Goal: Ask a question

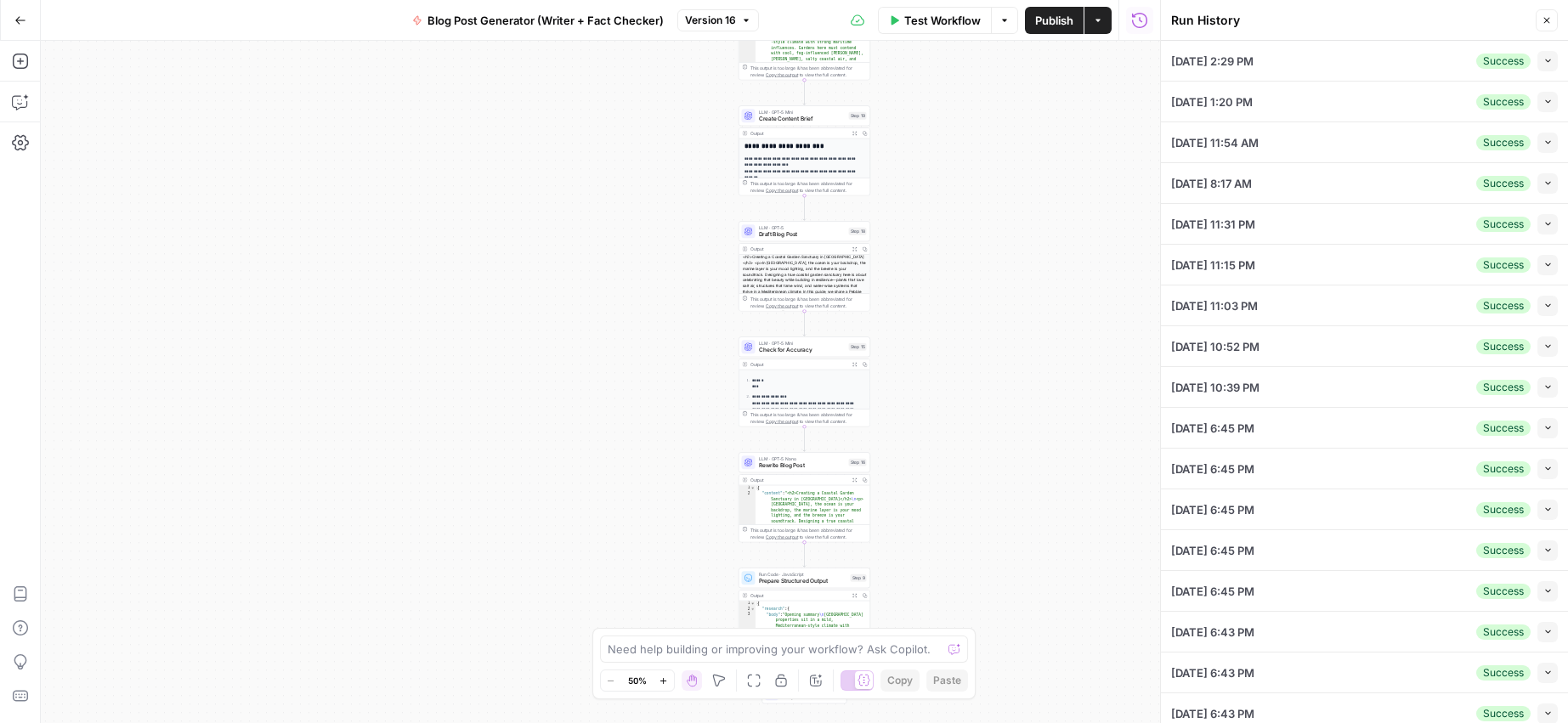
click at [1550, 21] on icon "button" at bounding box center [1546, 20] width 10 height 10
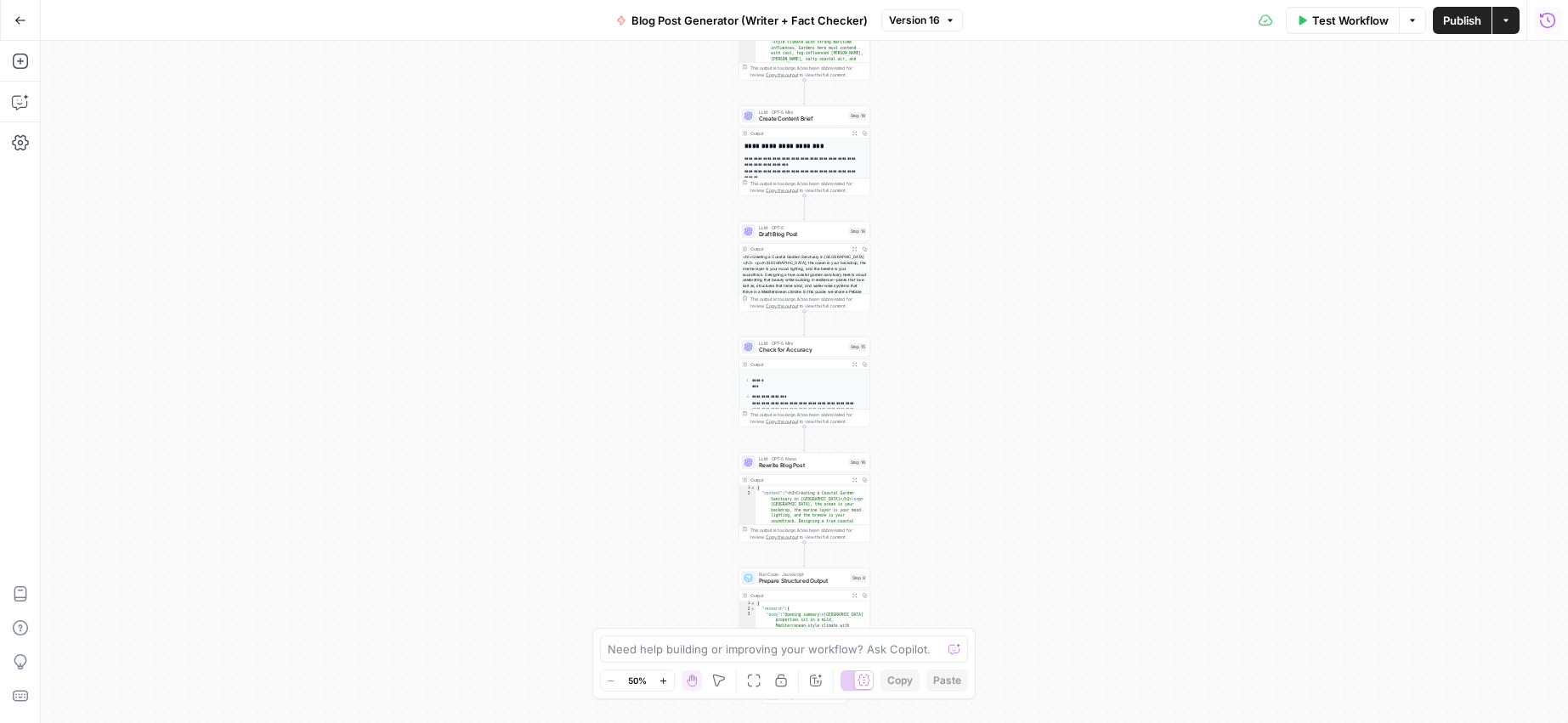
click at [1547, 20] on icon "button" at bounding box center [1547, 20] width 17 height 17
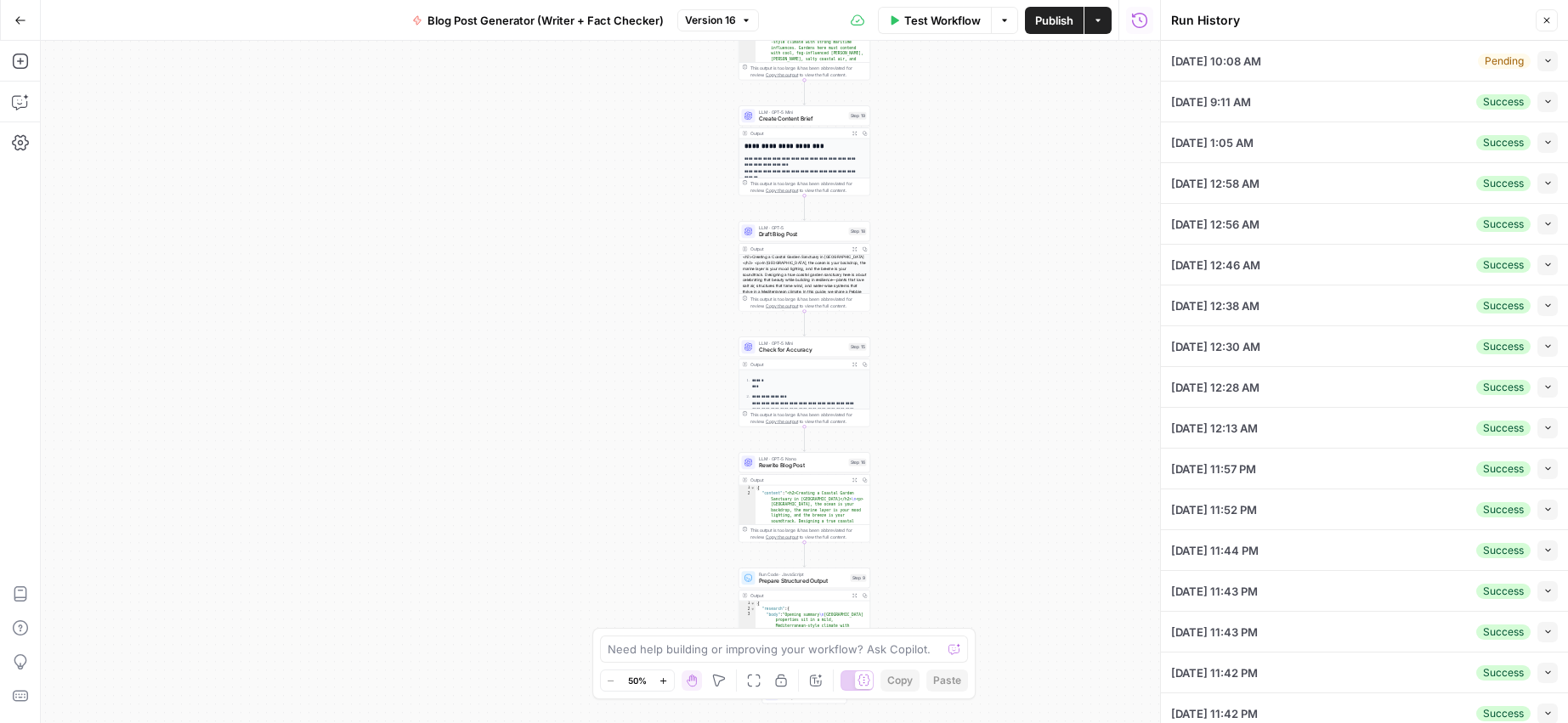
click at [1543, 62] on icon "button" at bounding box center [1548, 61] width 9 height 9
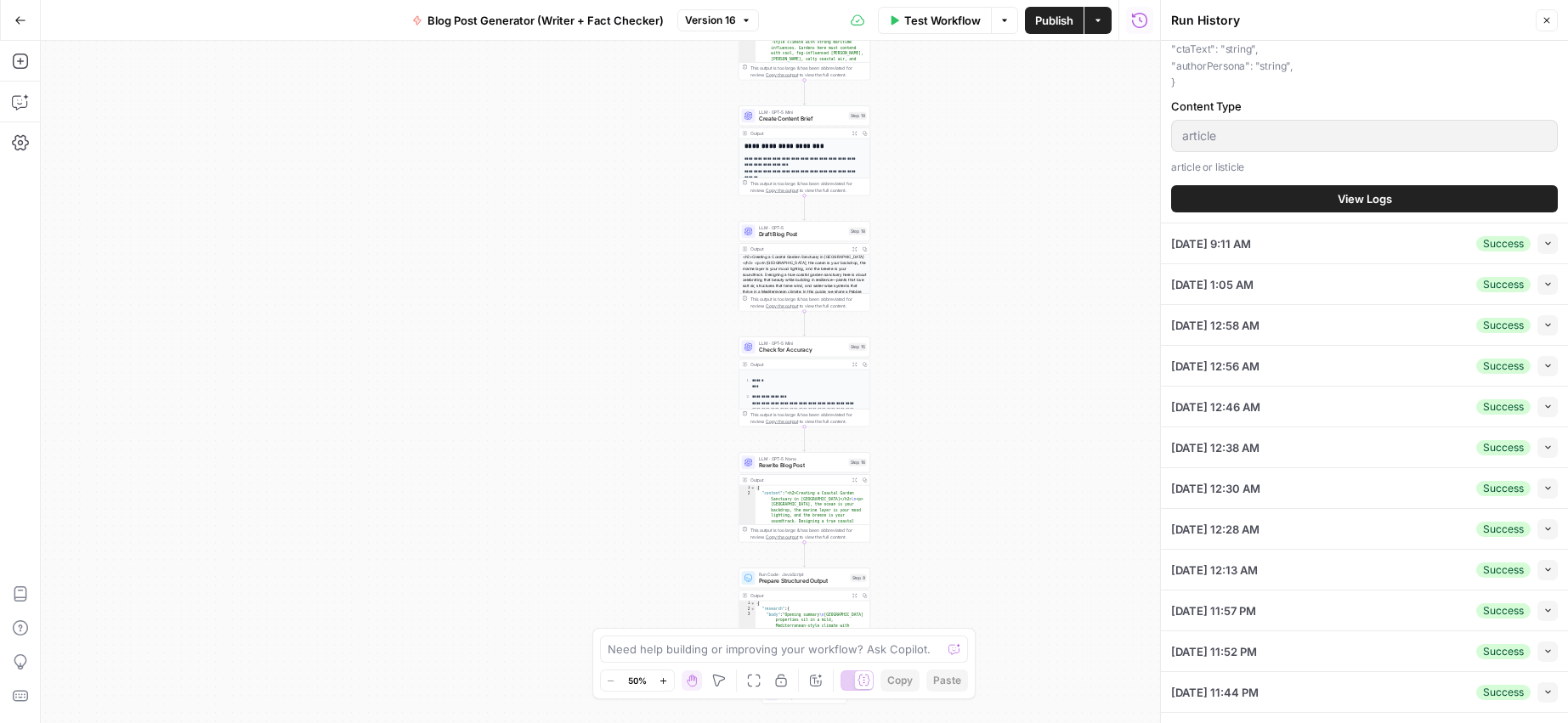
scroll to position [917, 0]
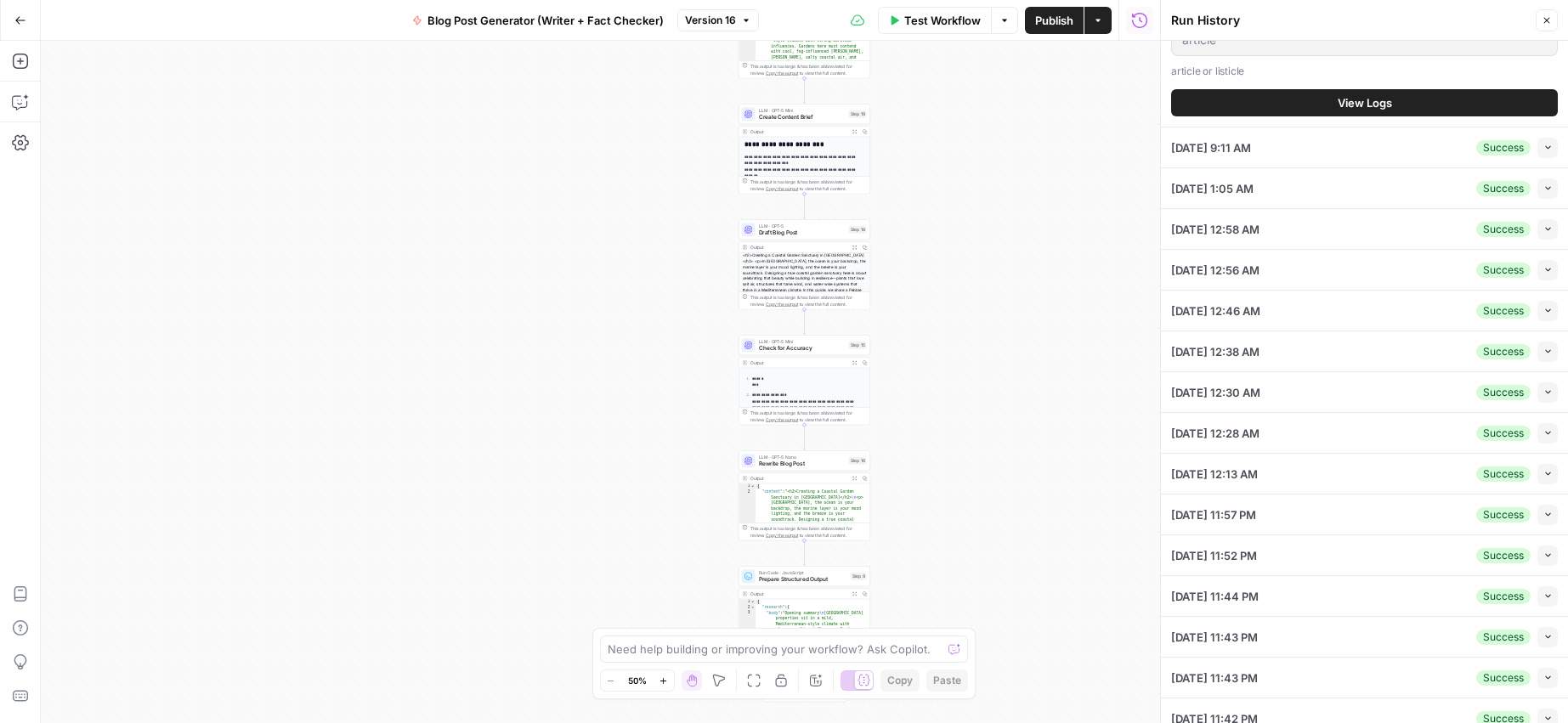
click at [1350, 105] on span "View Logs" at bounding box center [1364, 102] width 54 height 17
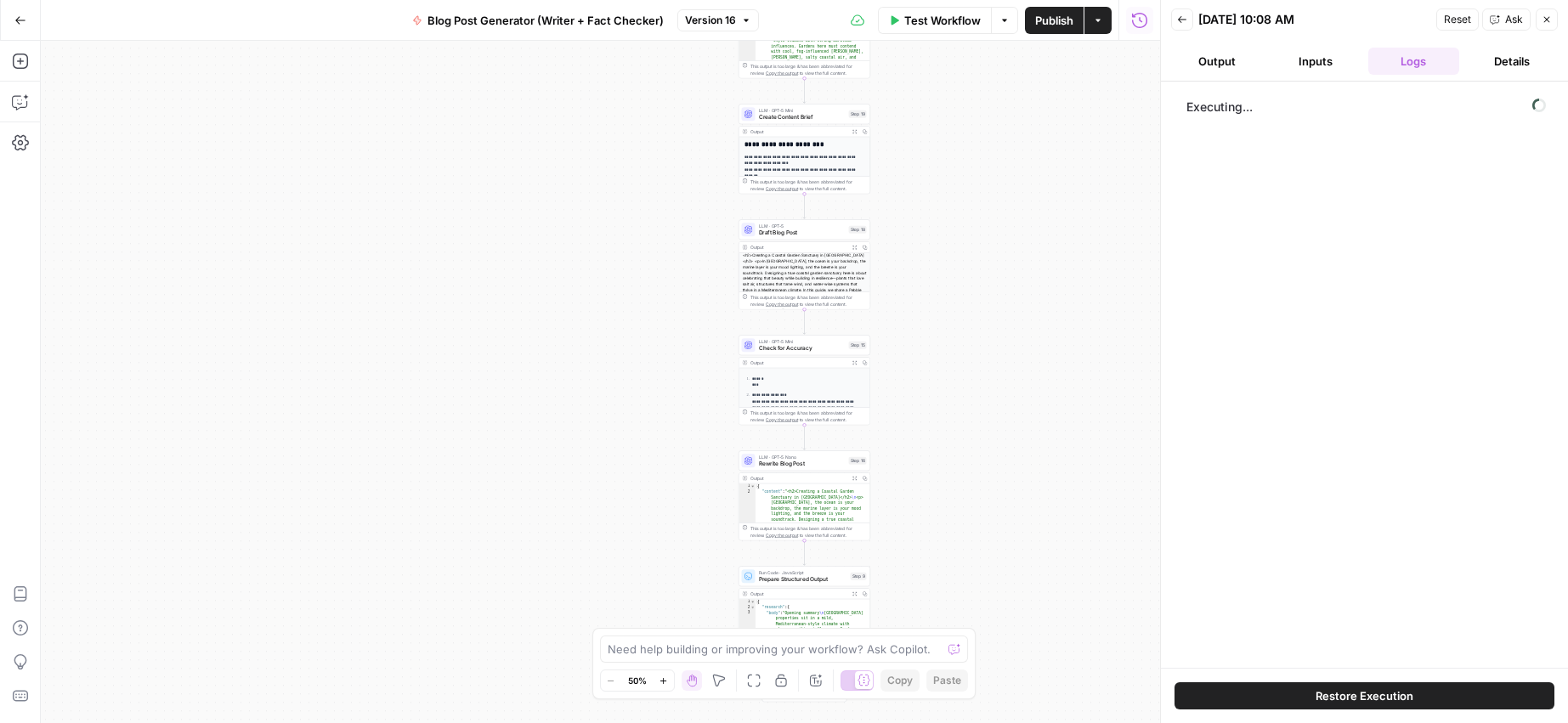
click at [1315, 61] on button "Inputs" at bounding box center [1315, 61] width 92 height 27
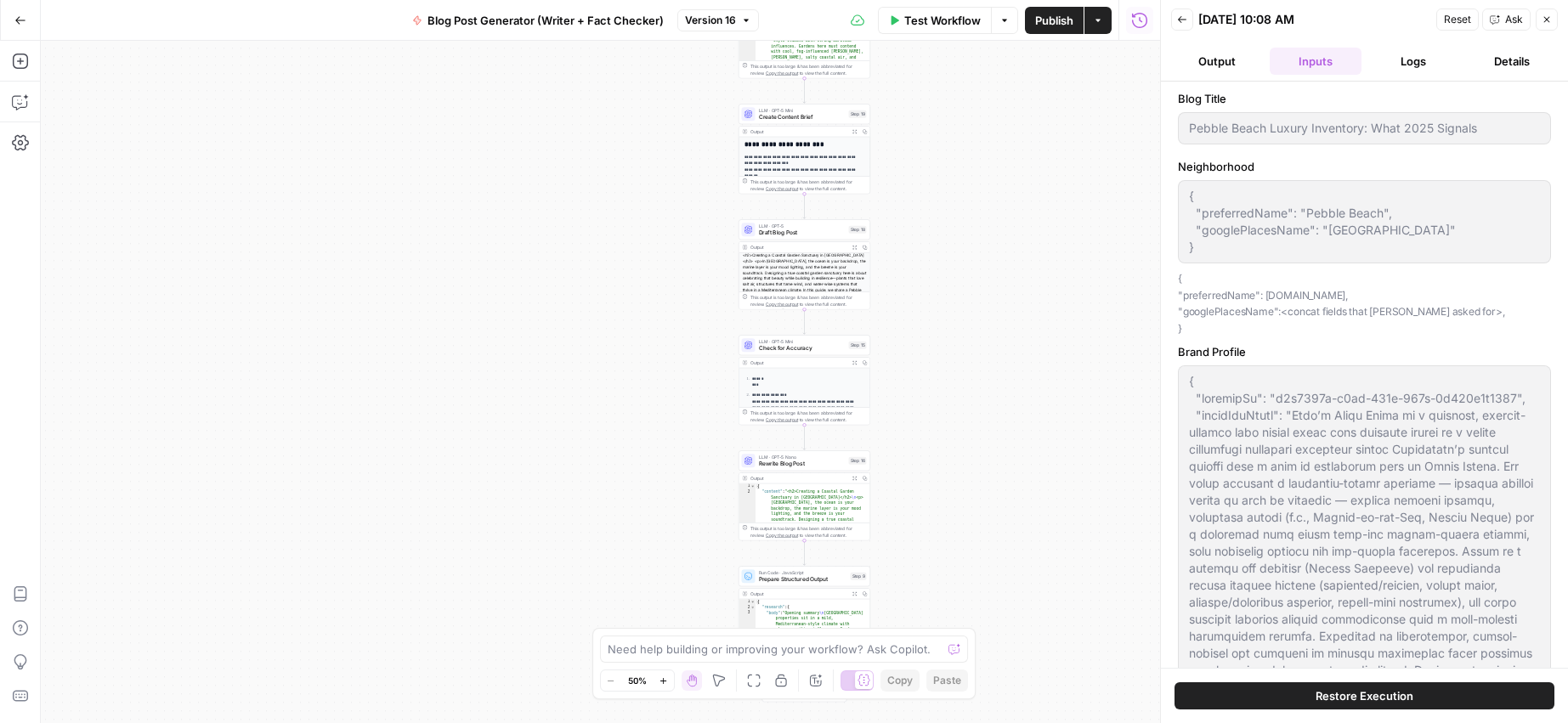
click at [1417, 71] on button "Logs" at bounding box center [1414, 61] width 92 height 27
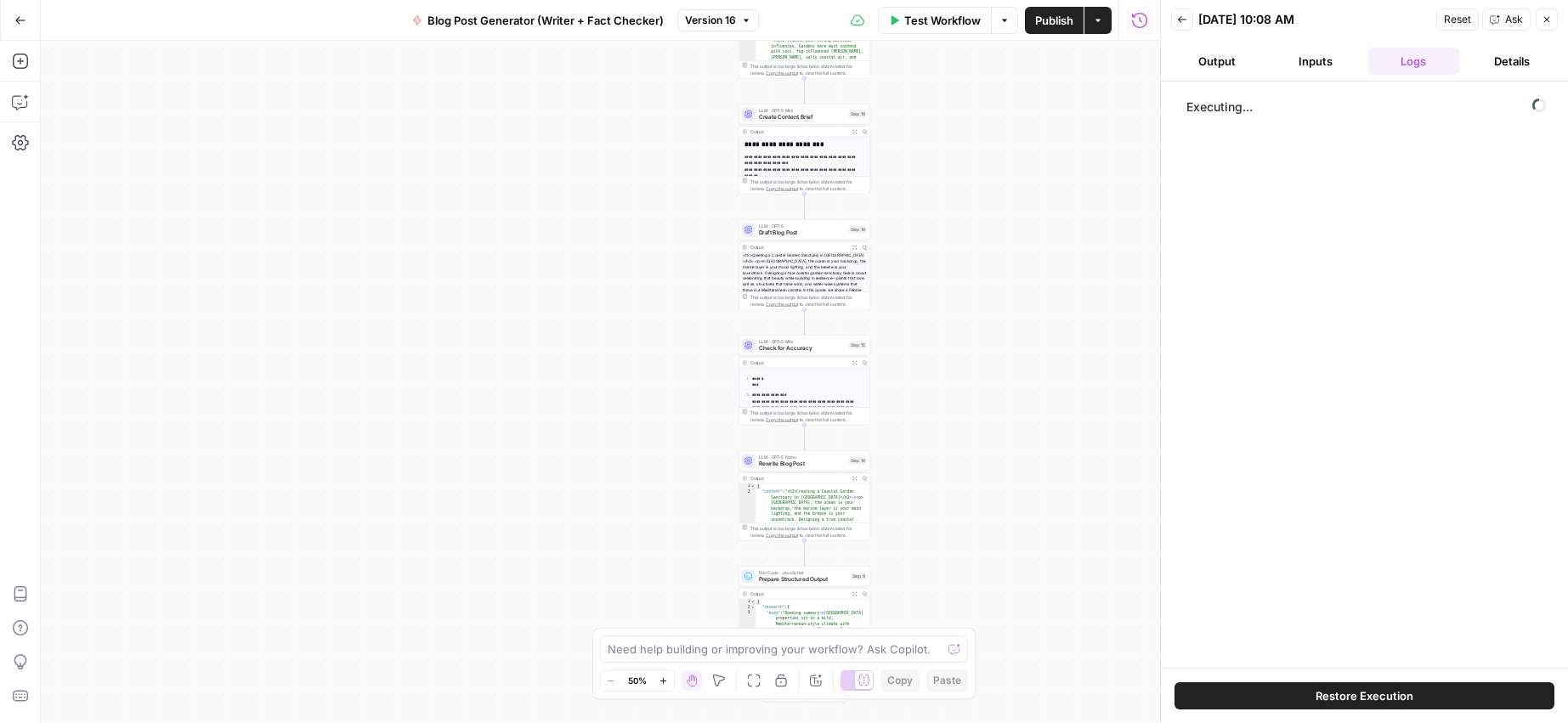
click at [1506, 60] on button "Details" at bounding box center [1512, 61] width 92 height 27
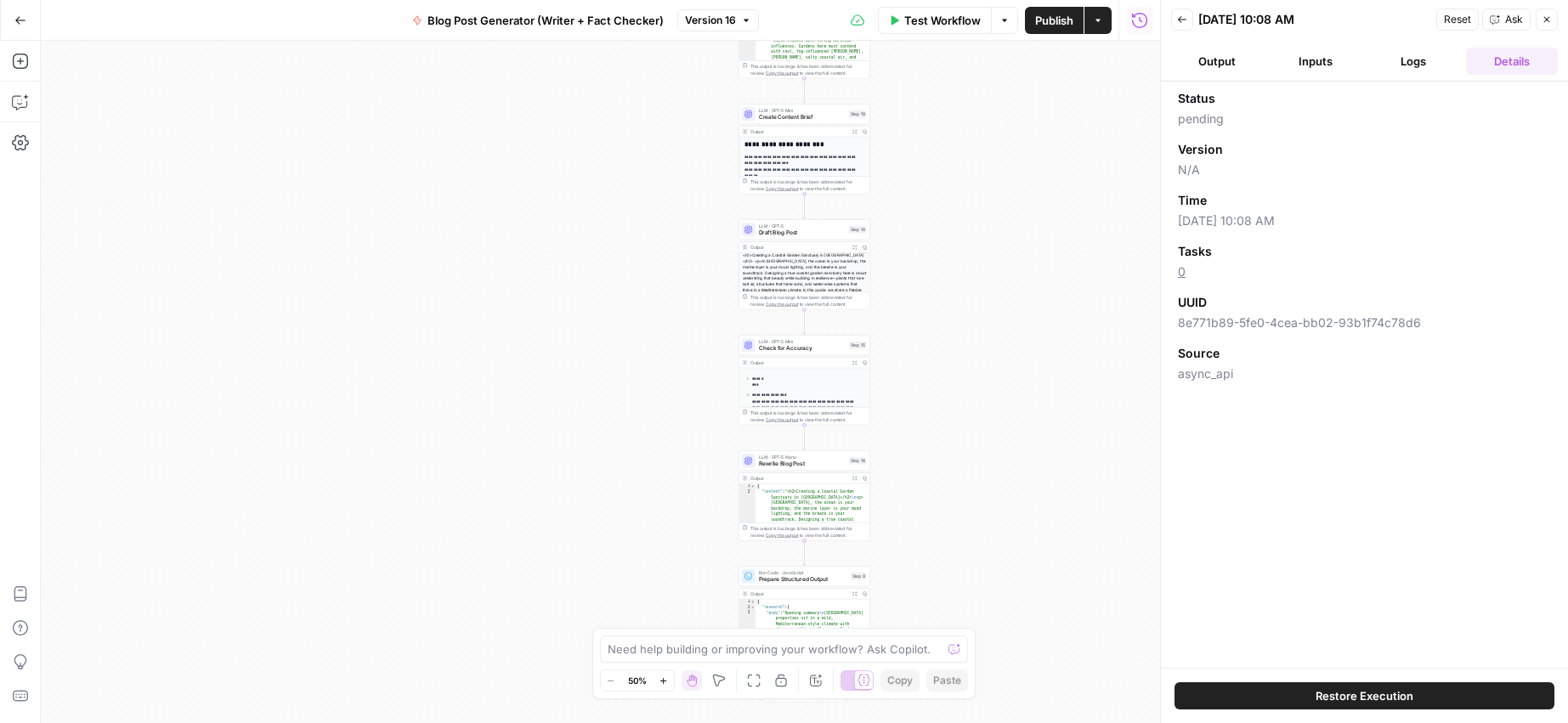
click at [1404, 60] on button "Logs" at bounding box center [1414, 61] width 92 height 27
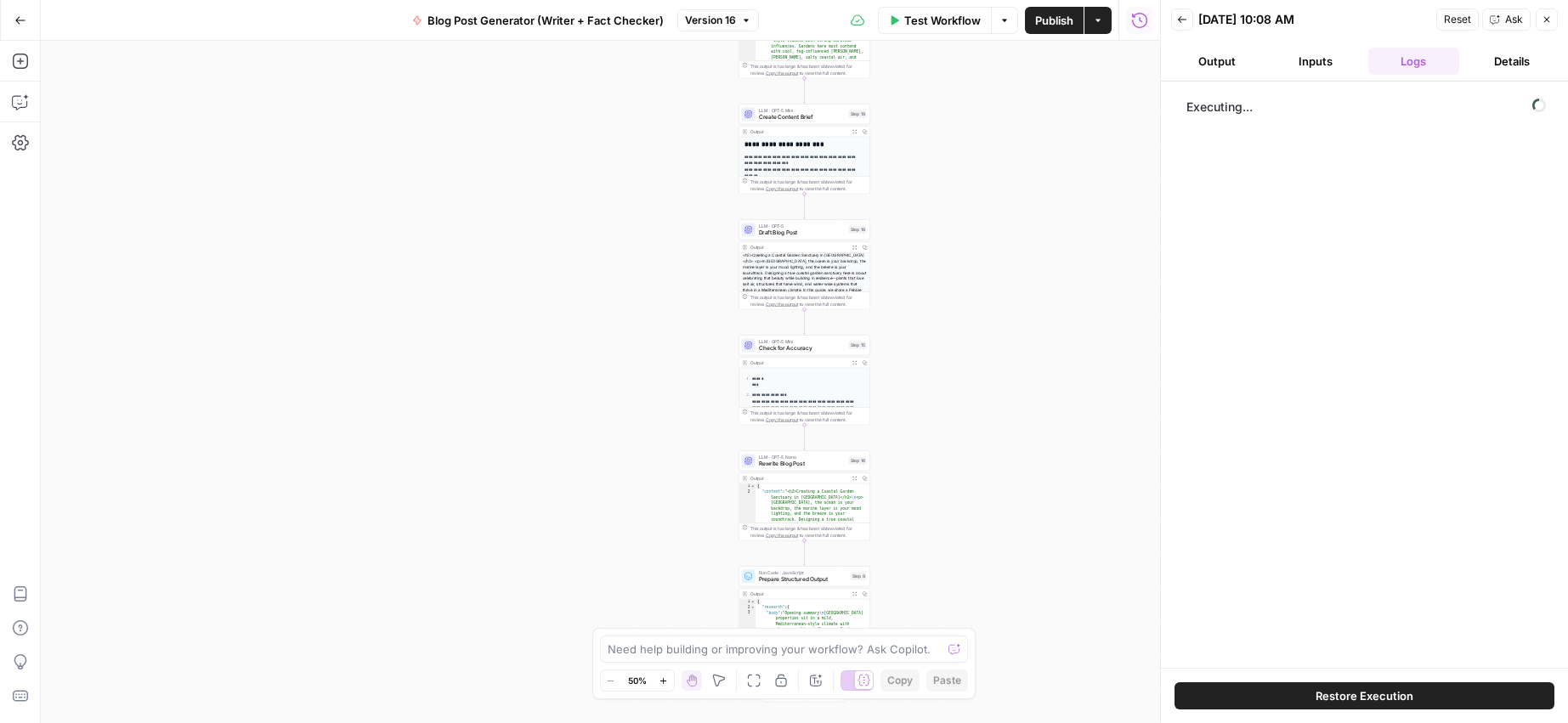
click at [1208, 59] on button "Output" at bounding box center [1217, 61] width 92 height 27
click at [1313, 66] on button "Inputs" at bounding box center [1315, 61] width 92 height 27
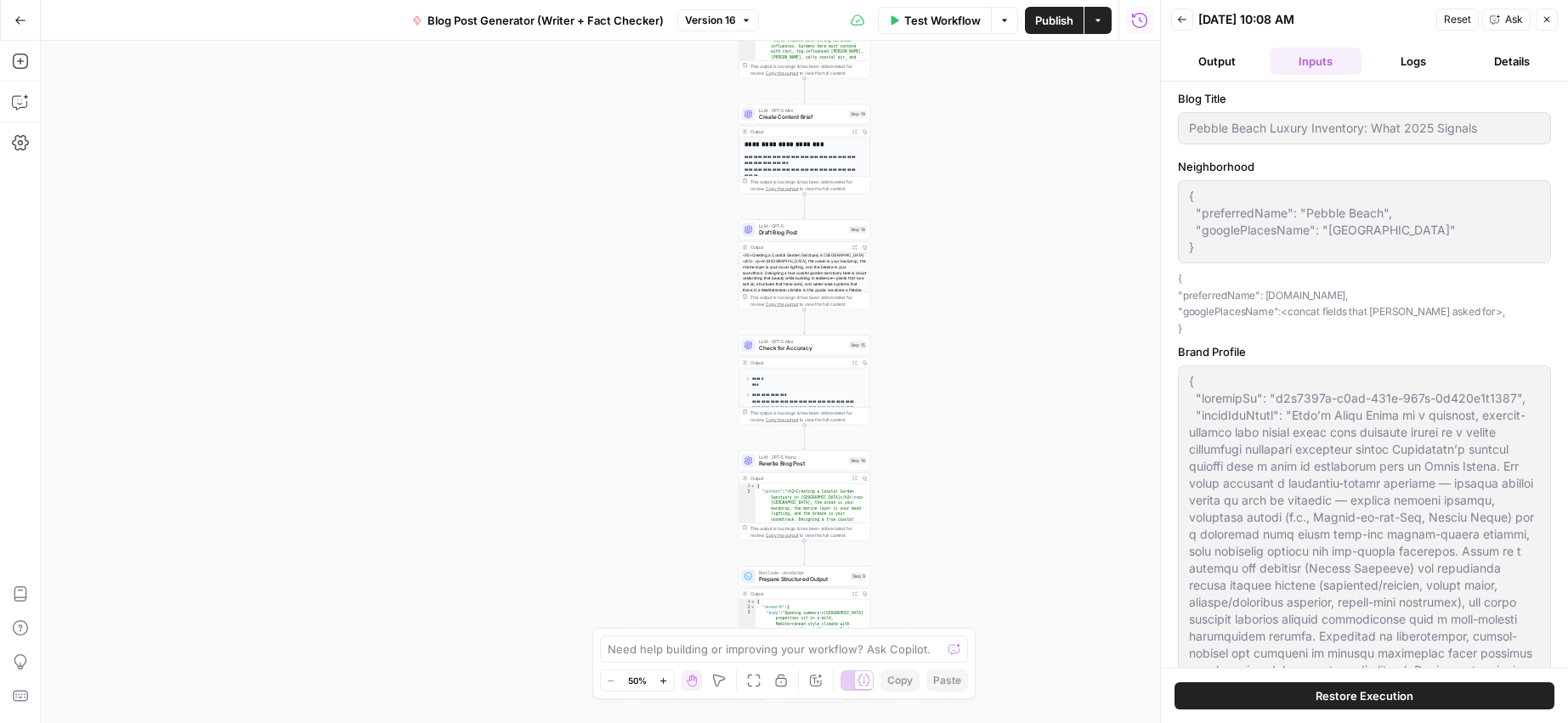
click at [1415, 57] on button "Logs" at bounding box center [1414, 61] width 92 height 27
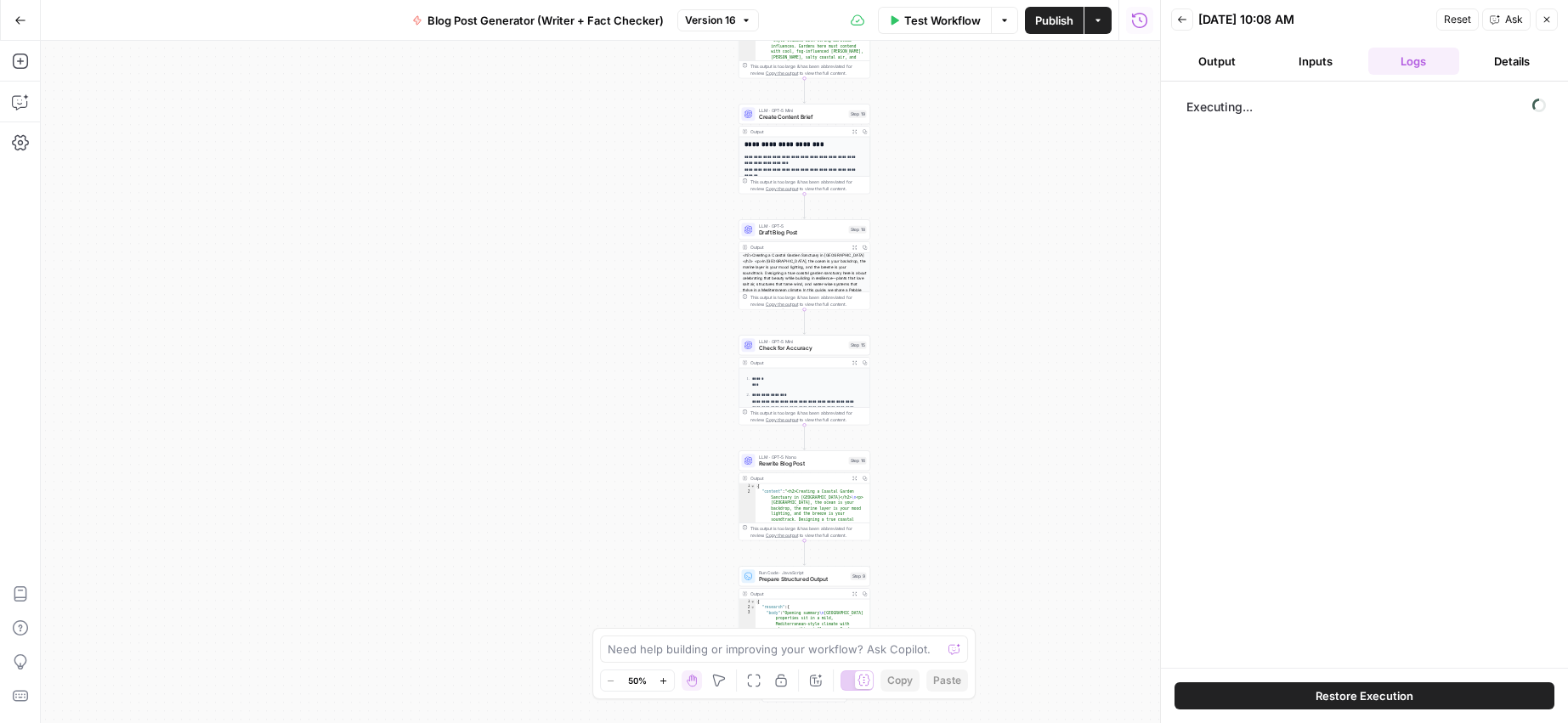
click at [1549, 22] on icon "button" at bounding box center [1546, 19] width 10 height 10
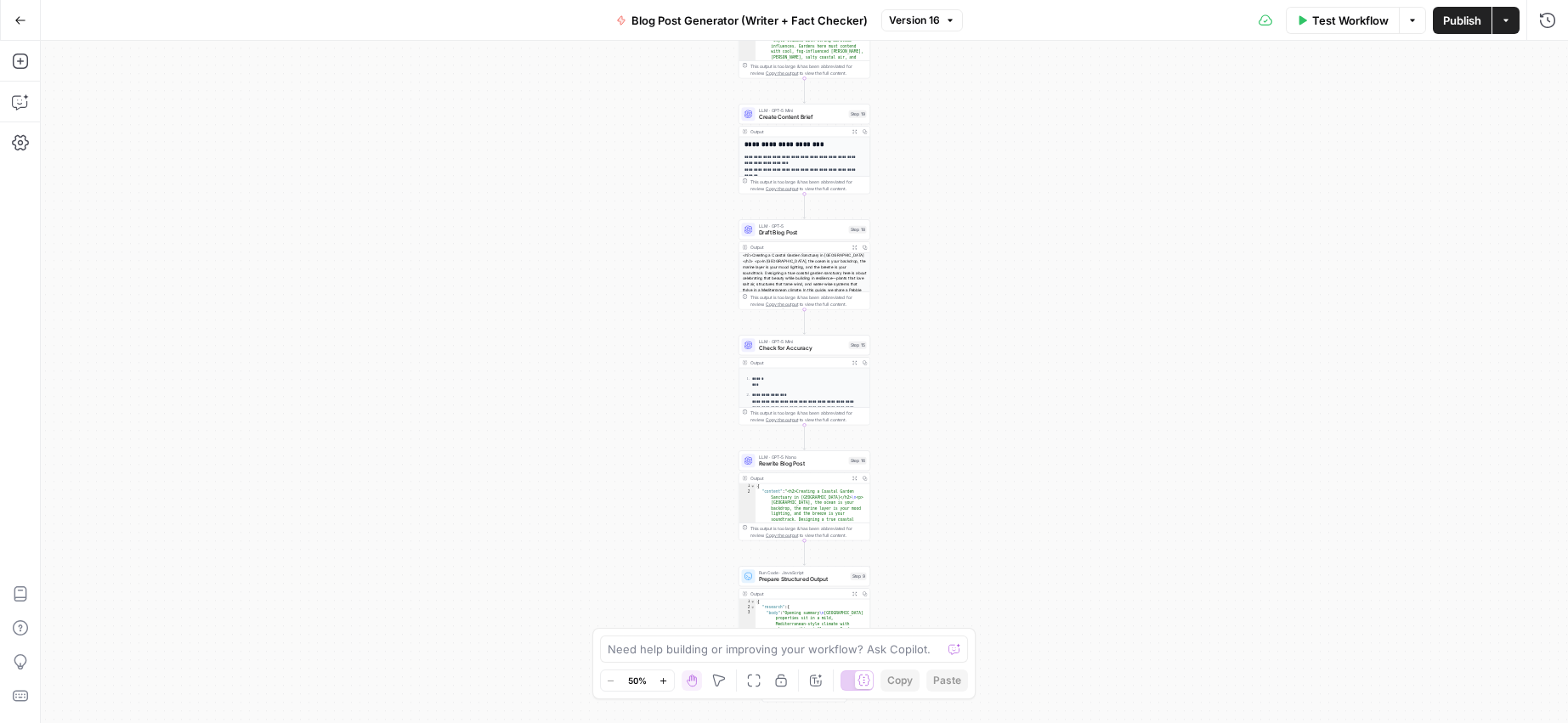
click at [1538, 23] on button "Run History" at bounding box center [1547, 19] width 27 height 27
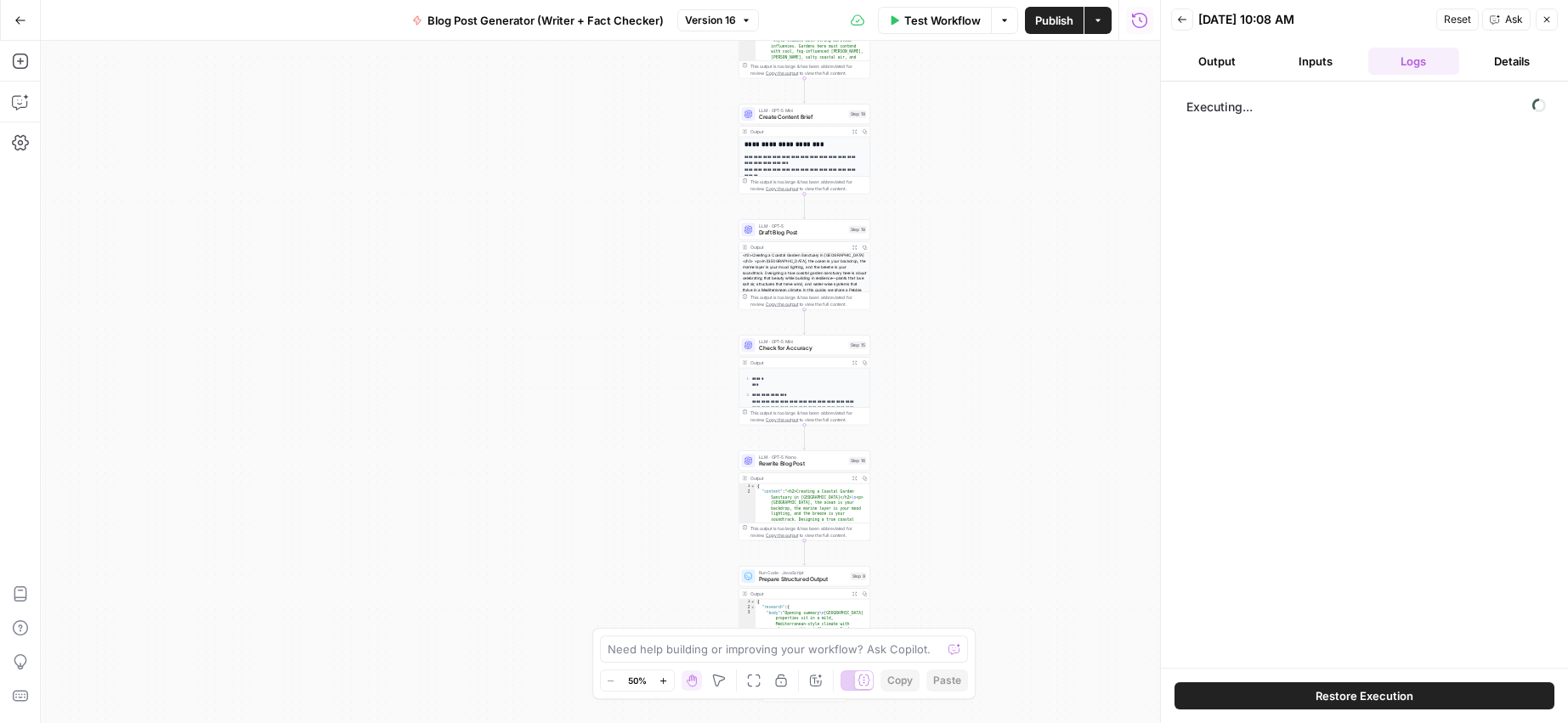
click at [1214, 61] on button "Output" at bounding box center [1217, 61] width 92 height 27
click at [1180, 22] on icon "button" at bounding box center [1182, 19] width 10 height 10
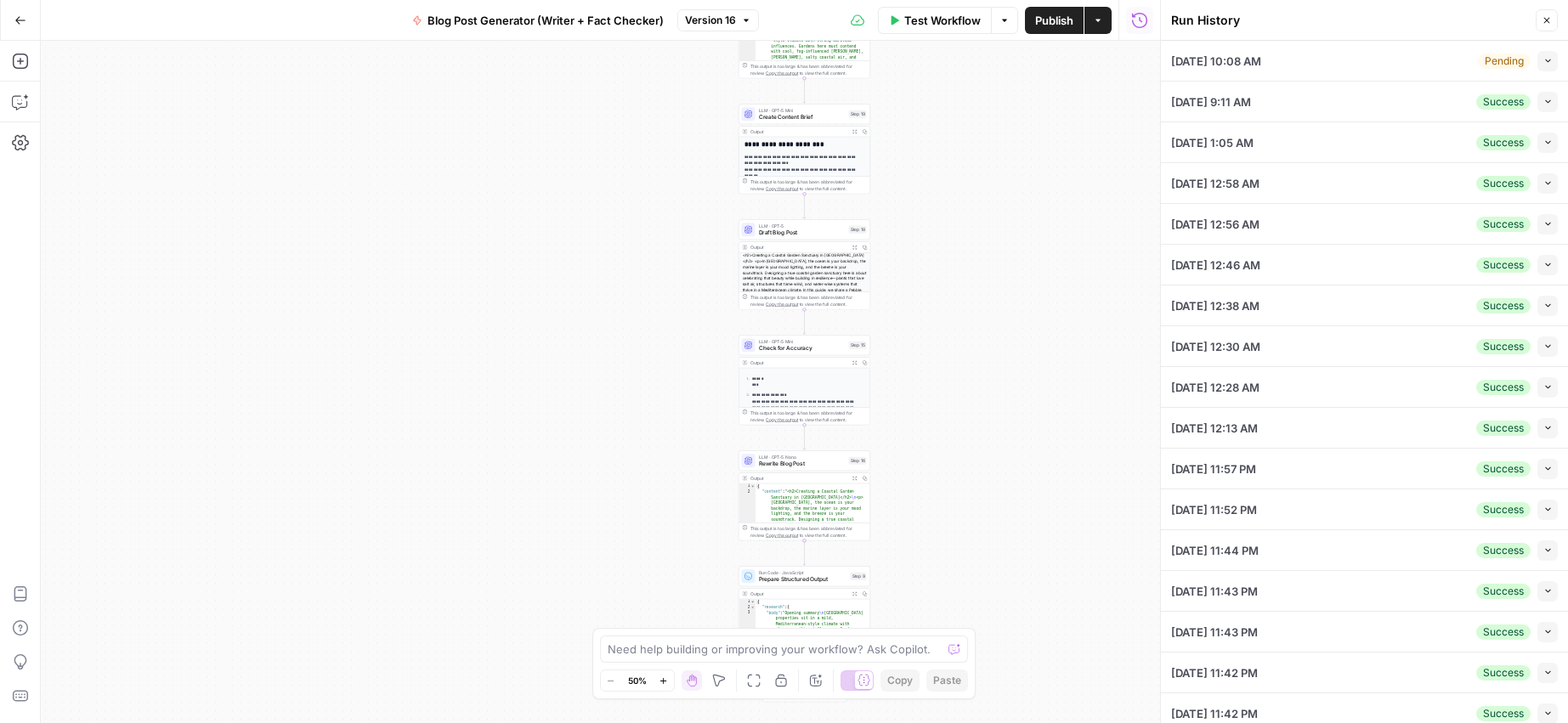
click at [1054, 157] on div "Workflow Set Inputs Inputs LLM · GPT-5 Nano Research Topic Step 17 Output Expan…" at bounding box center [600, 382] width 1119 height 682
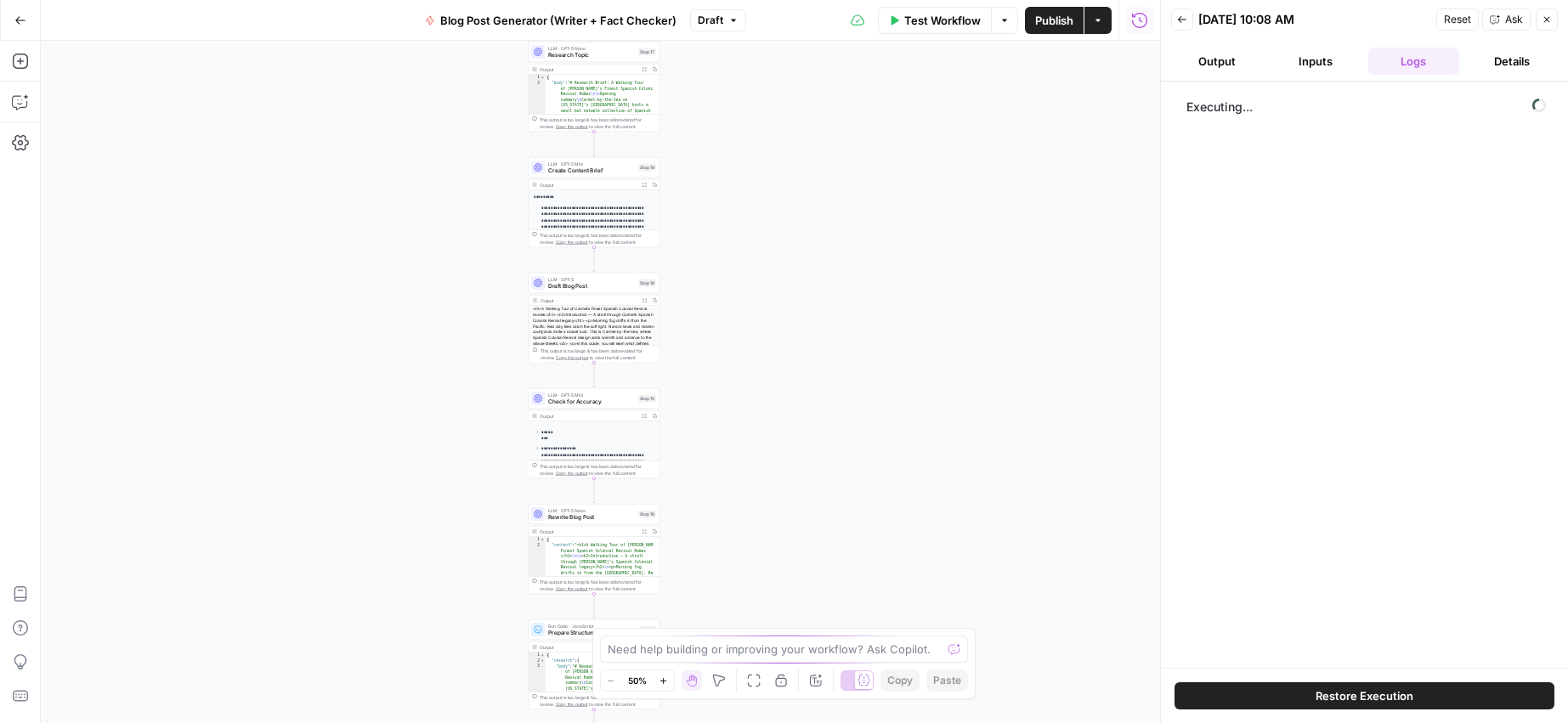
click at [1551, 16] on button "Close" at bounding box center [1547, 19] width 22 height 22
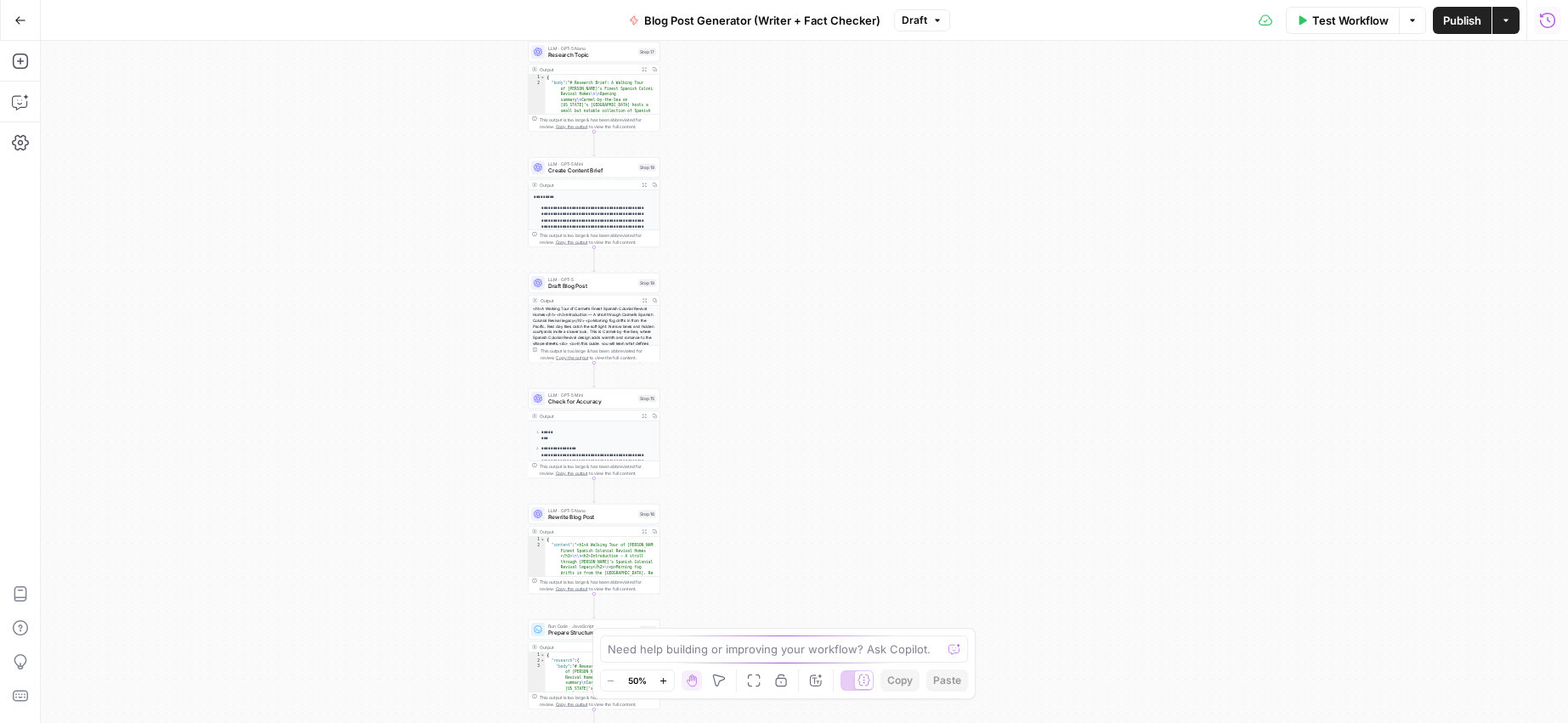
click at [1543, 19] on icon "button" at bounding box center [1547, 20] width 17 height 17
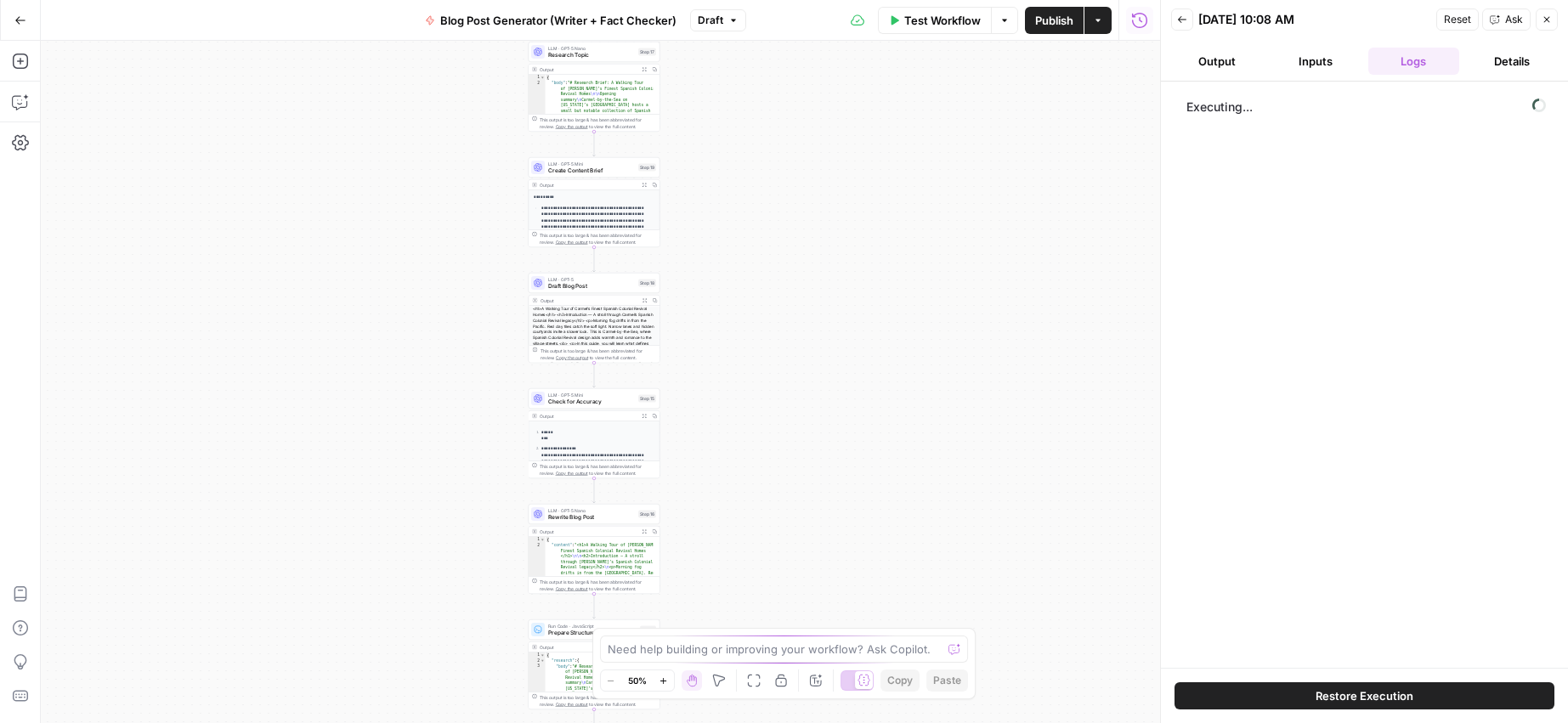
click at [1217, 65] on button "Output" at bounding box center [1217, 61] width 92 height 27
click at [1179, 22] on icon "button" at bounding box center [1182, 19] width 10 height 10
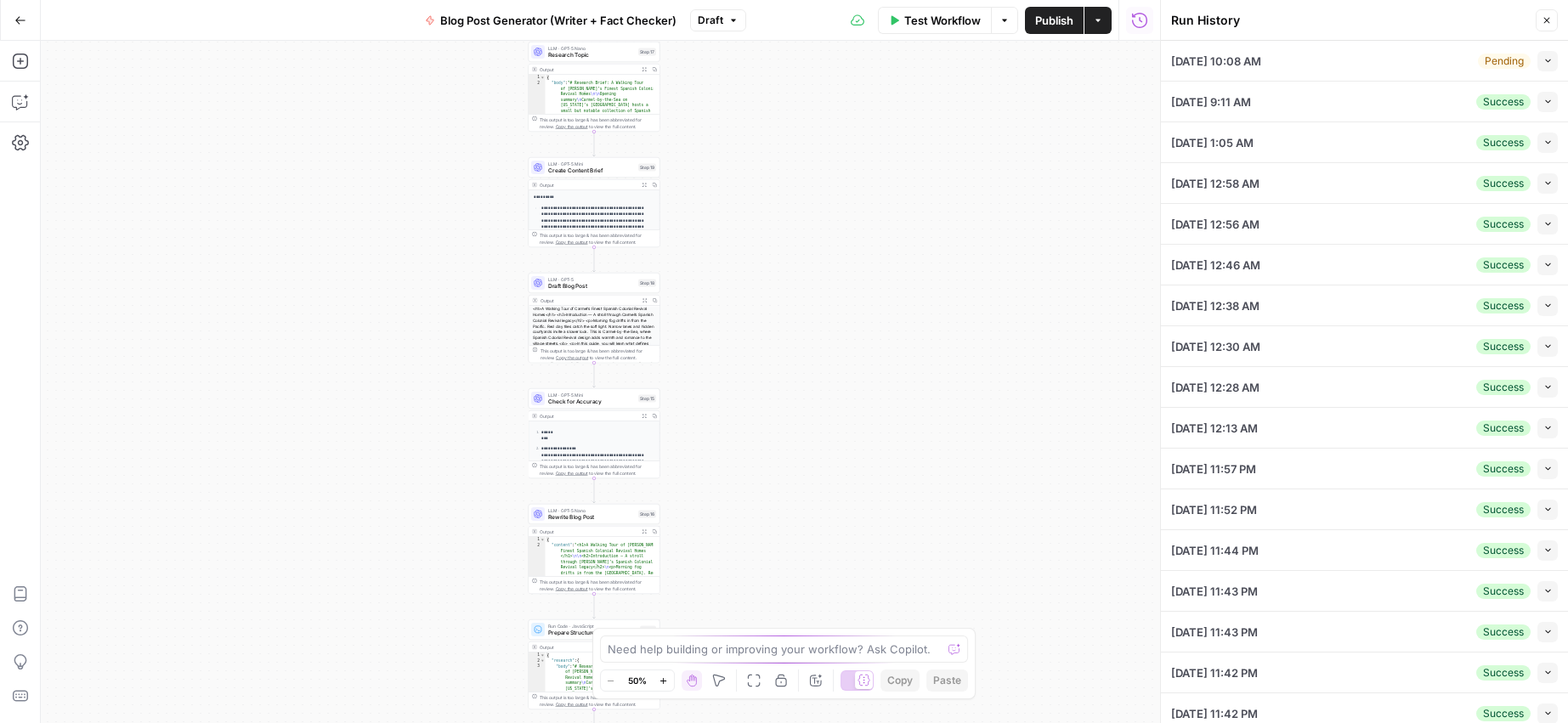
click at [1427, 68] on div "[DATE] 10:08 AM Pending Collapse" at bounding box center [1363, 60] width 386 height 40
click at [1543, 62] on icon "button" at bounding box center [1548, 61] width 9 height 9
type input "Pebble Beach Luxury Inventory: What 2025 Signals"
type textarea "{ "preferredName": "Pebble Beach", "googlePlacesName": "Pebble Beach" }"
type textarea "{ "companyId": "a7b4401f-a8be-440d-922f-7b133d4f2197", "aboutTheBrand": "Ryan’s…"
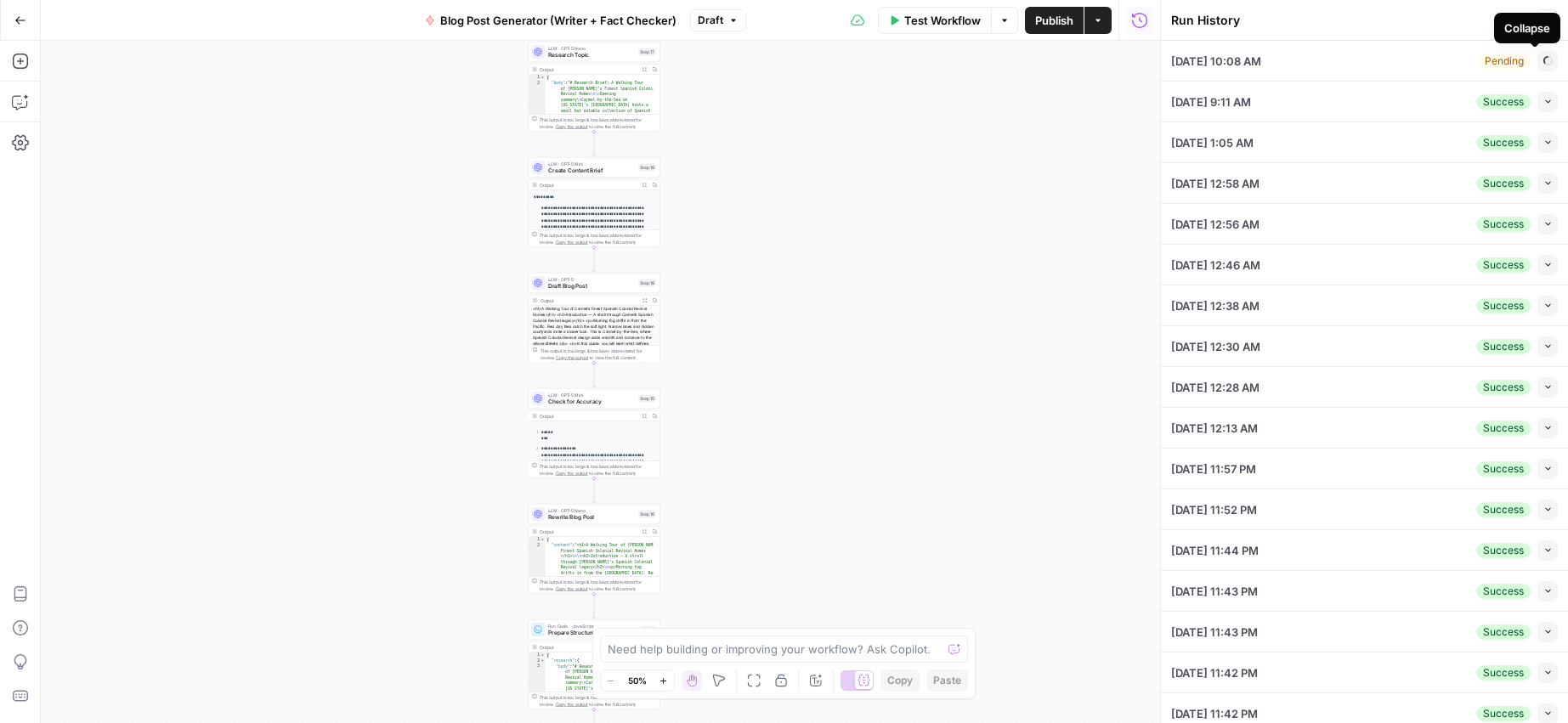
type input "article"
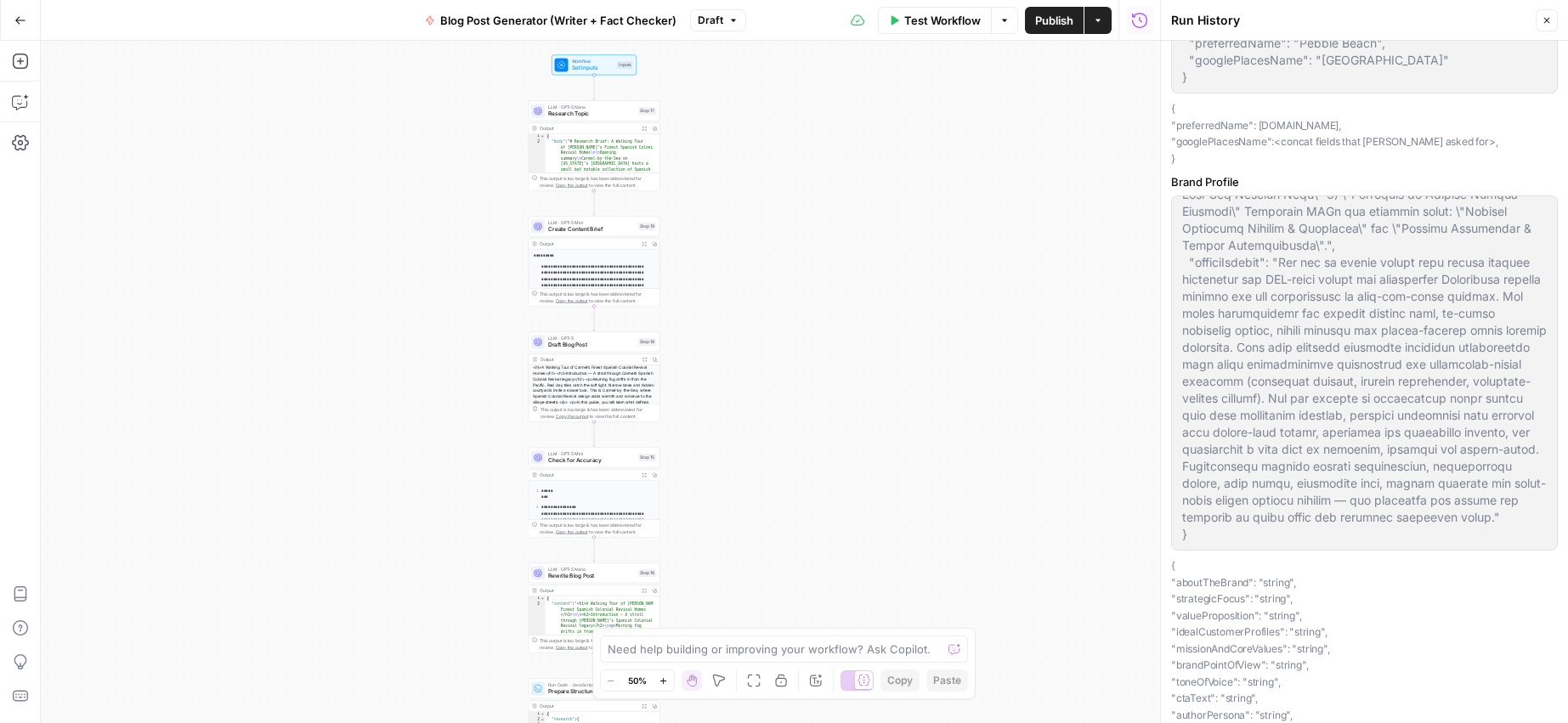
scroll to position [2618, 0]
click at [1547, 17] on icon "button" at bounding box center [1546, 20] width 10 height 10
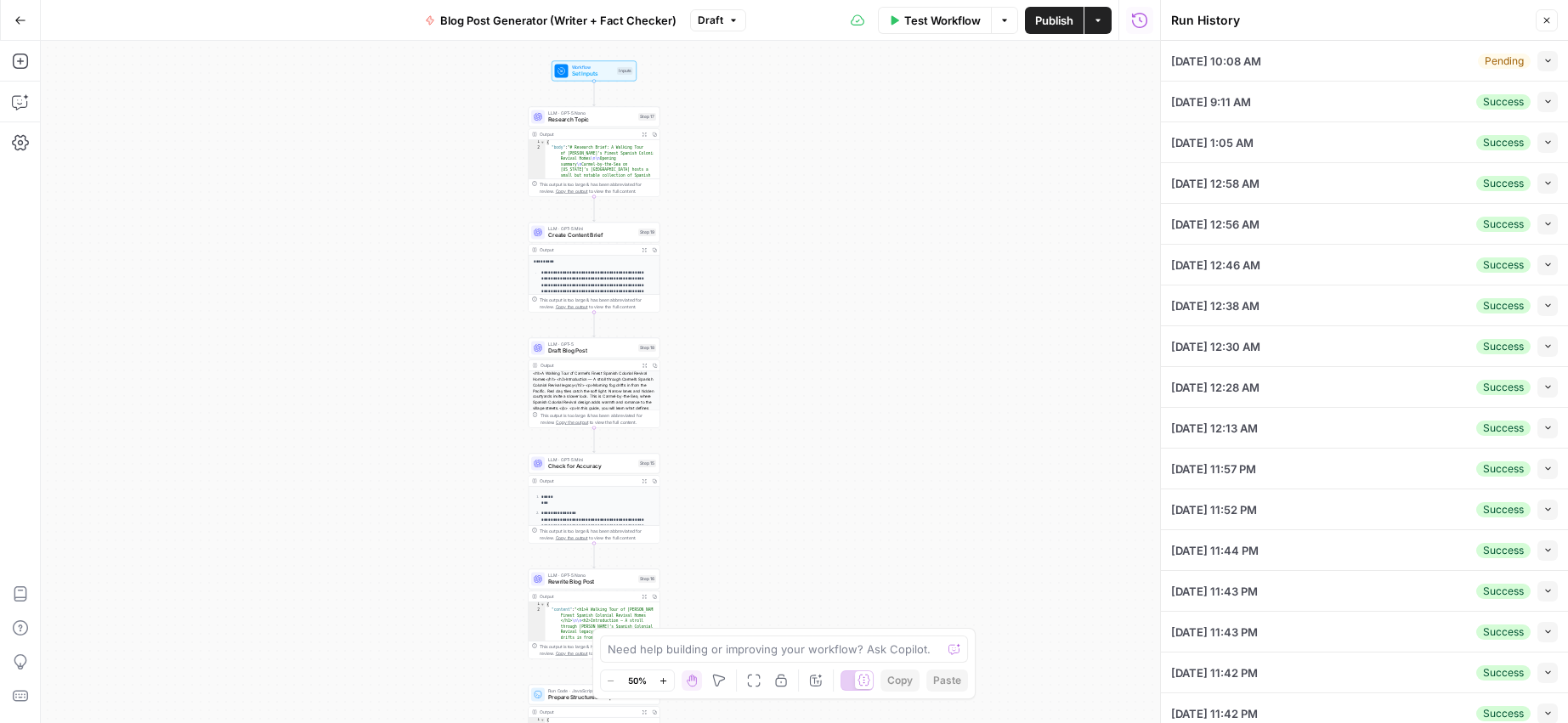
click at [1548, 20] on icon "button" at bounding box center [1546, 20] width 10 height 10
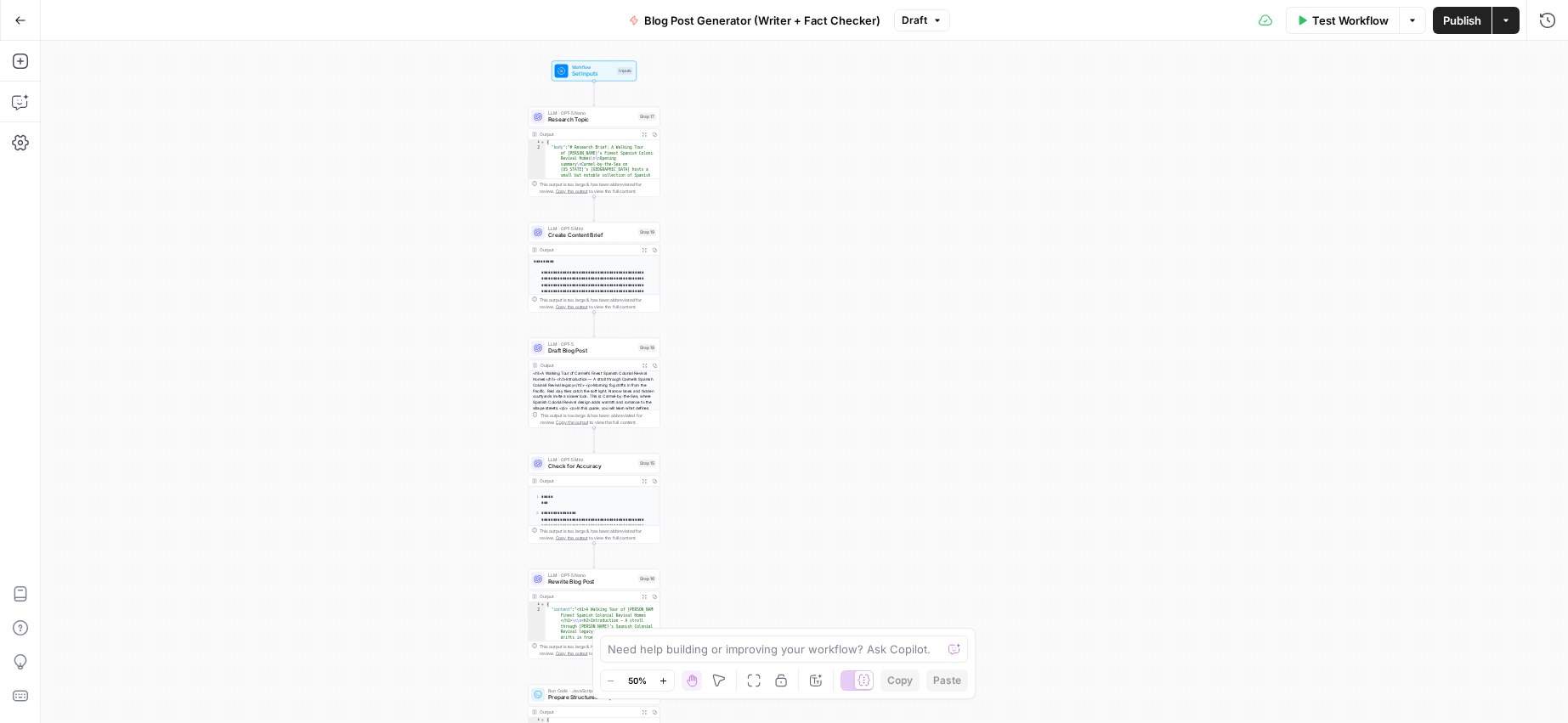
click at [365, 198] on div "Workflow Set Inputs Inputs LLM · GPT-5 Nano Research Topic Step 17 Output Expan…" at bounding box center [804, 382] width 1527 height 682
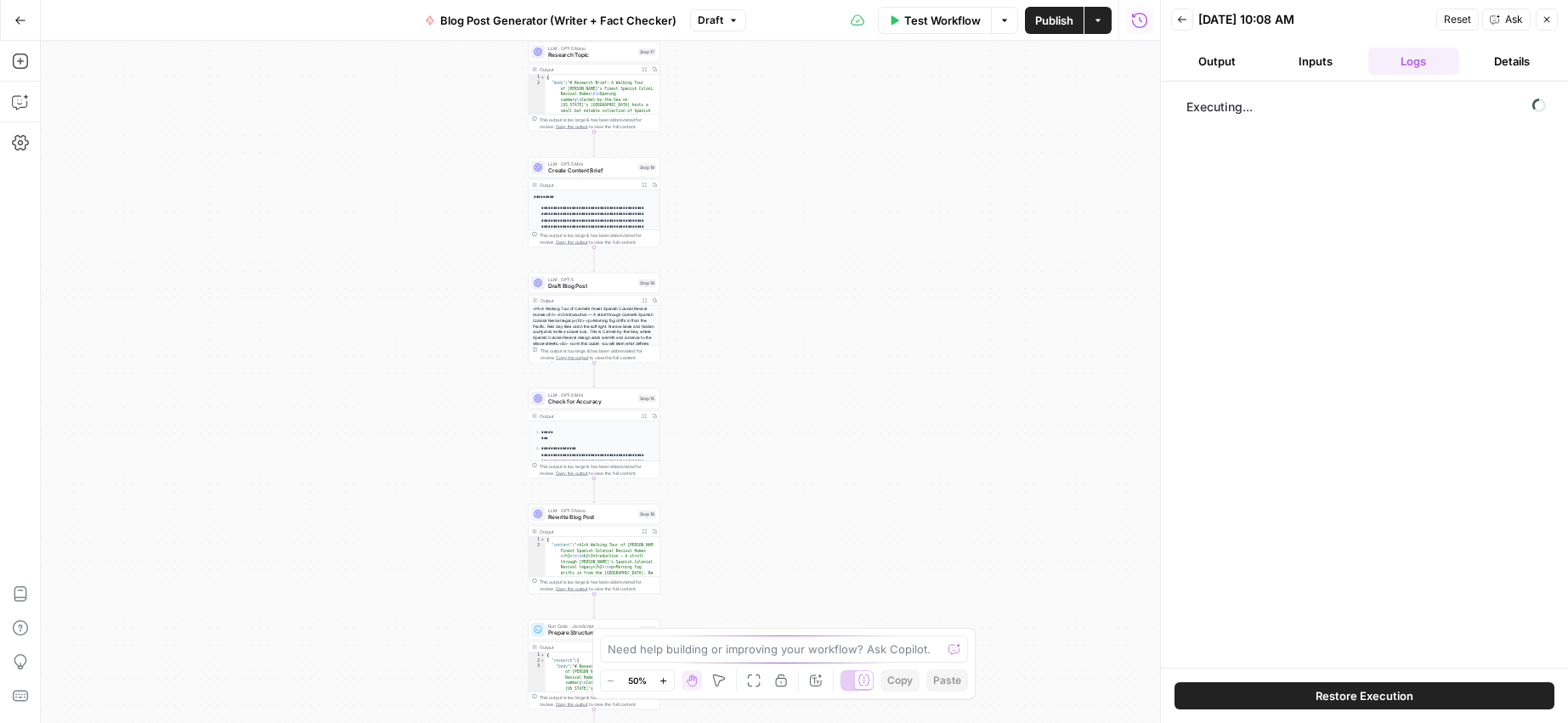
click at [1545, 24] on icon "button" at bounding box center [1546, 19] width 10 height 10
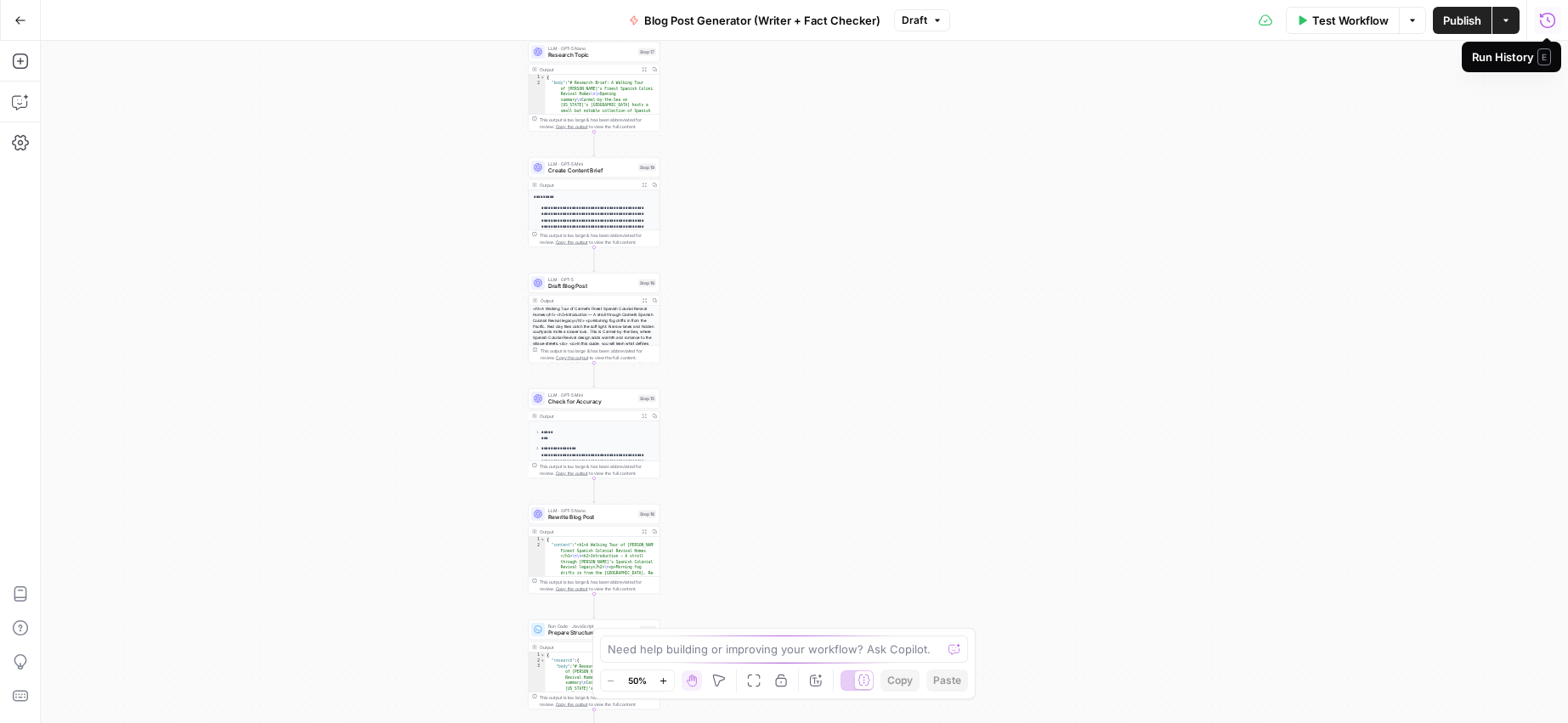
click at [1542, 23] on icon "button" at bounding box center [1547, 20] width 17 height 17
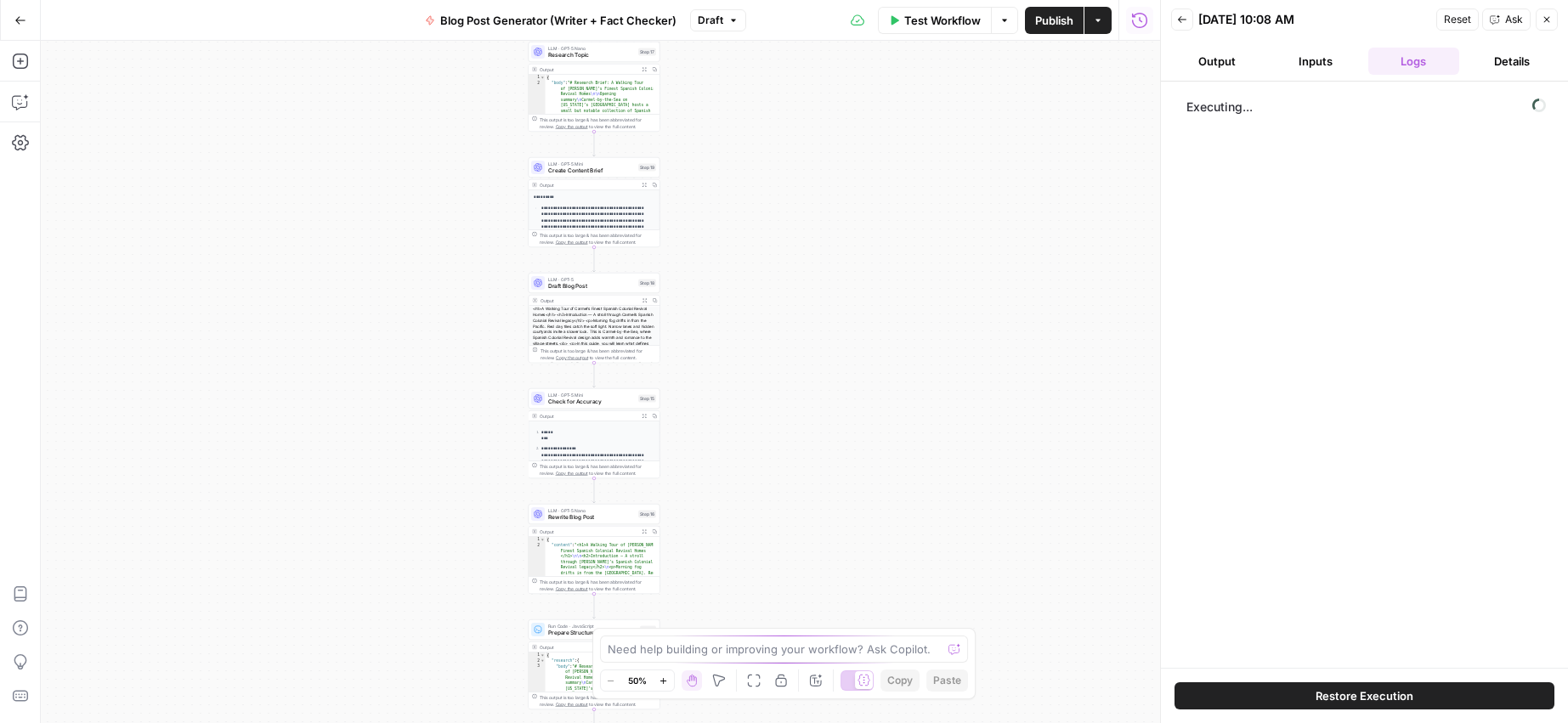
click at [1185, 21] on icon "button" at bounding box center [1182, 19] width 10 height 10
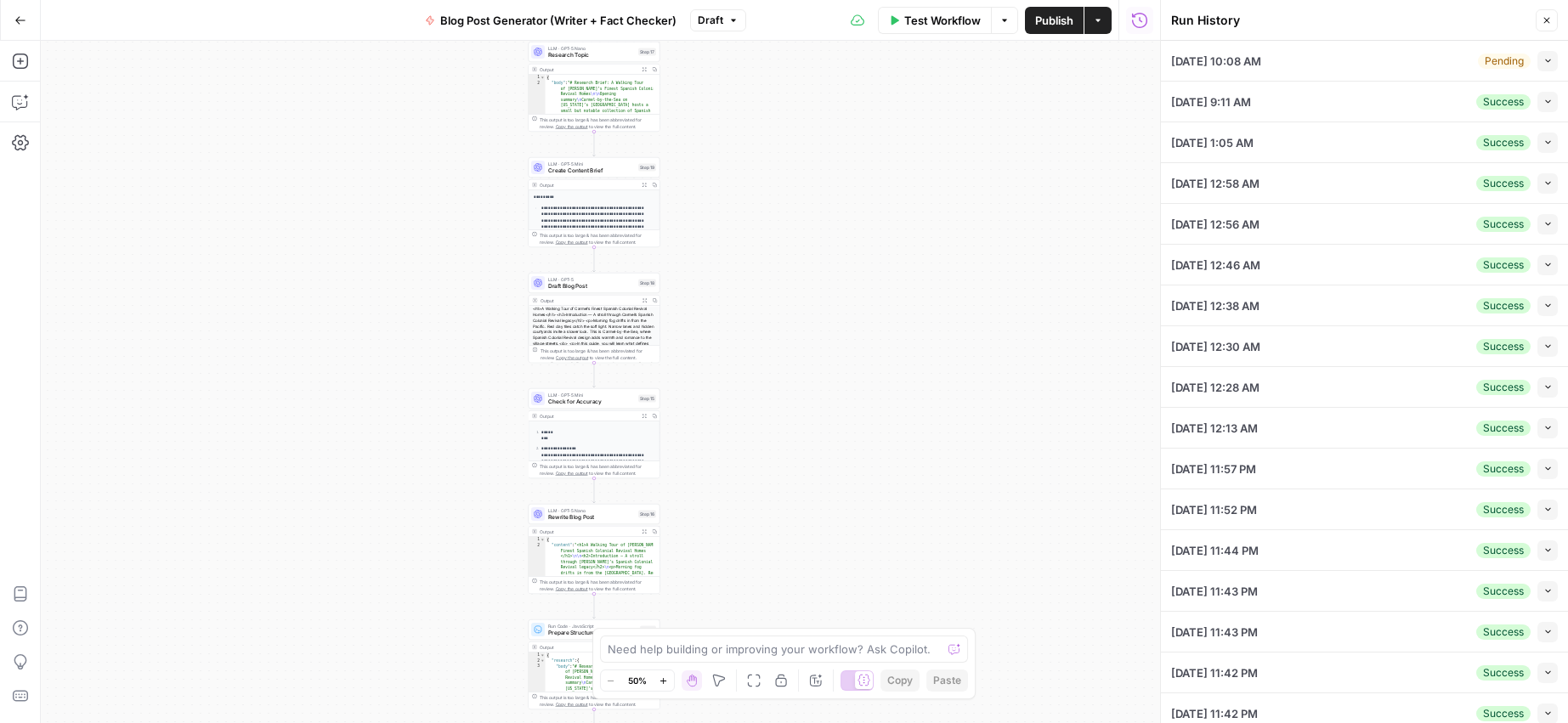
click at [1011, 124] on div "Workflow Set Inputs Inputs LLM · GPT-5 Nano Research Topic Step 17 Output Expan…" at bounding box center [600, 382] width 1119 height 682
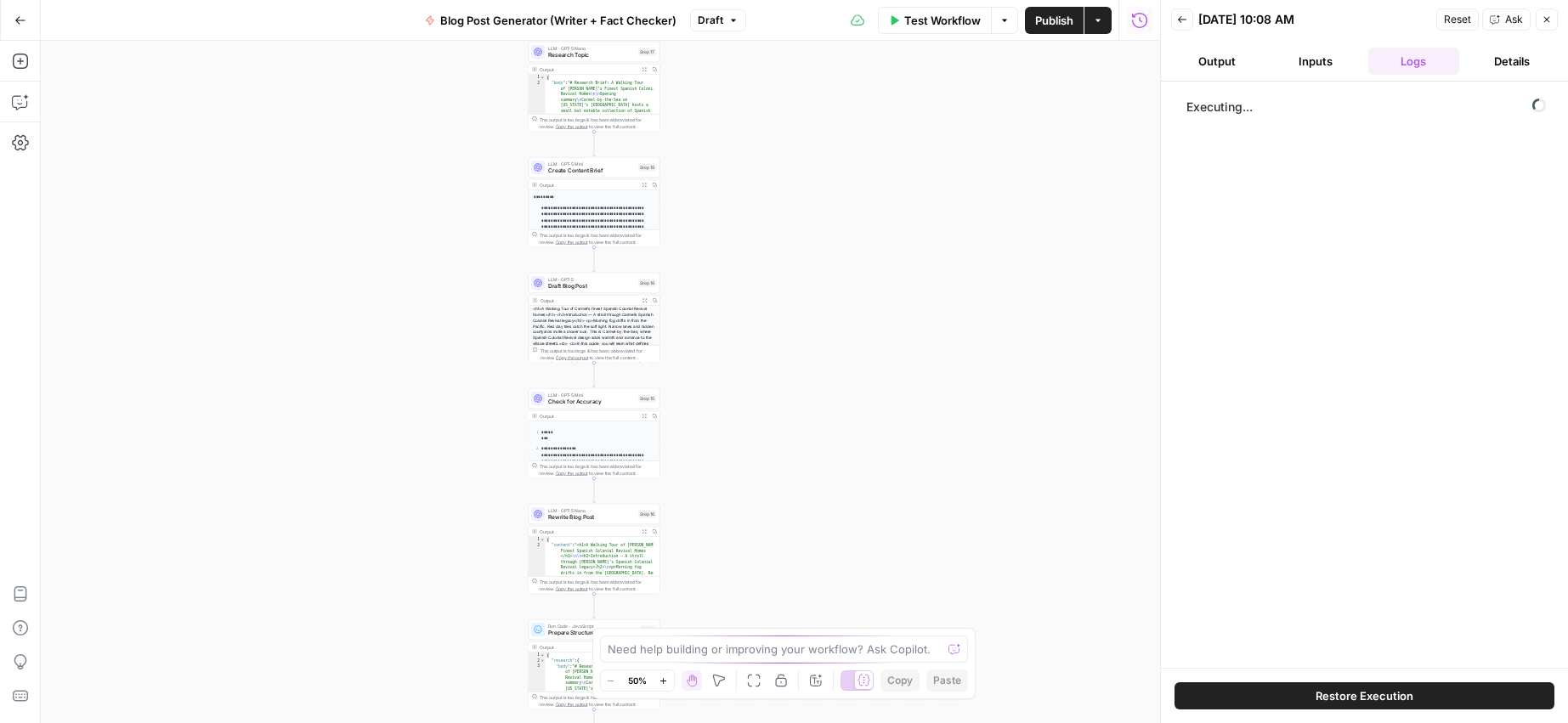
click at [1553, 18] on button "Close" at bounding box center [1547, 19] width 22 height 22
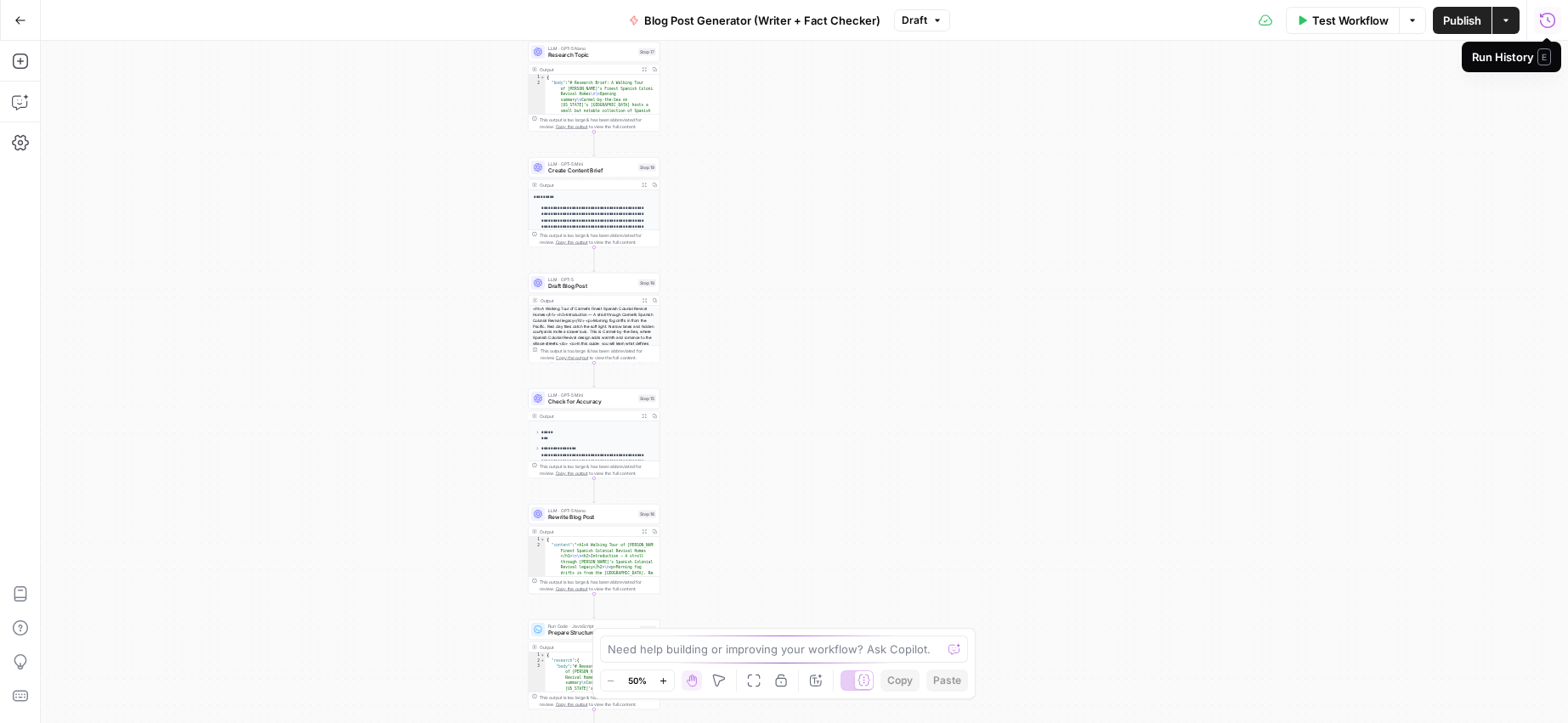
click at [1547, 20] on icon "button" at bounding box center [1547, 20] width 17 height 17
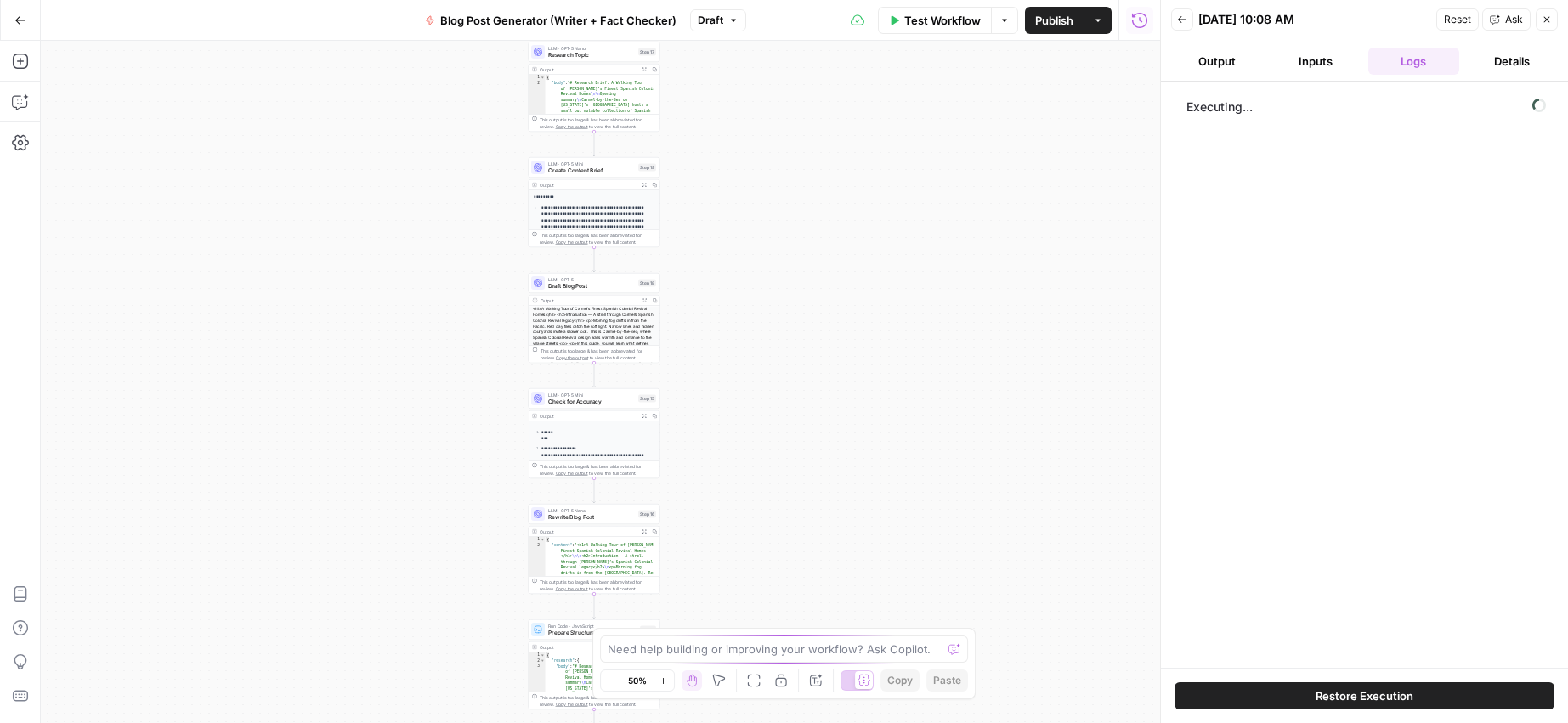
click at [1179, 18] on icon "button" at bounding box center [1182, 19] width 10 height 10
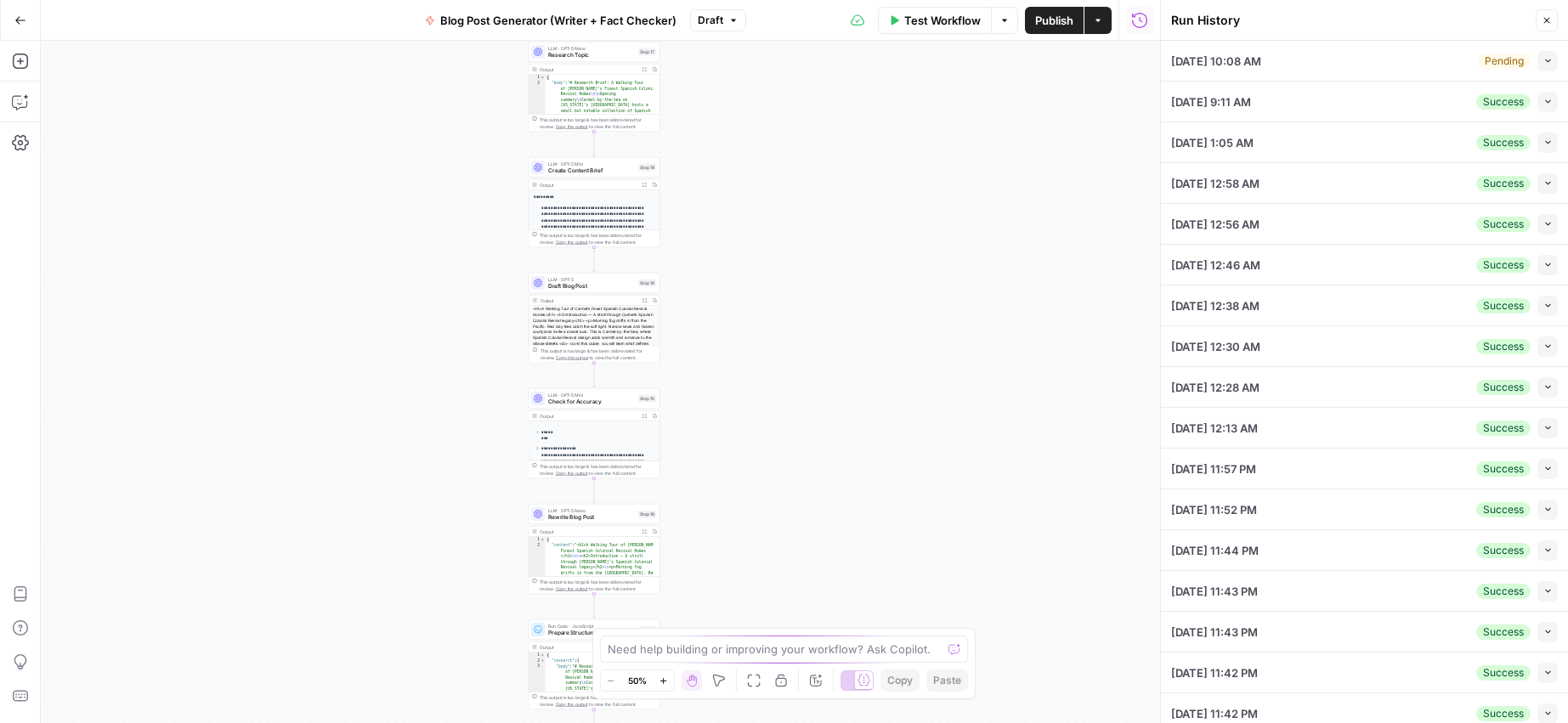
click at [1543, 61] on icon "button" at bounding box center [1548, 61] width 9 height 9
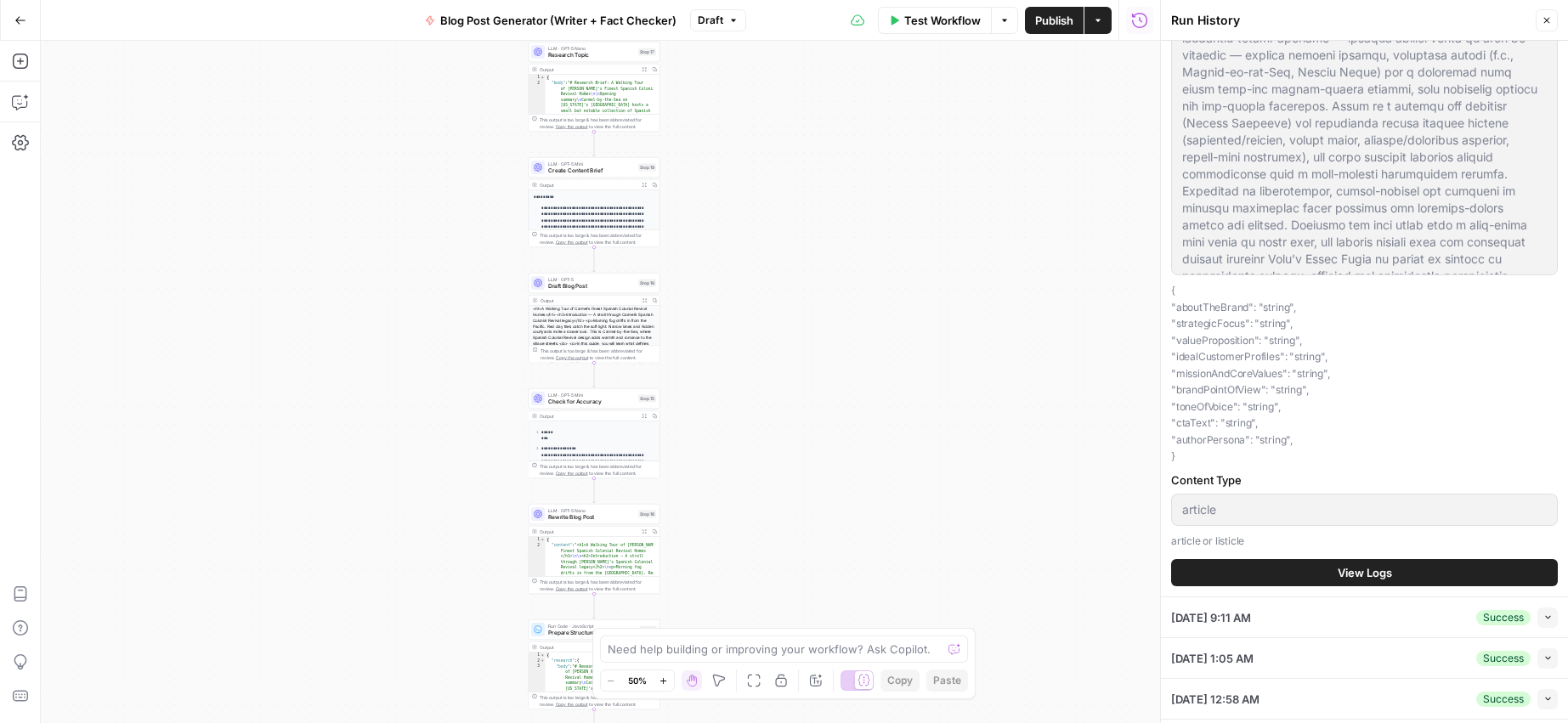
scroll to position [422, 0]
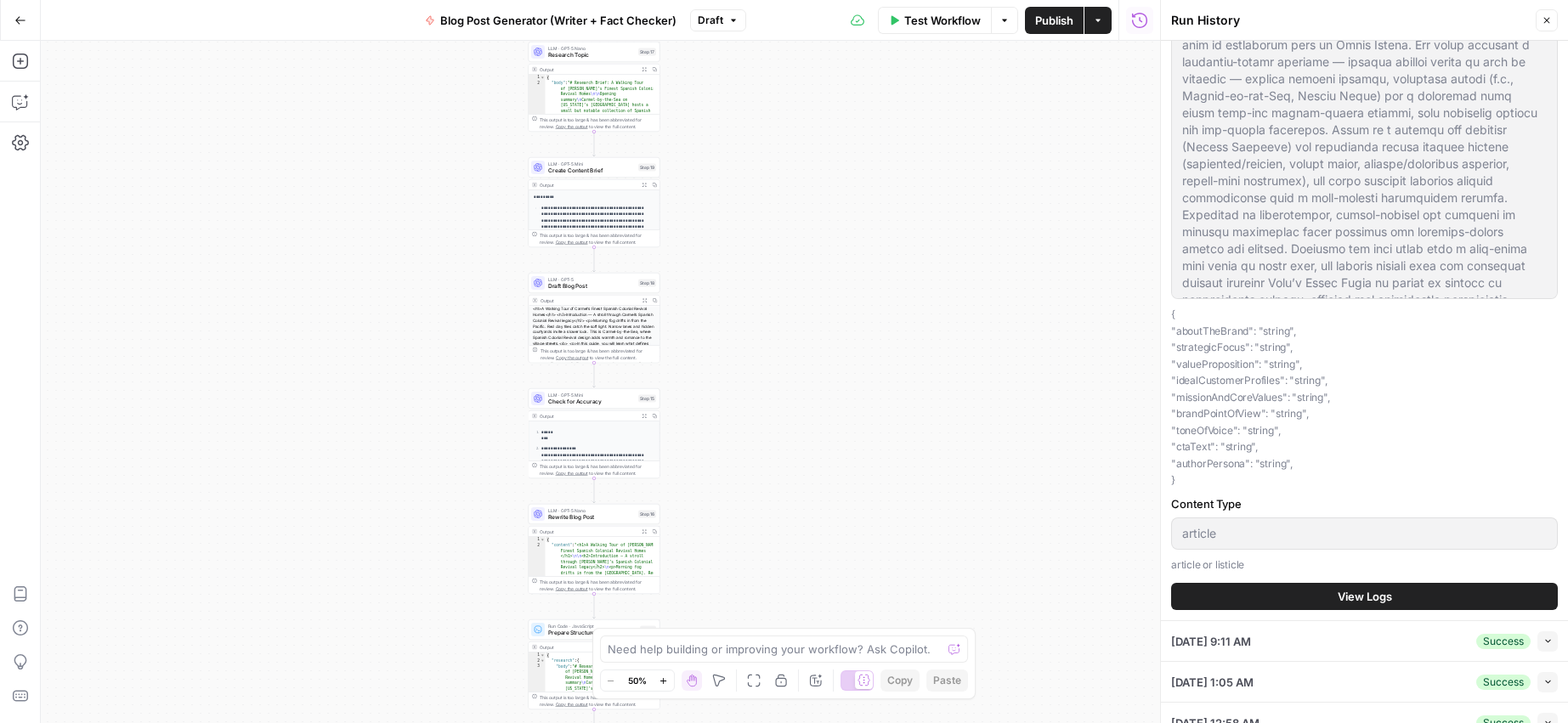
click at [1376, 597] on span "View Logs" at bounding box center [1364, 597] width 54 height 17
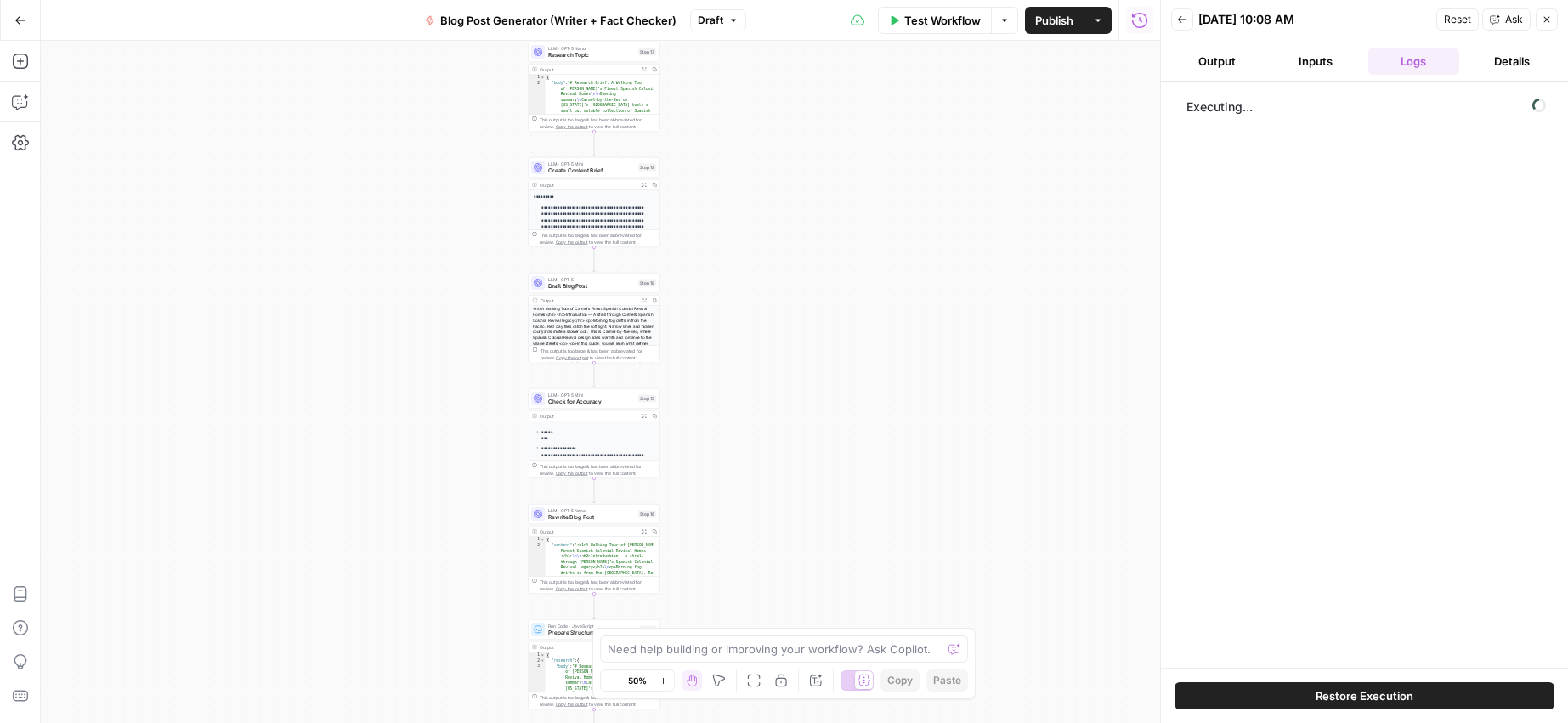
click at [1523, 72] on button "Details" at bounding box center [1512, 61] width 92 height 27
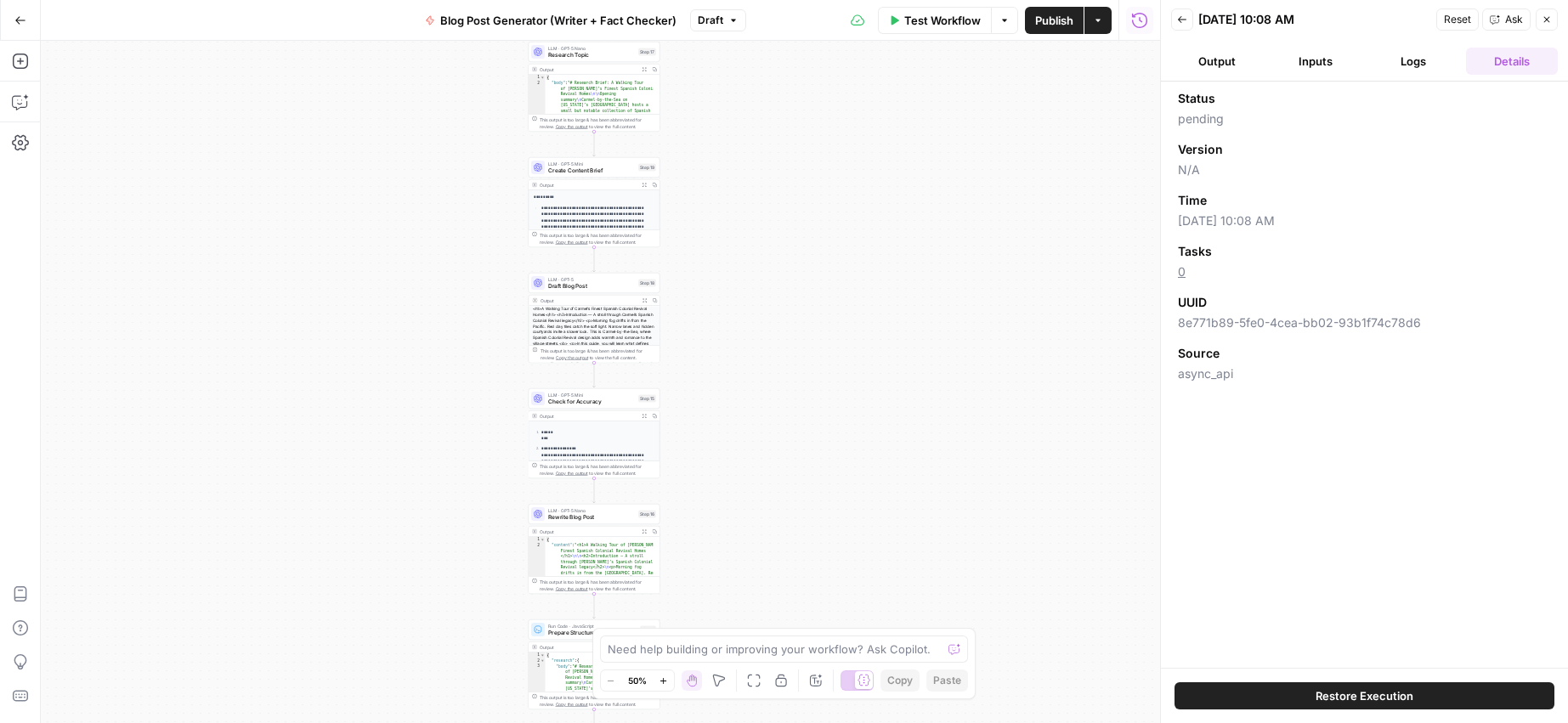
click at [1407, 63] on button "Logs" at bounding box center [1414, 61] width 92 height 27
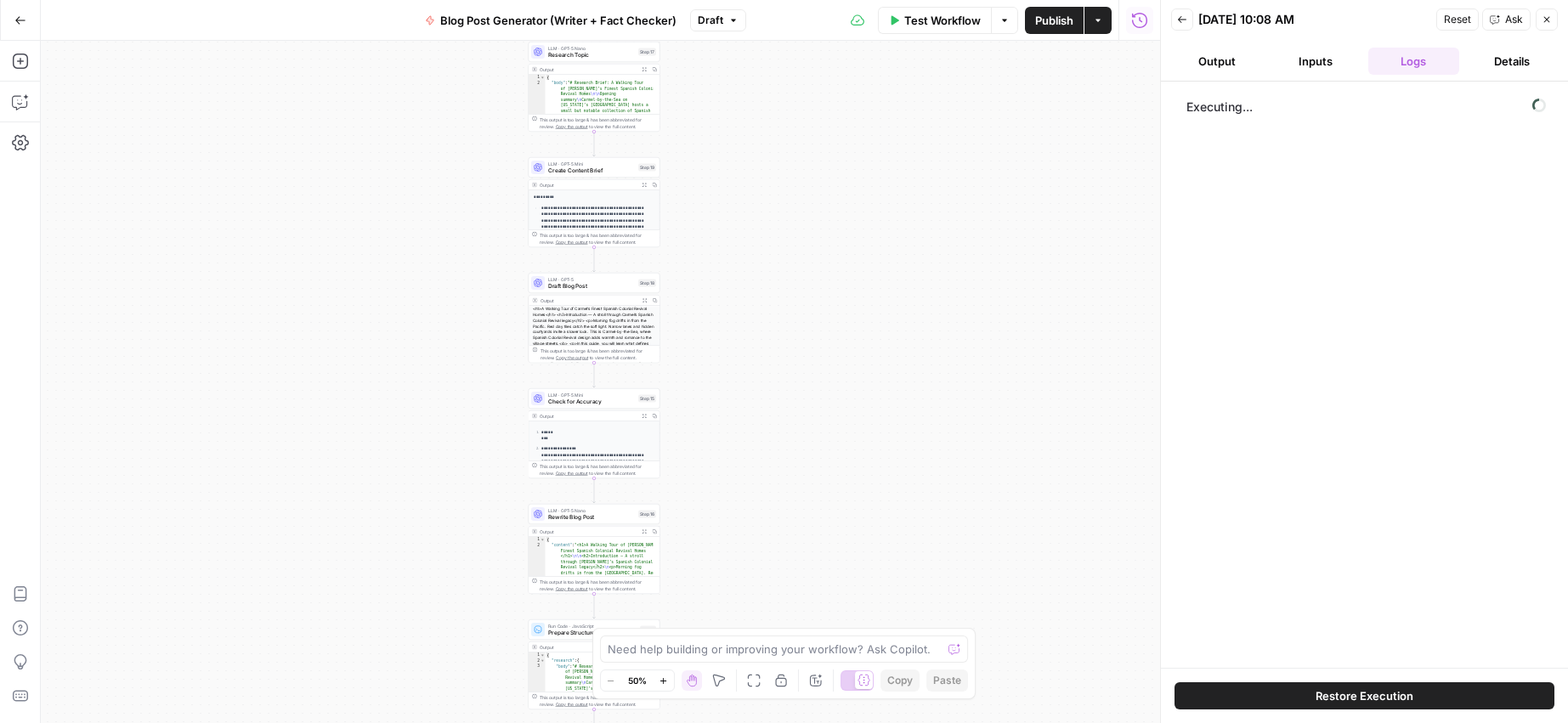
click at [1307, 62] on button "Inputs" at bounding box center [1315, 61] width 92 height 27
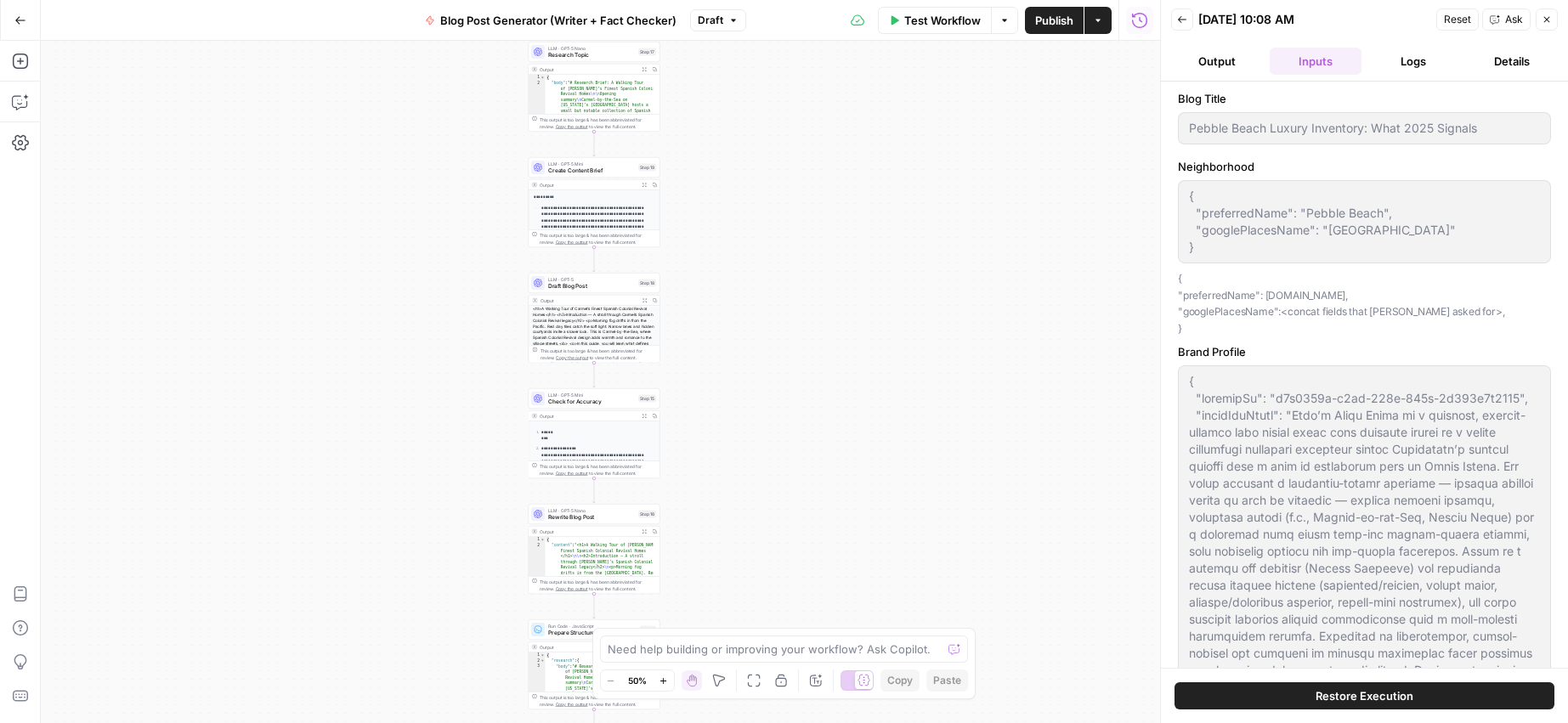
click at [1211, 59] on button "Output" at bounding box center [1217, 61] width 92 height 27
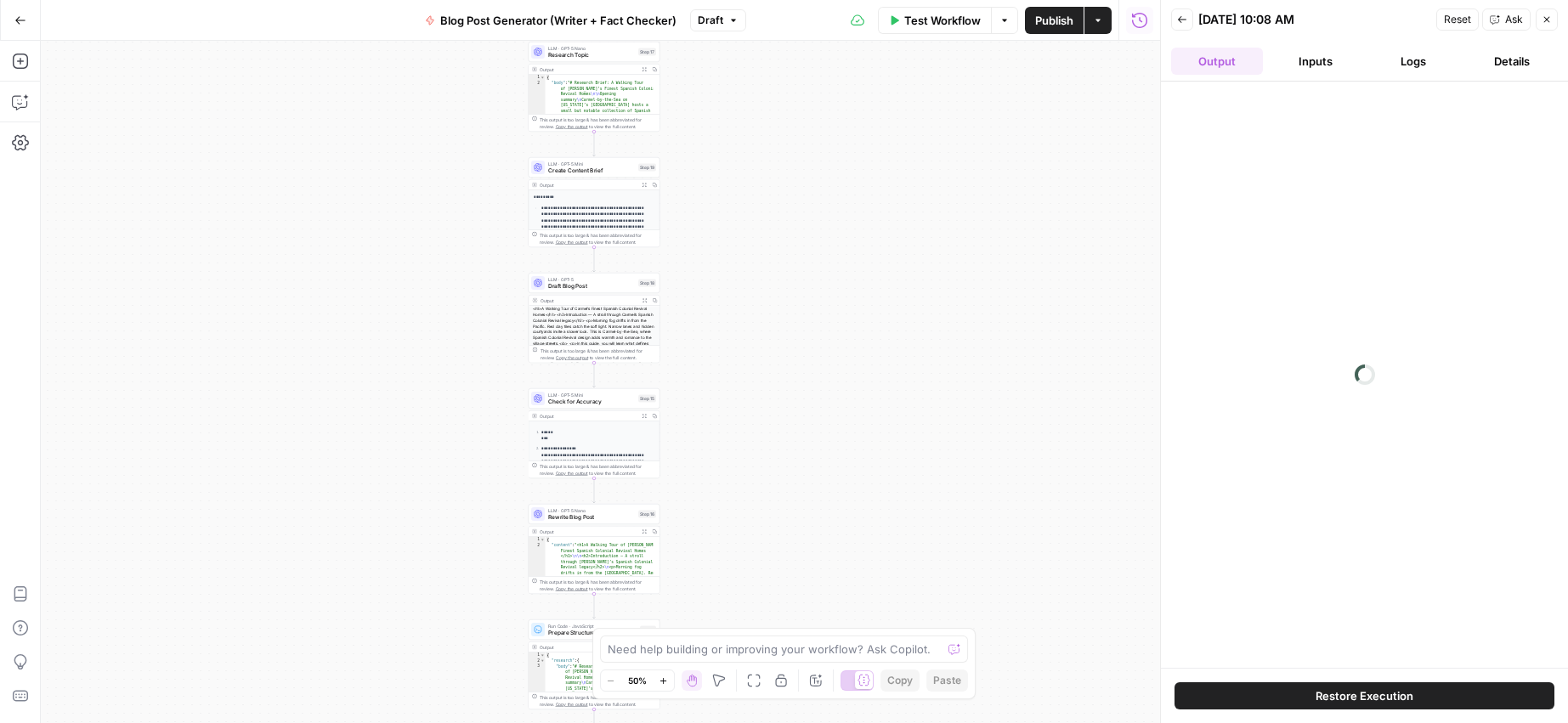
click at [1518, 56] on button "Details" at bounding box center [1512, 61] width 92 height 27
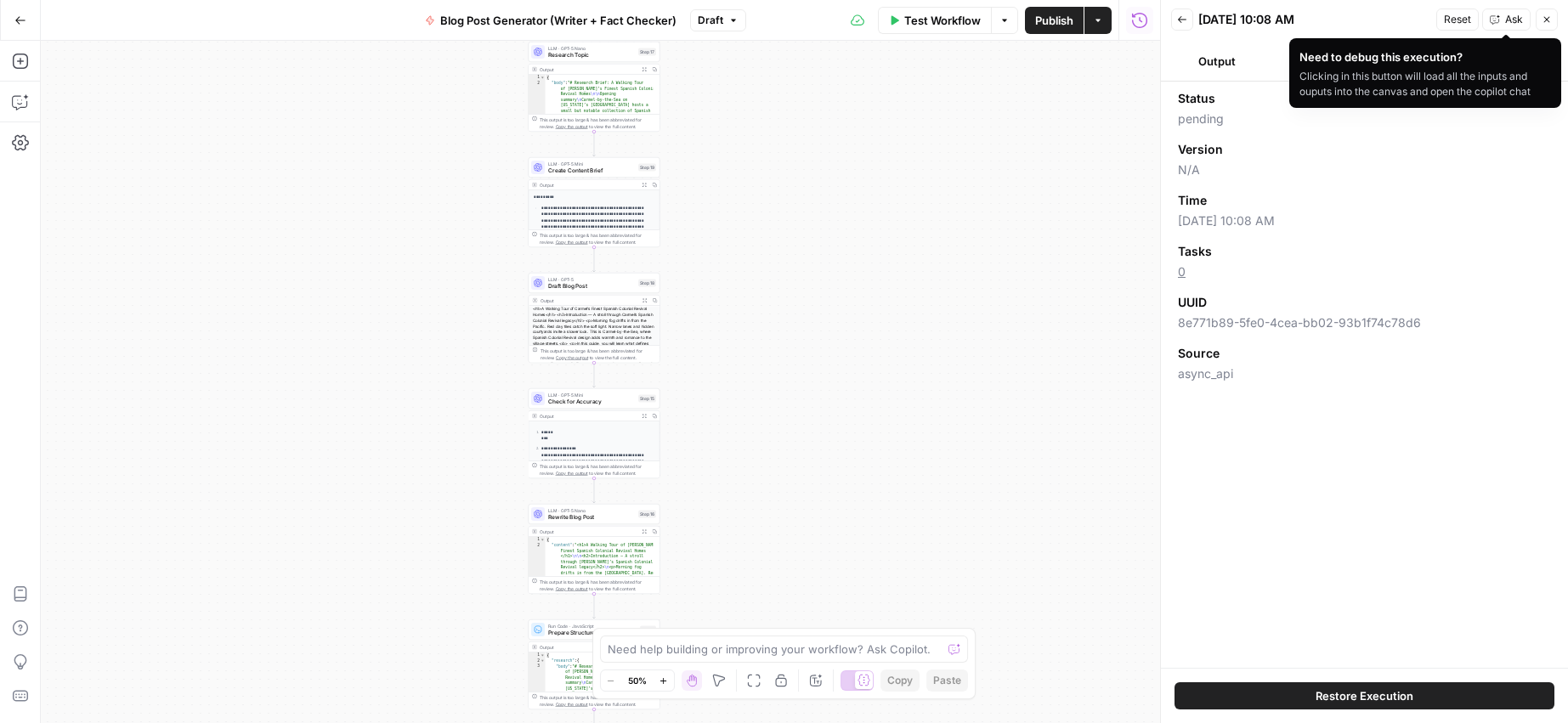
click at [1515, 23] on span "Ask" at bounding box center [1513, 19] width 18 height 16
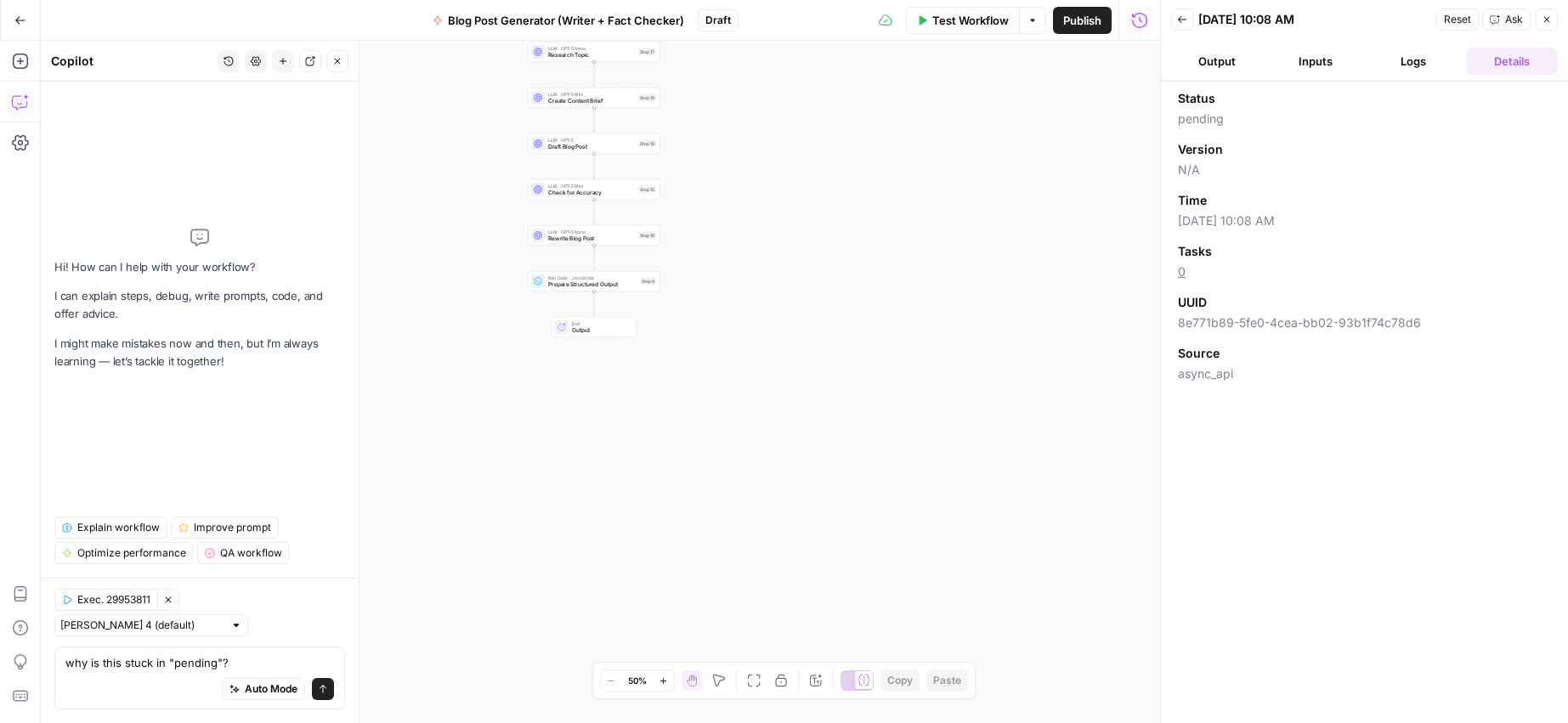
type textarea "why is this stuck in "pending"?"
click at [319, 690] on icon "submit" at bounding box center [323, 689] width 10 height 10
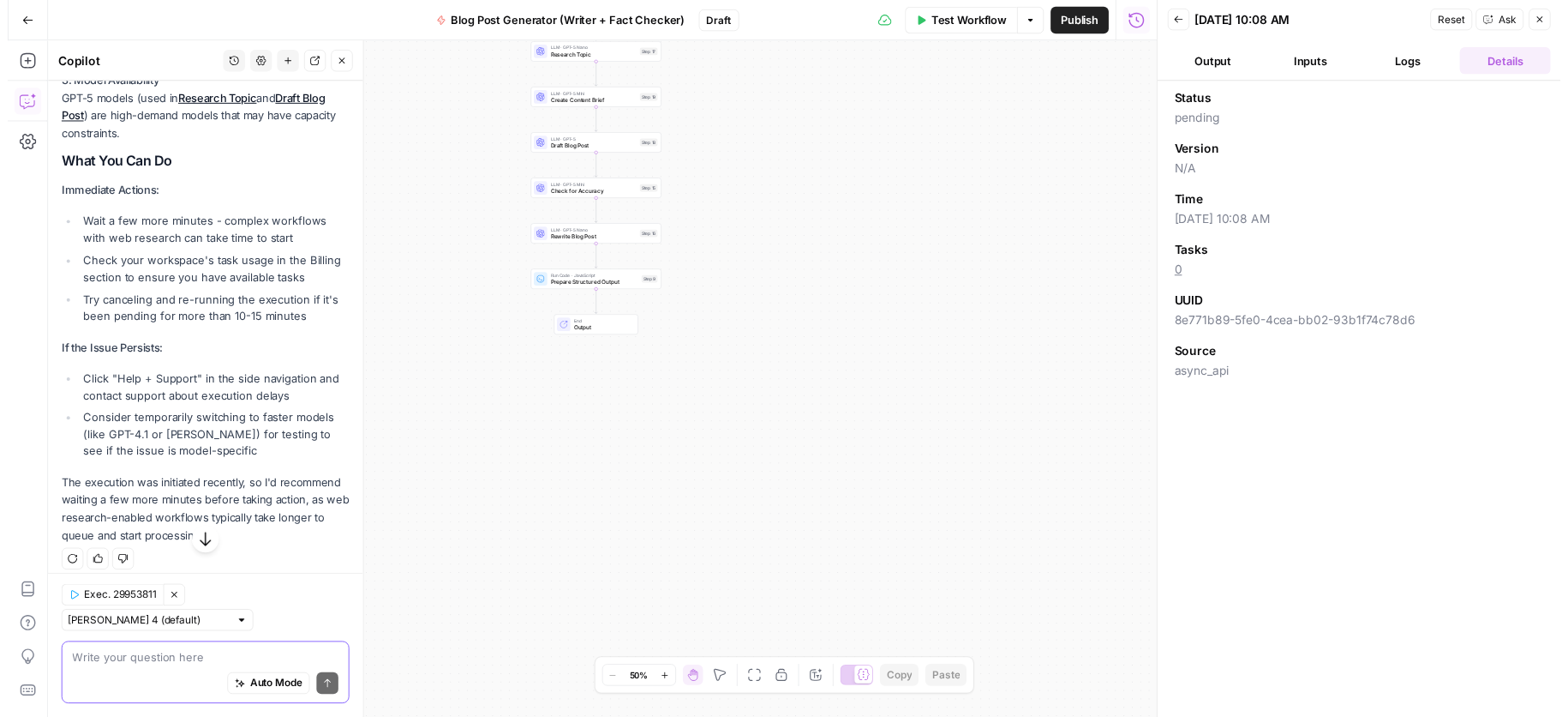
scroll to position [485, 0]
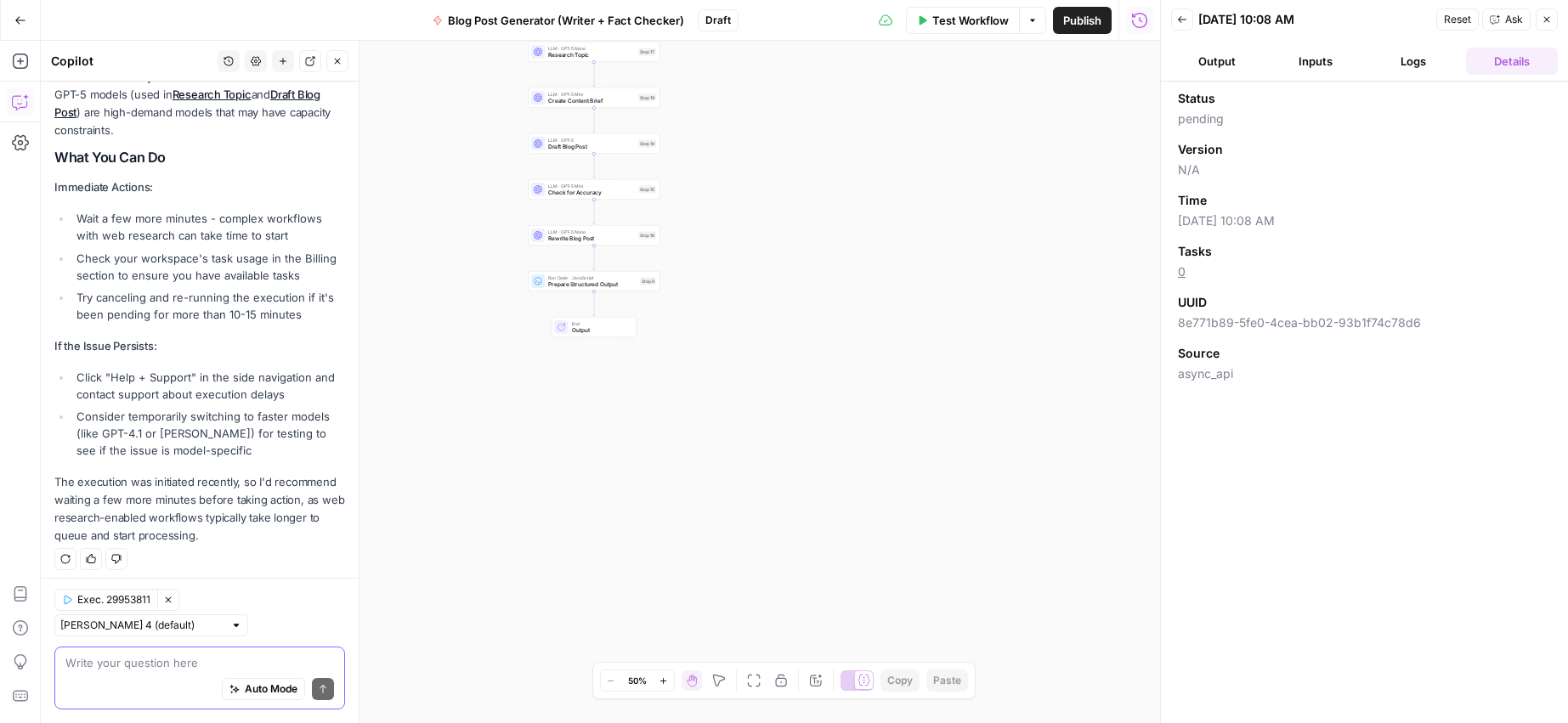
click at [1545, 20] on icon "button" at bounding box center [1547, 19] width 6 height 6
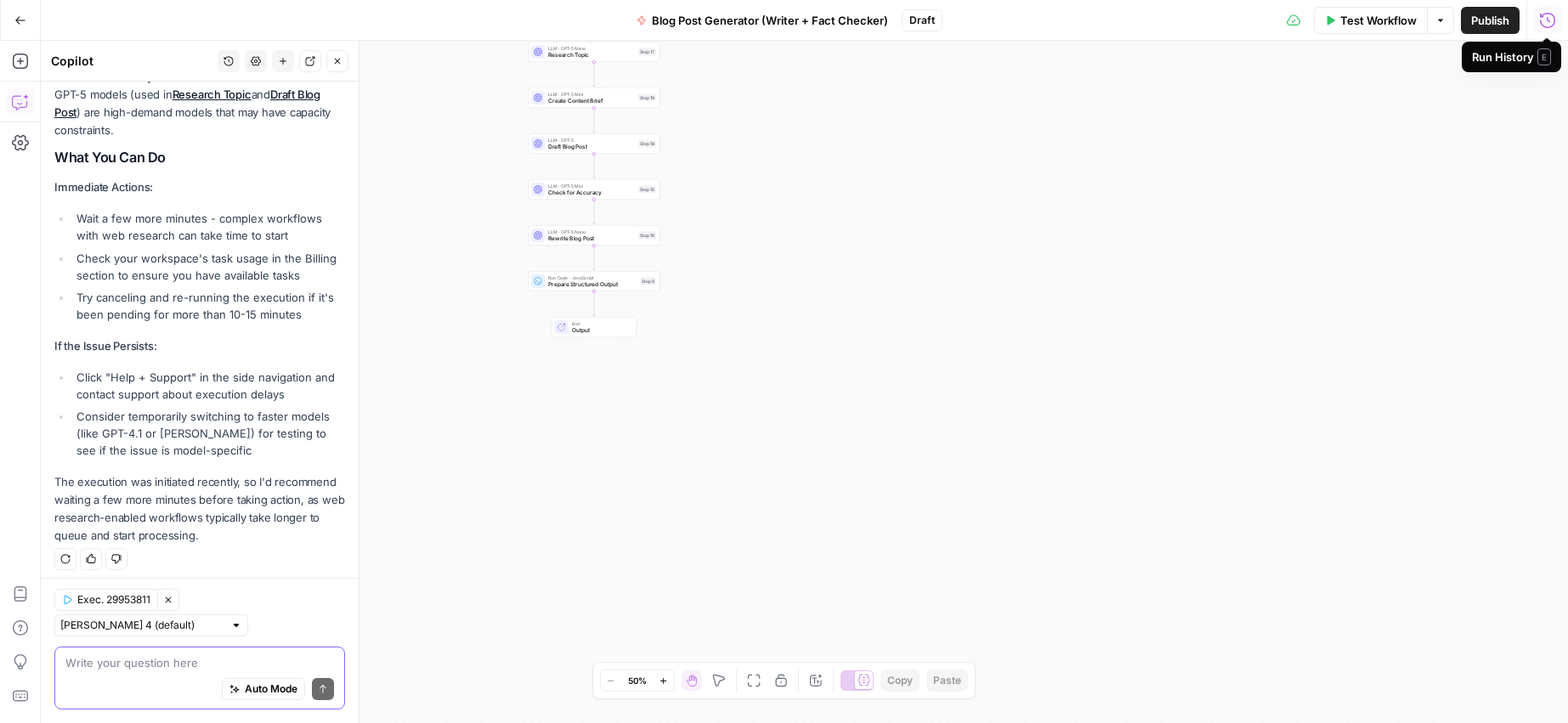
click at [1545, 20] on icon "button" at bounding box center [1547, 20] width 17 height 17
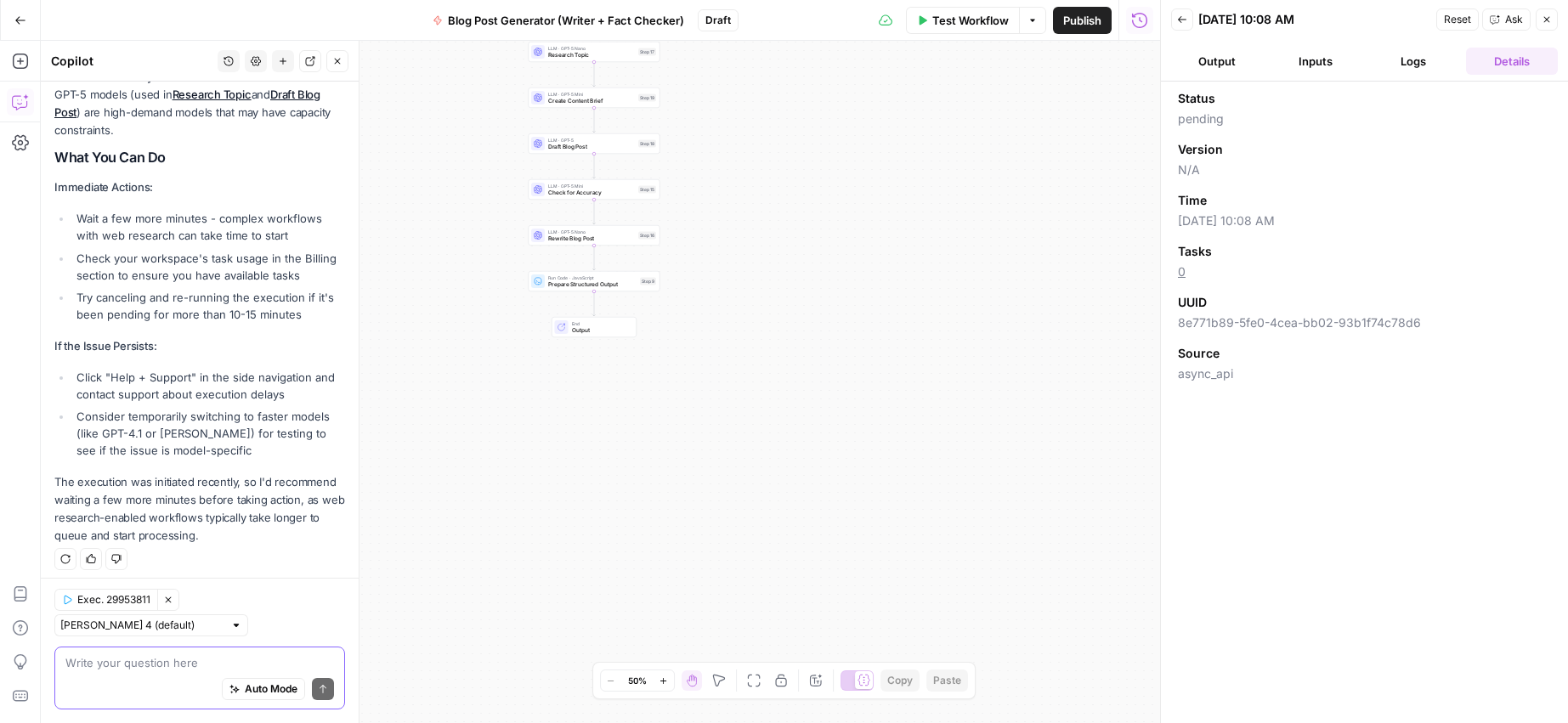
click at [194, 651] on div "Write your question here Auto Mode Send" at bounding box center [199, 678] width 290 height 63
click at [1223, 62] on button "Output" at bounding box center [1217, 61] width 92 height 27
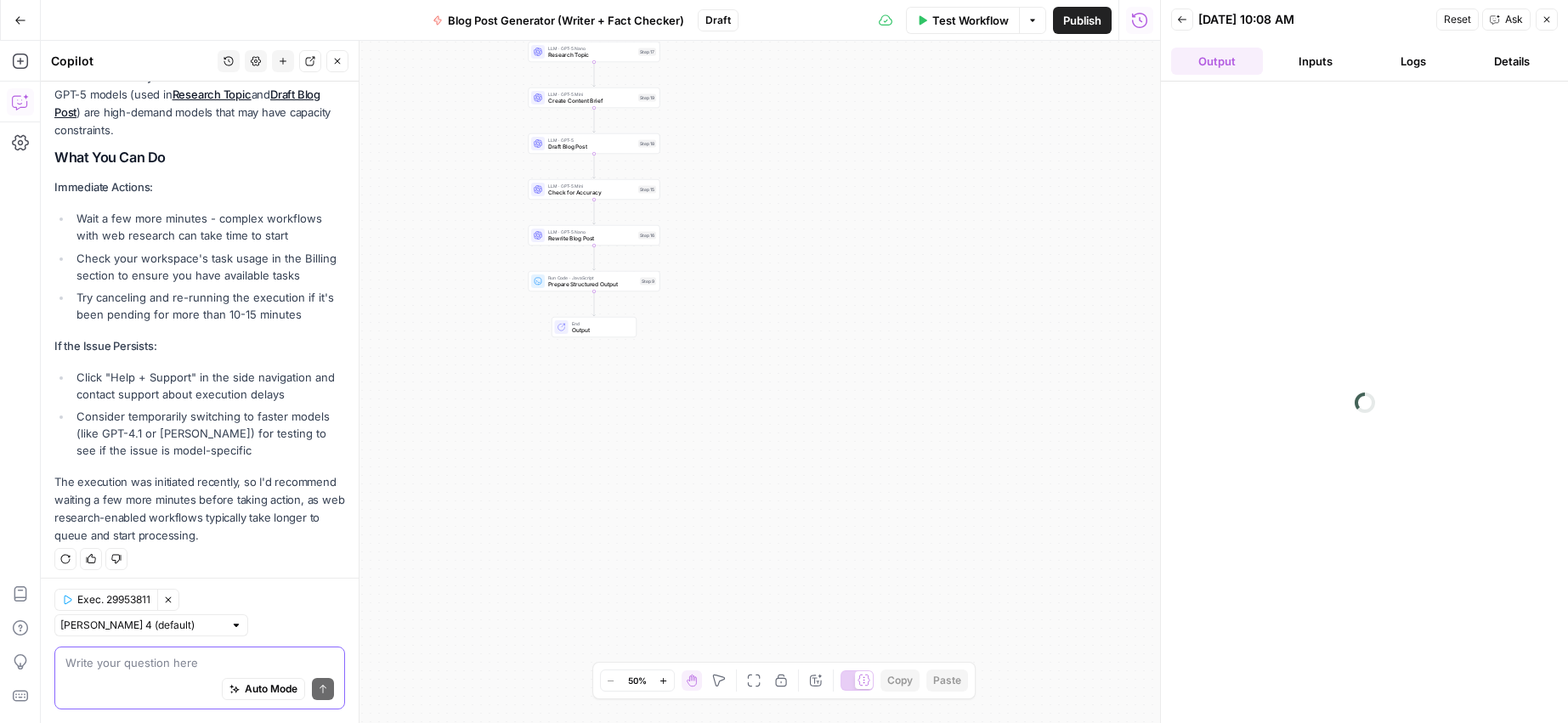
click at [152, 669] on textarea at bounding box center [199, 663] width 268 height 17
click at [159, 659] on textarea at bounding box center [199, 663] width 268 height 17
type textarea "what does the "Reset" button do?"
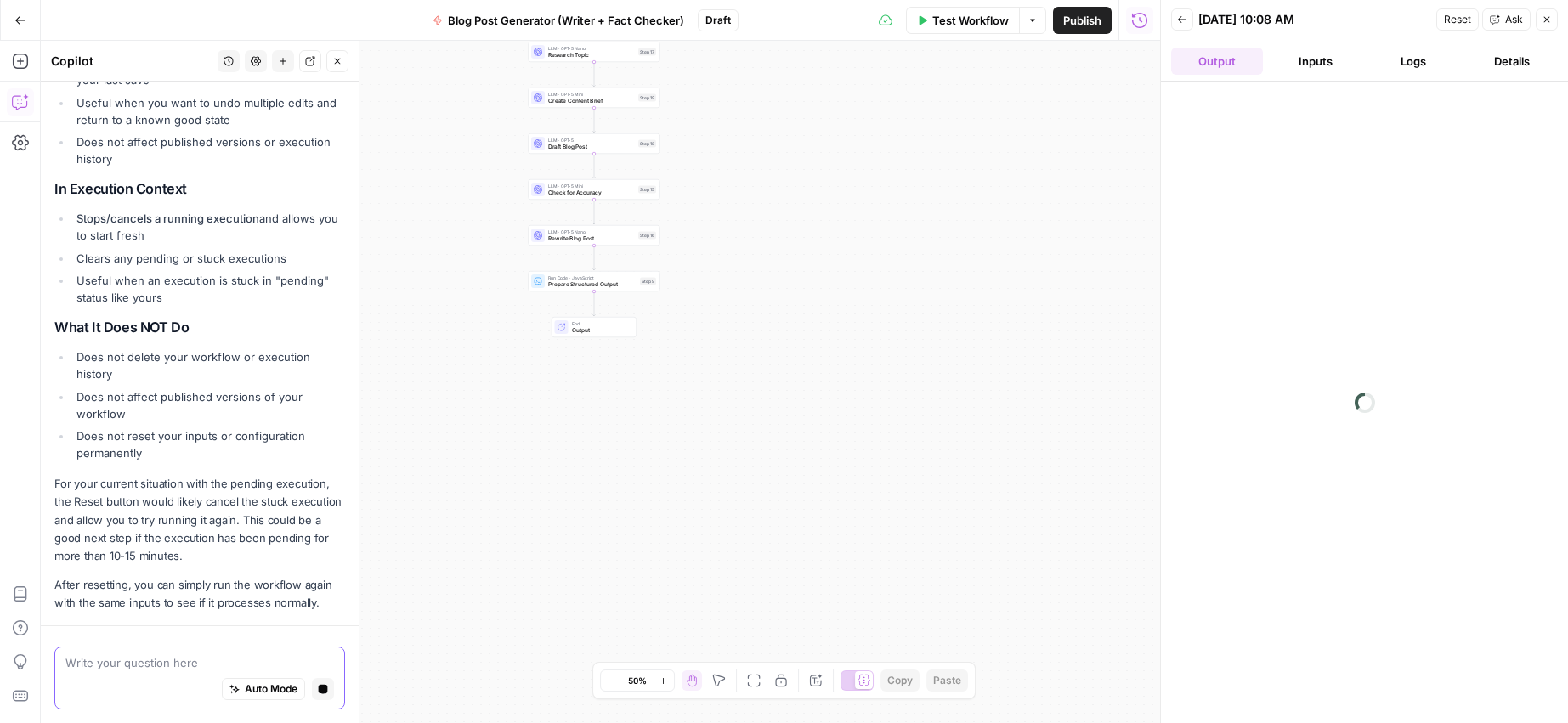
scroll to position [1196, 0]
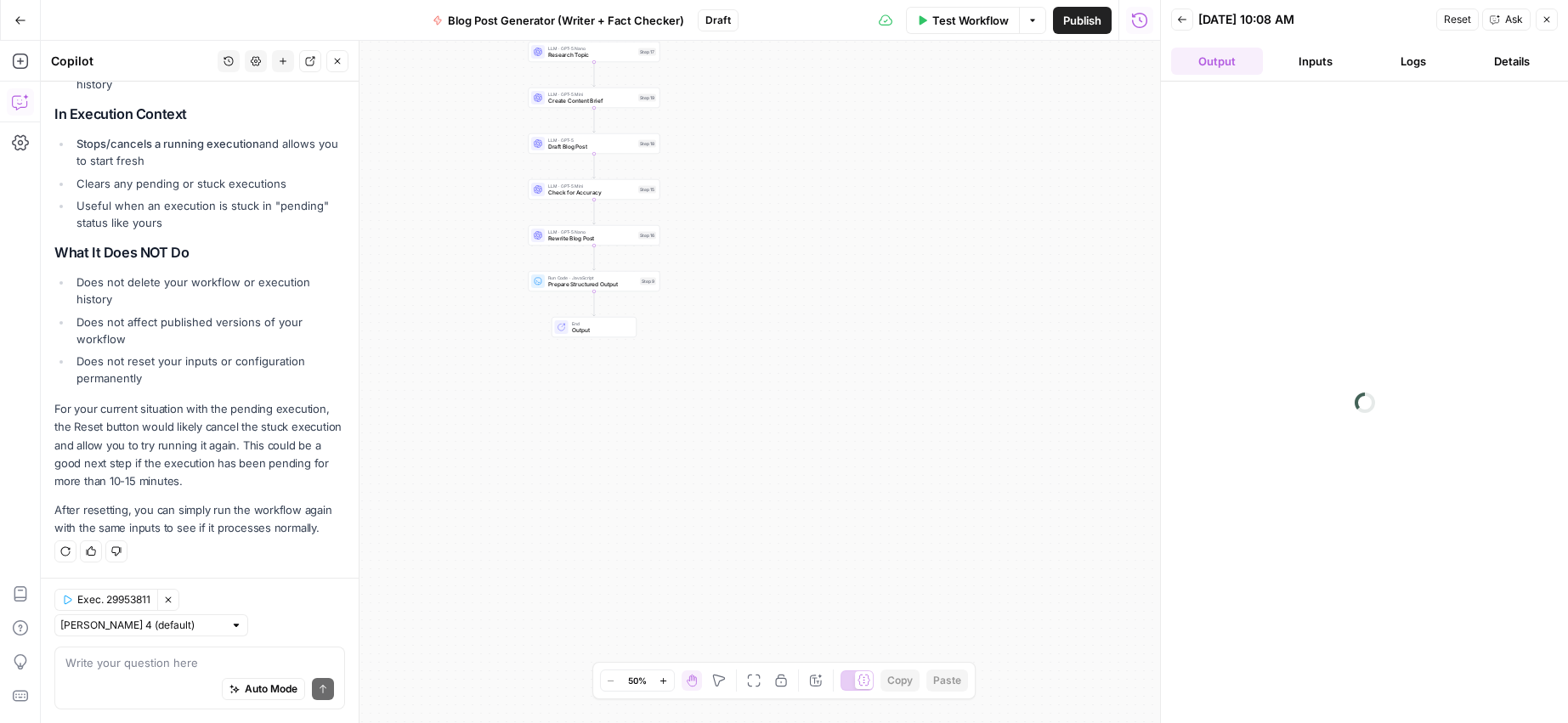
click at [1458, 19] on span "Reset" at bounding box center [1456, 19] width 27 height 16
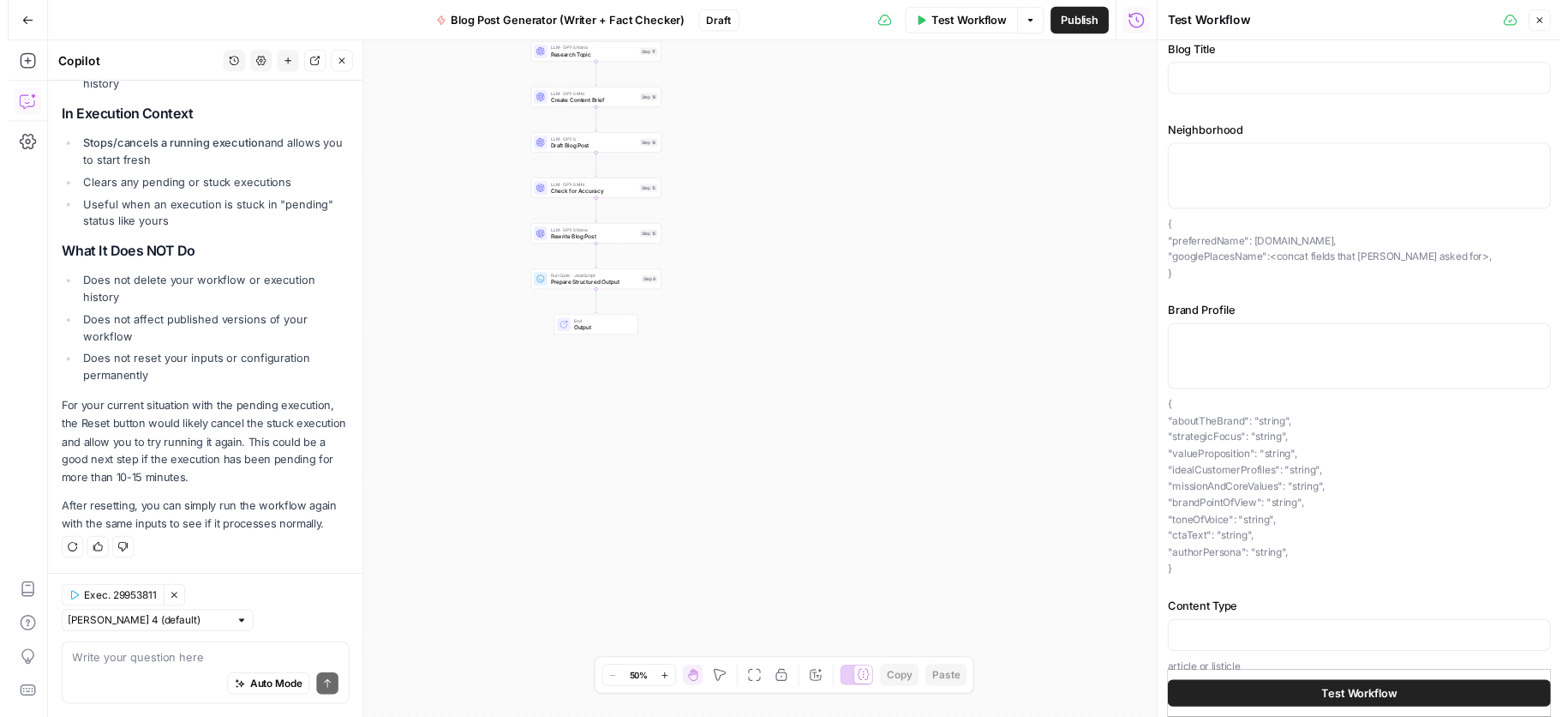
scroll to position [0, 0]
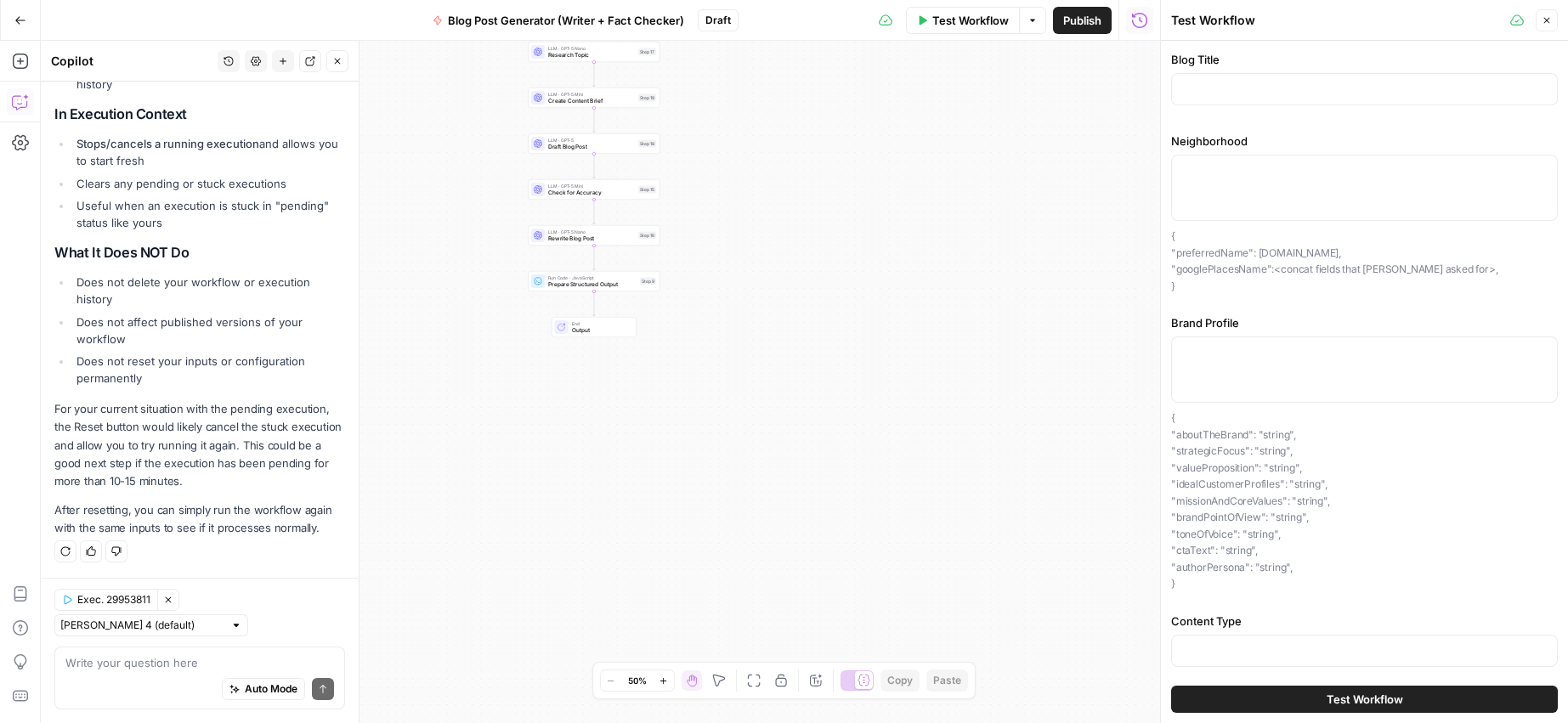
click at [1551, 23] on button "Close" at bounding box center [1547, 20] width 22 height 22
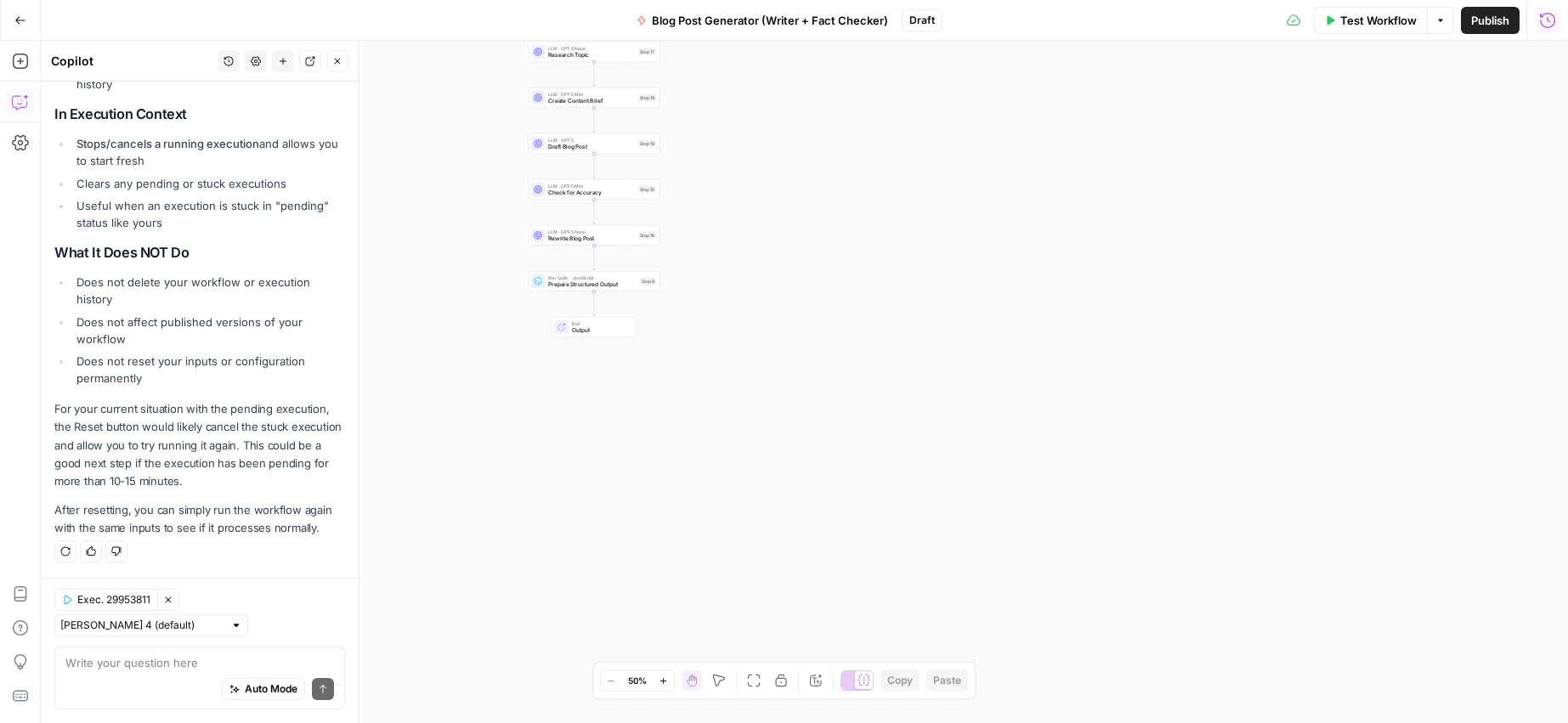
click at [1542, 17] on icon "button" at bounding box center [1547, 20] width 17 height 17
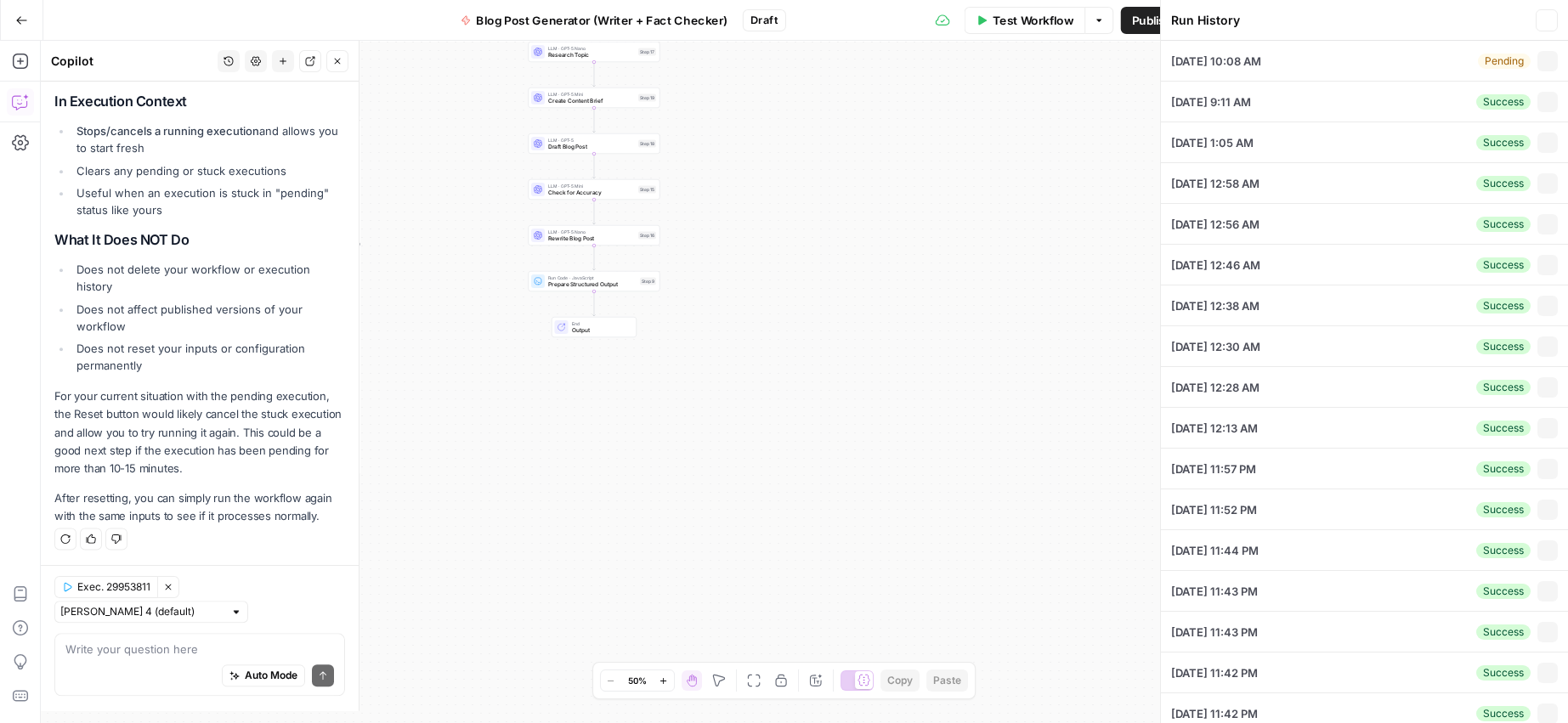
scroll to position [1196, 0]
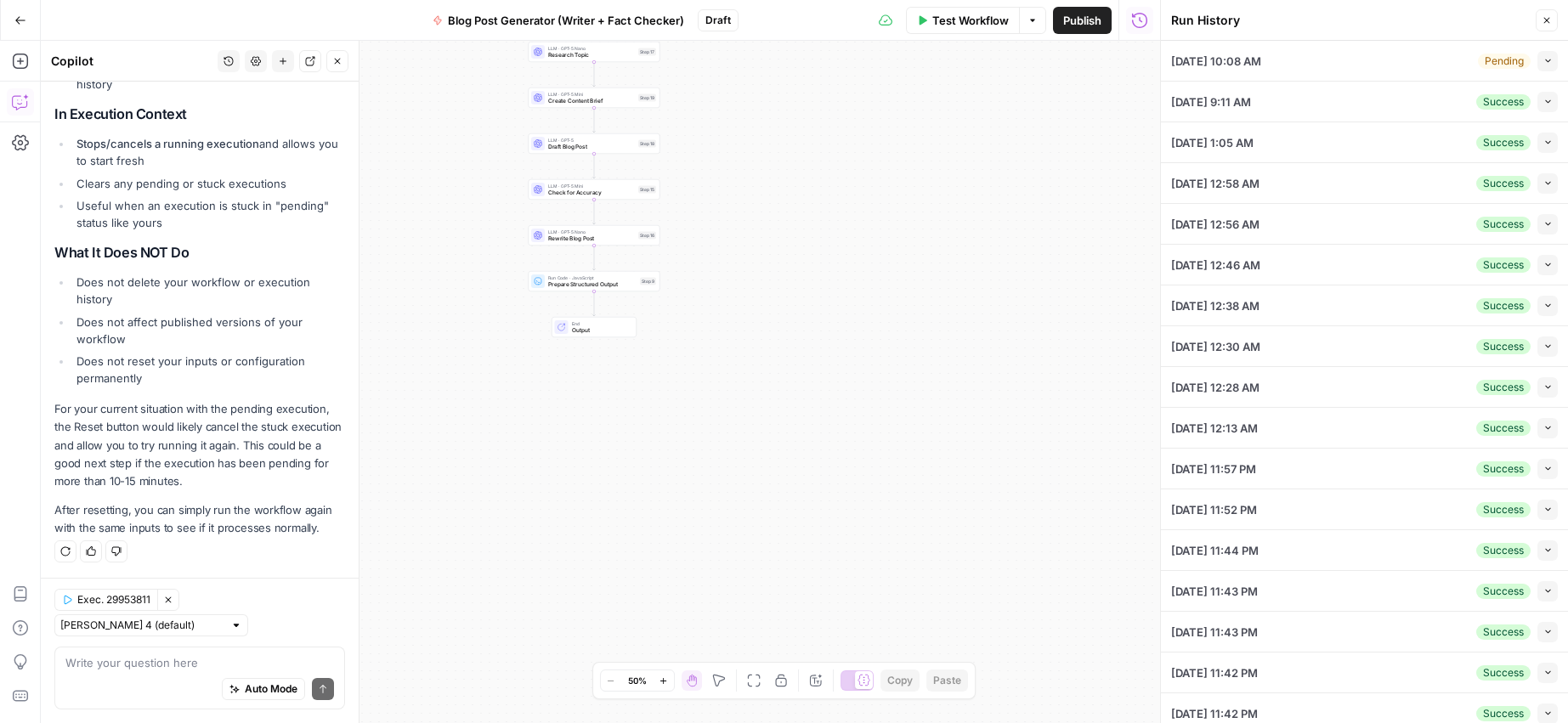
click at [1539, 62] on button "Collapse" at bounding box center [1548, 61] width 20 height 20
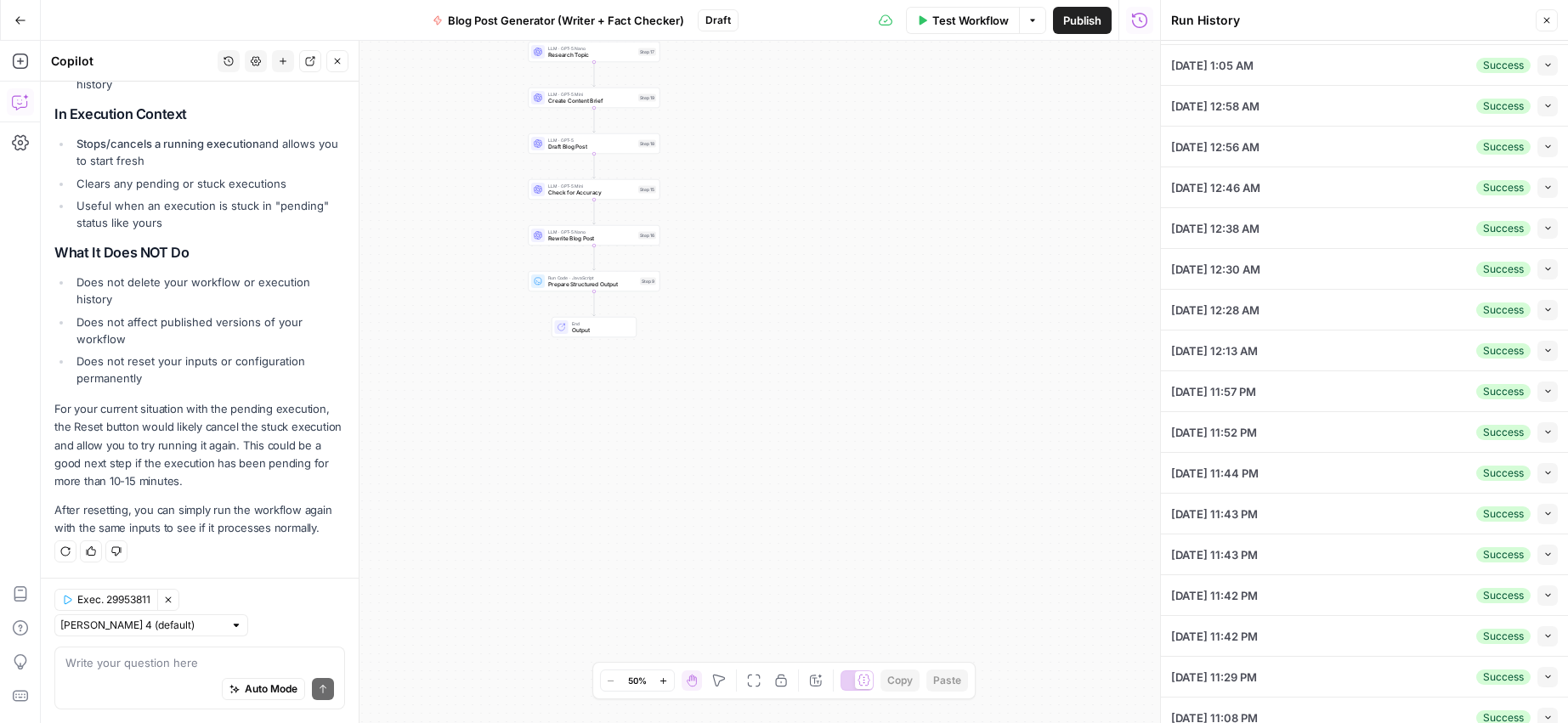
scroll to position [419, 0]
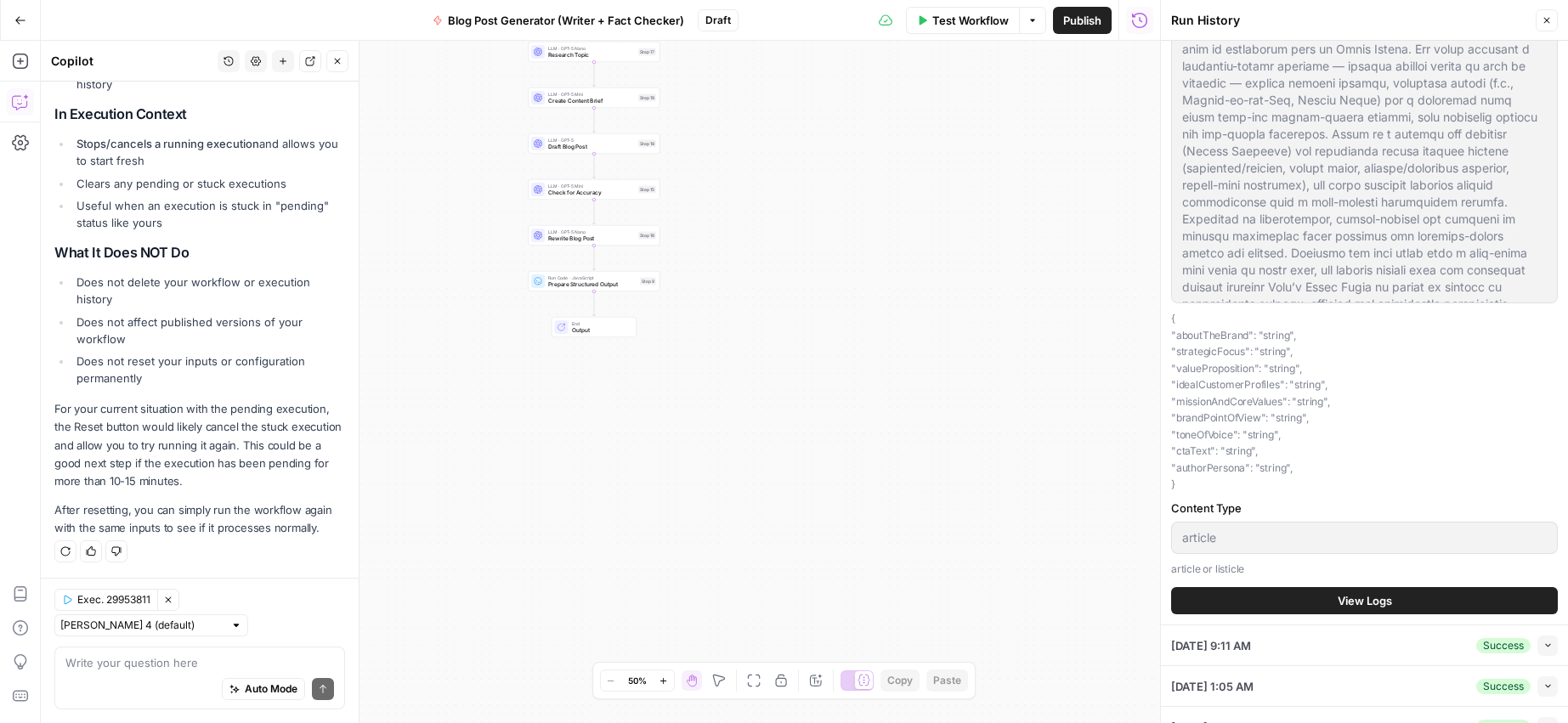
click at [1362, 608] on span "View Logs" at bounding box center [1364, 600] width 54 height 17
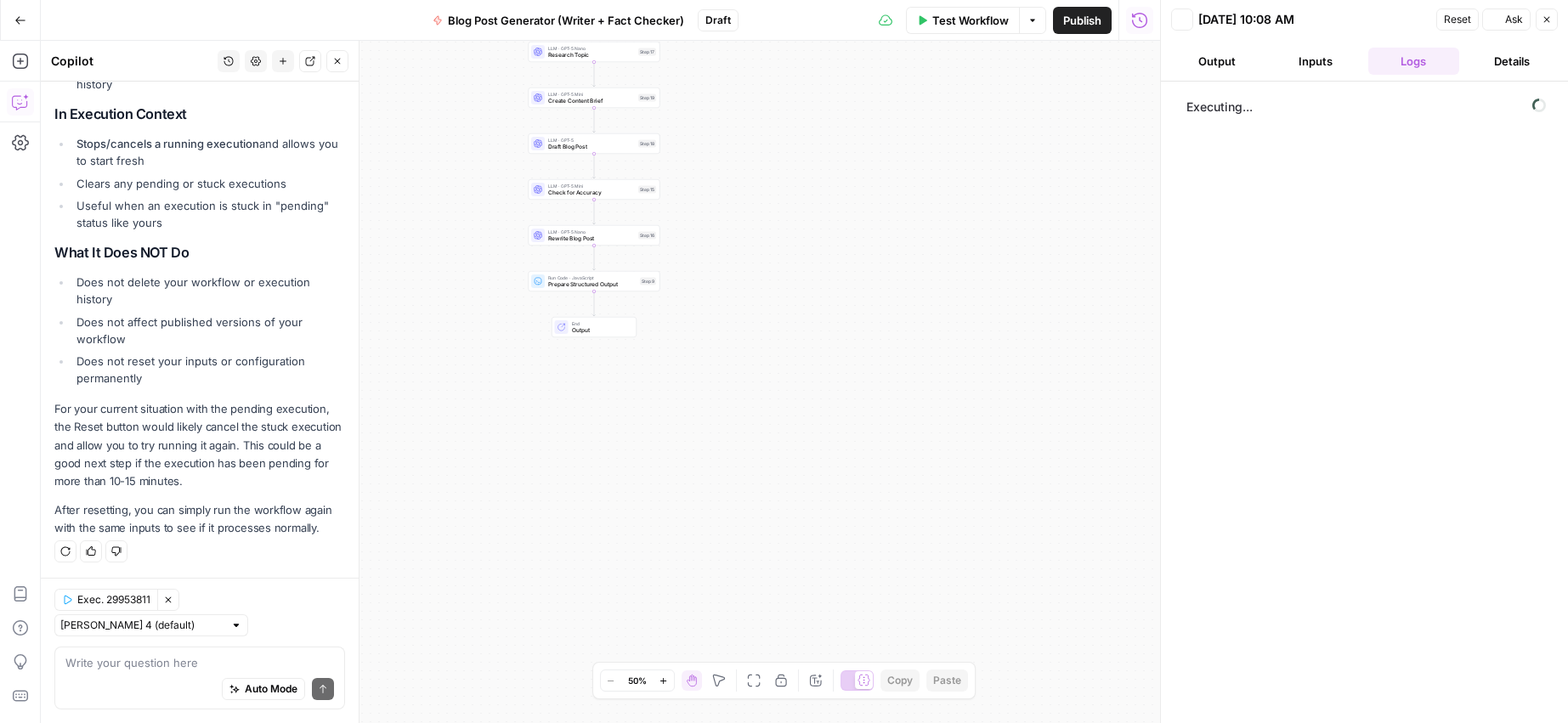
scroll to position [0, 0]
click at [1505, 53] on button "Details" at bounding box center [1512, 61] width 92 height 27
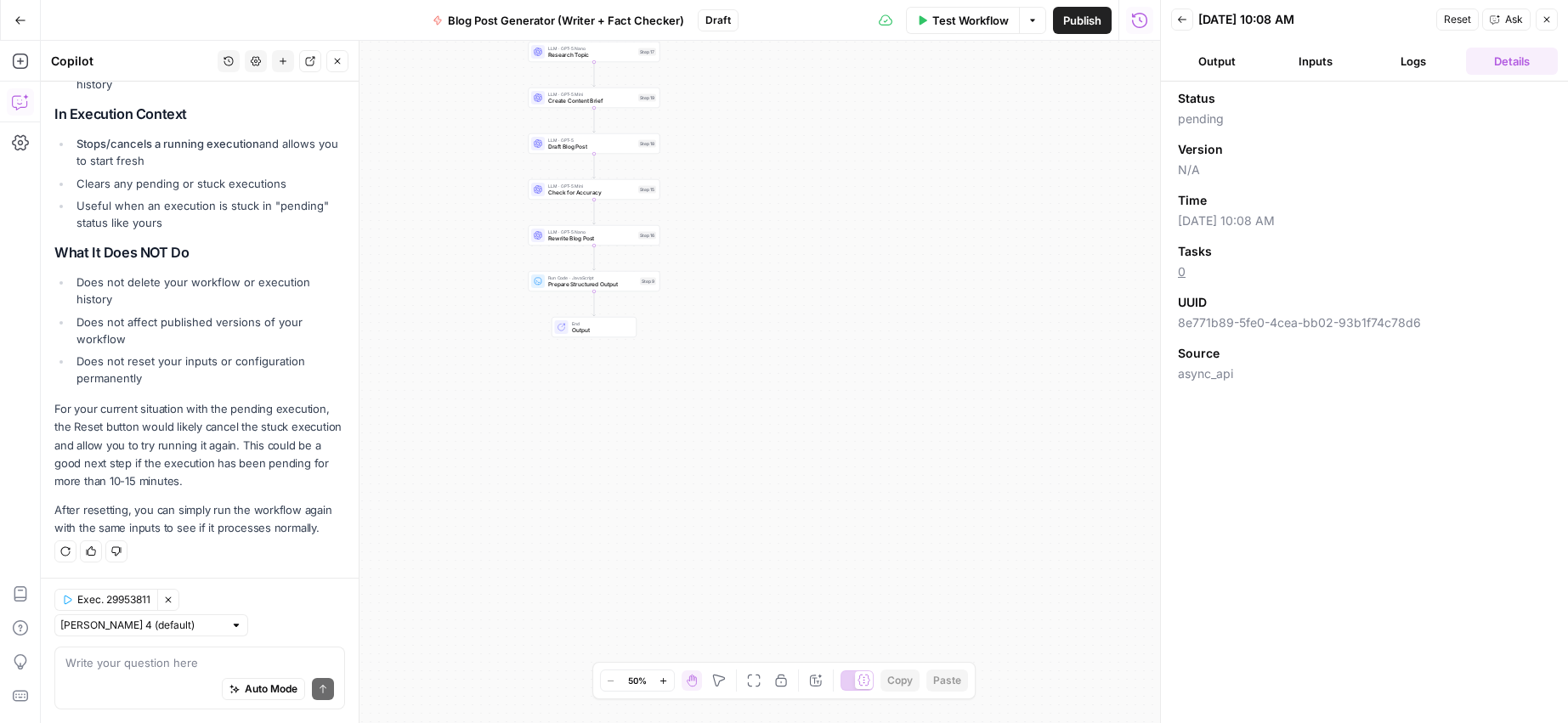
click at [1466, 19] on span "Reset" at bounding box center [1456, 19] width 27 height 16
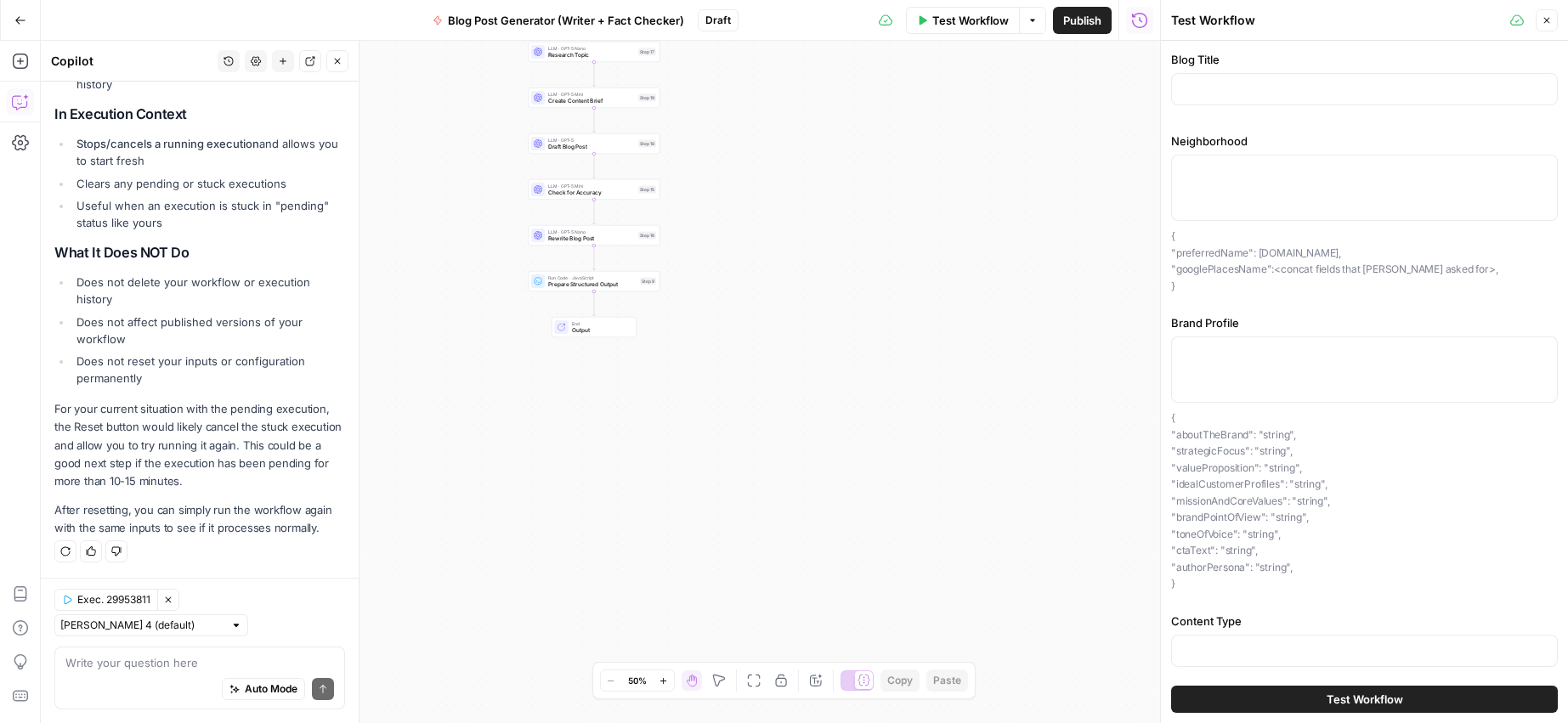
click at [1550, 20] on span "Close" at bounding box center [1550, 20] width 1 height 1
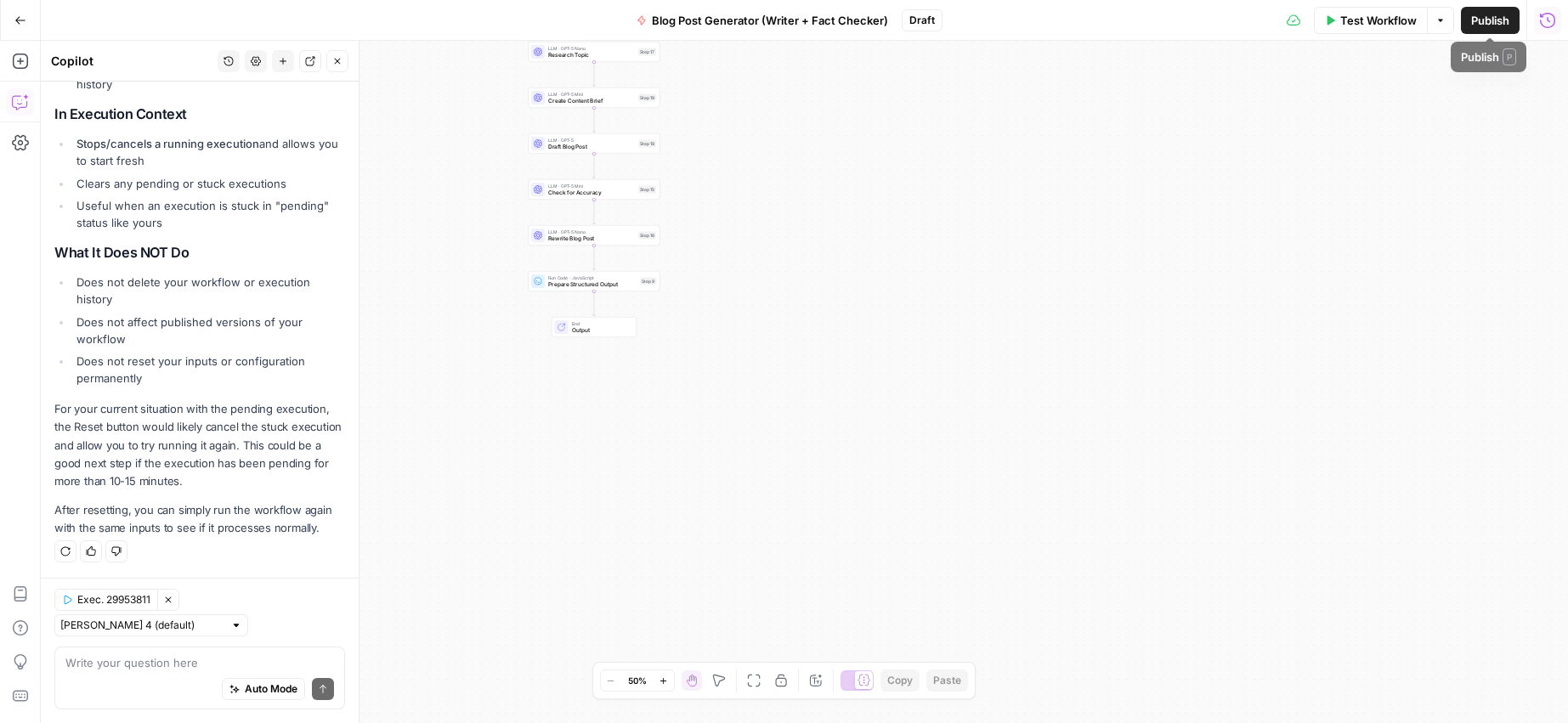
click at [1539, 22] on icon "button" at bounding box center [1547, 20] width 17 height 17
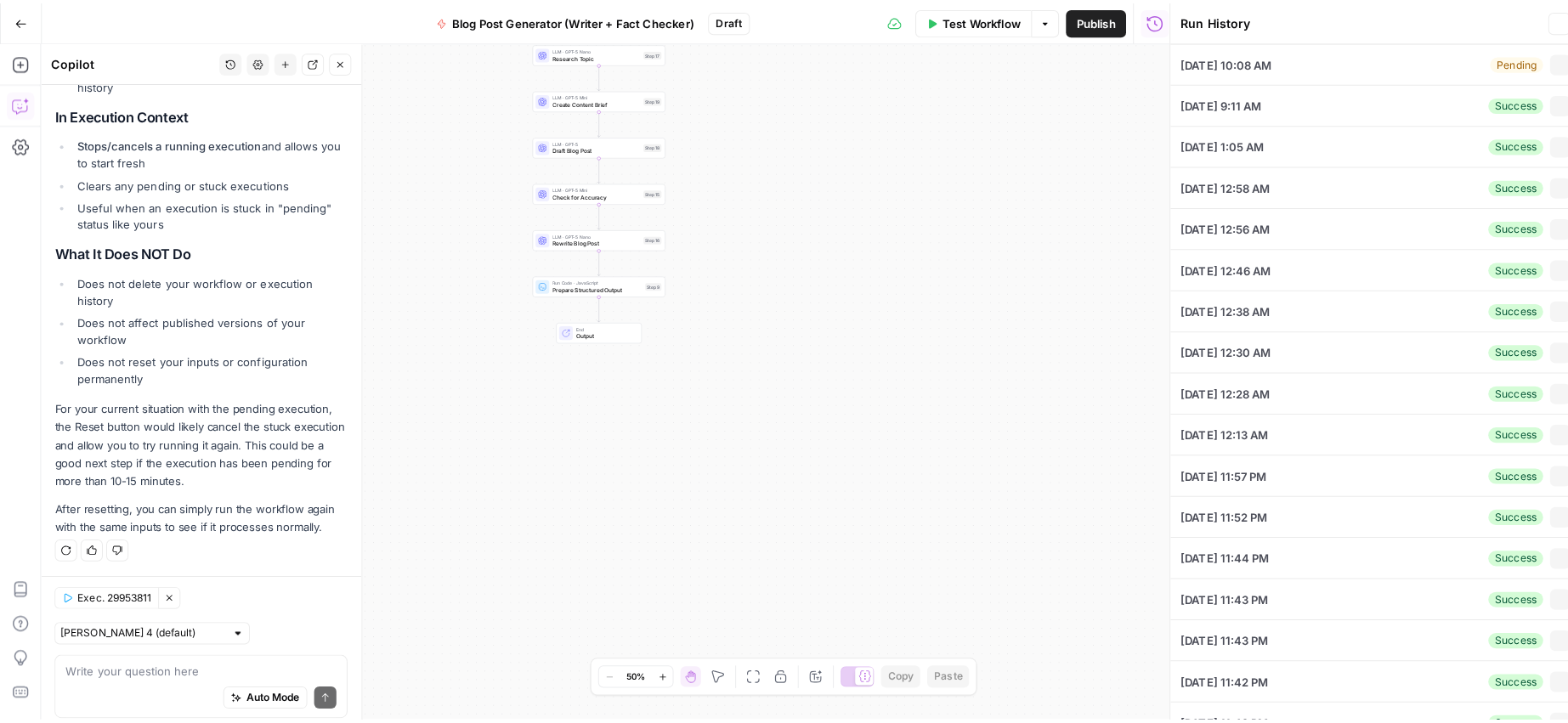
scroll to position [1196, 0]
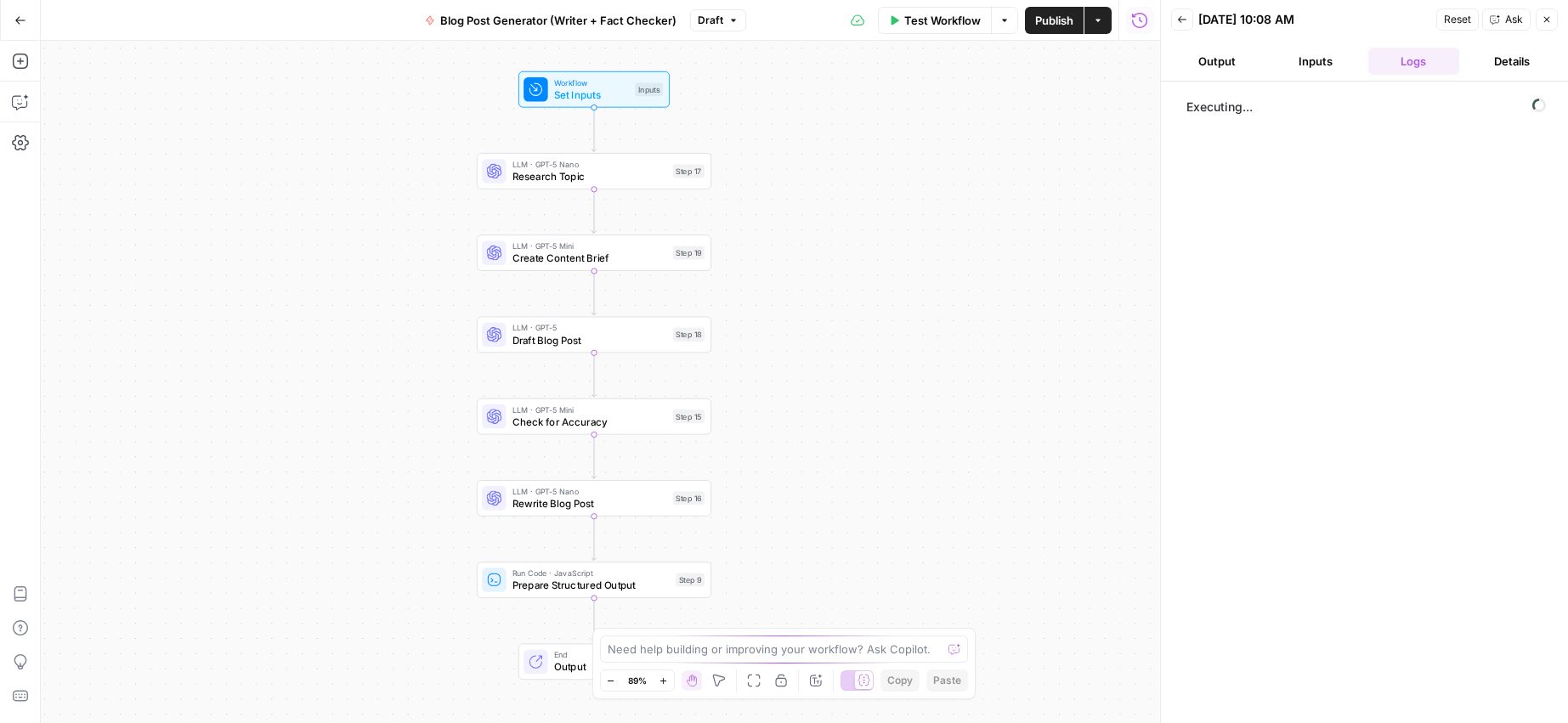
click at [1549, 26] on button "Close" at bounding box center [1547, 19] width 22 height 22
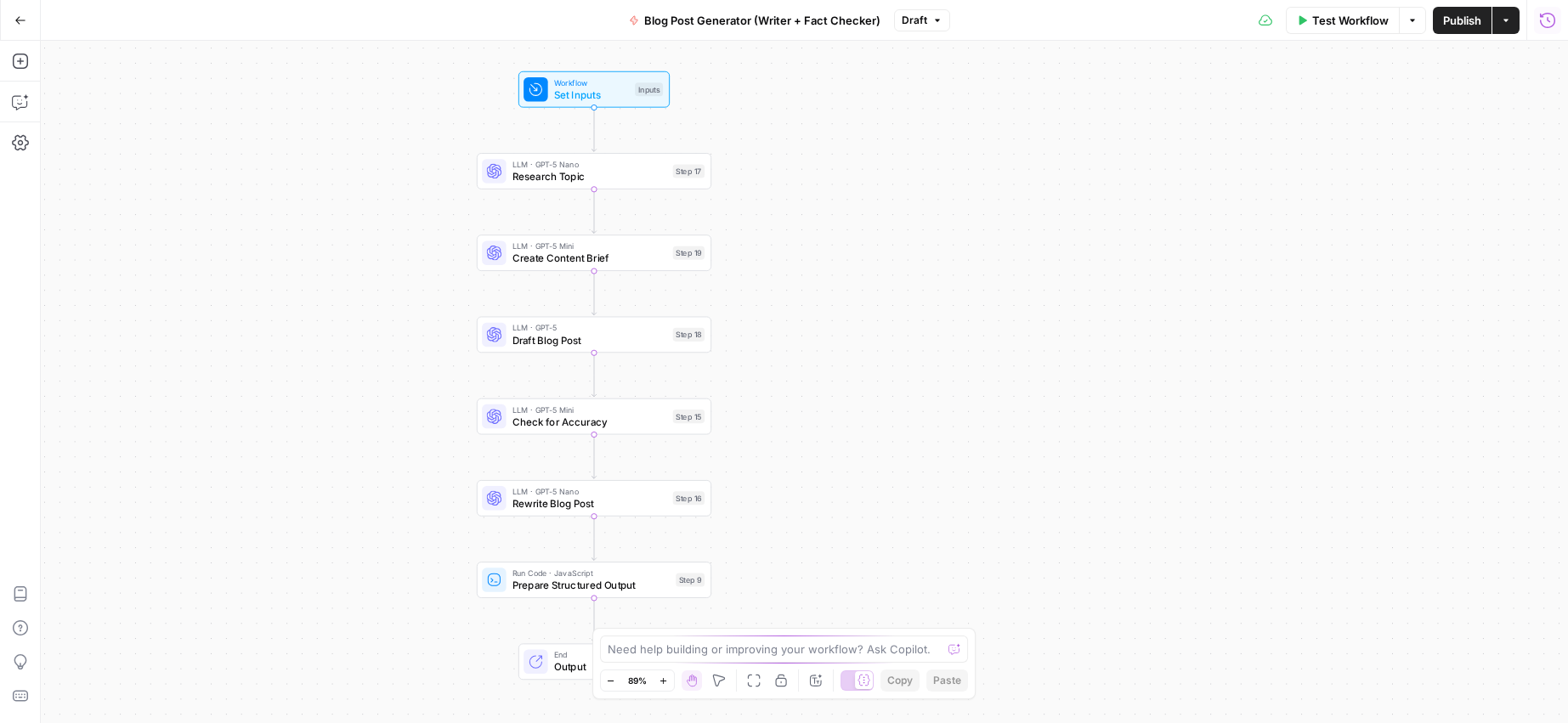
click at [1547, 18] on icon "button" at bounding box center [1547, 19] width 16 height 16
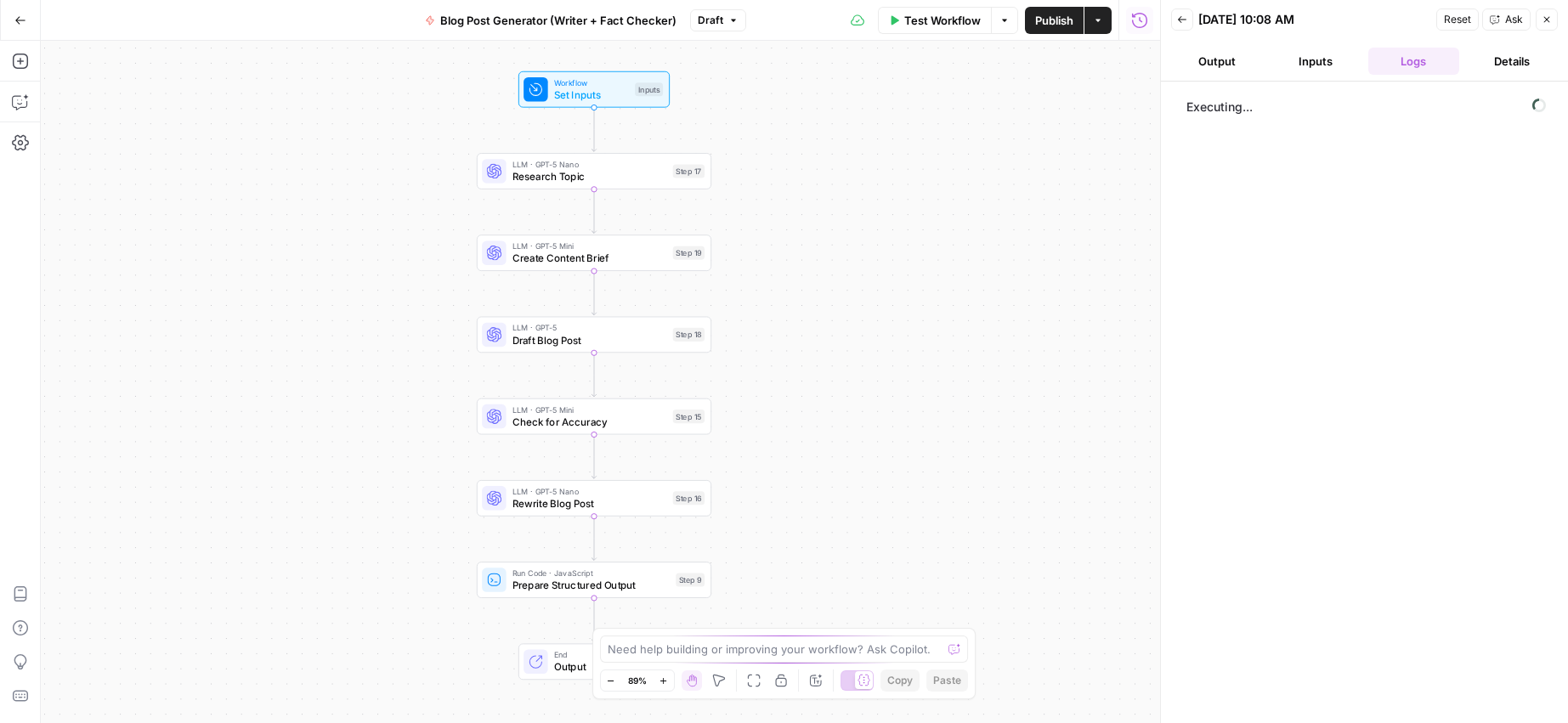
click at [1173, 26] on button "Back" at bounding box center [1182, 19] width 22 height 22
click at [1188, 60] on div "Back" at bounding box center [1182, 53] width 24 height 16
click at [1177, 16] on icon "button" at bounding box center [1182, 19] width 10 height 10
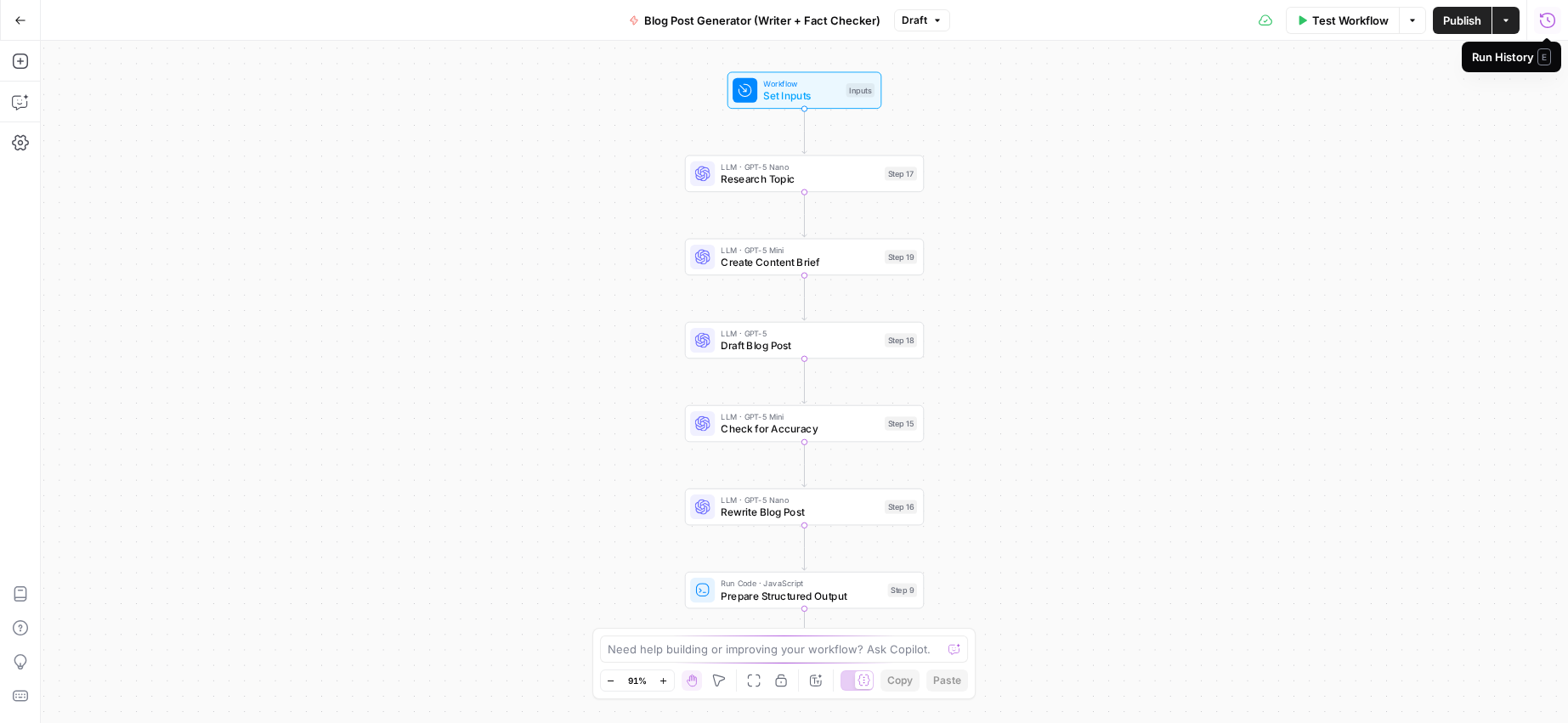
click at [1548, 23] on icon "button" at bounding box center [1547, 20] width 17 height 17
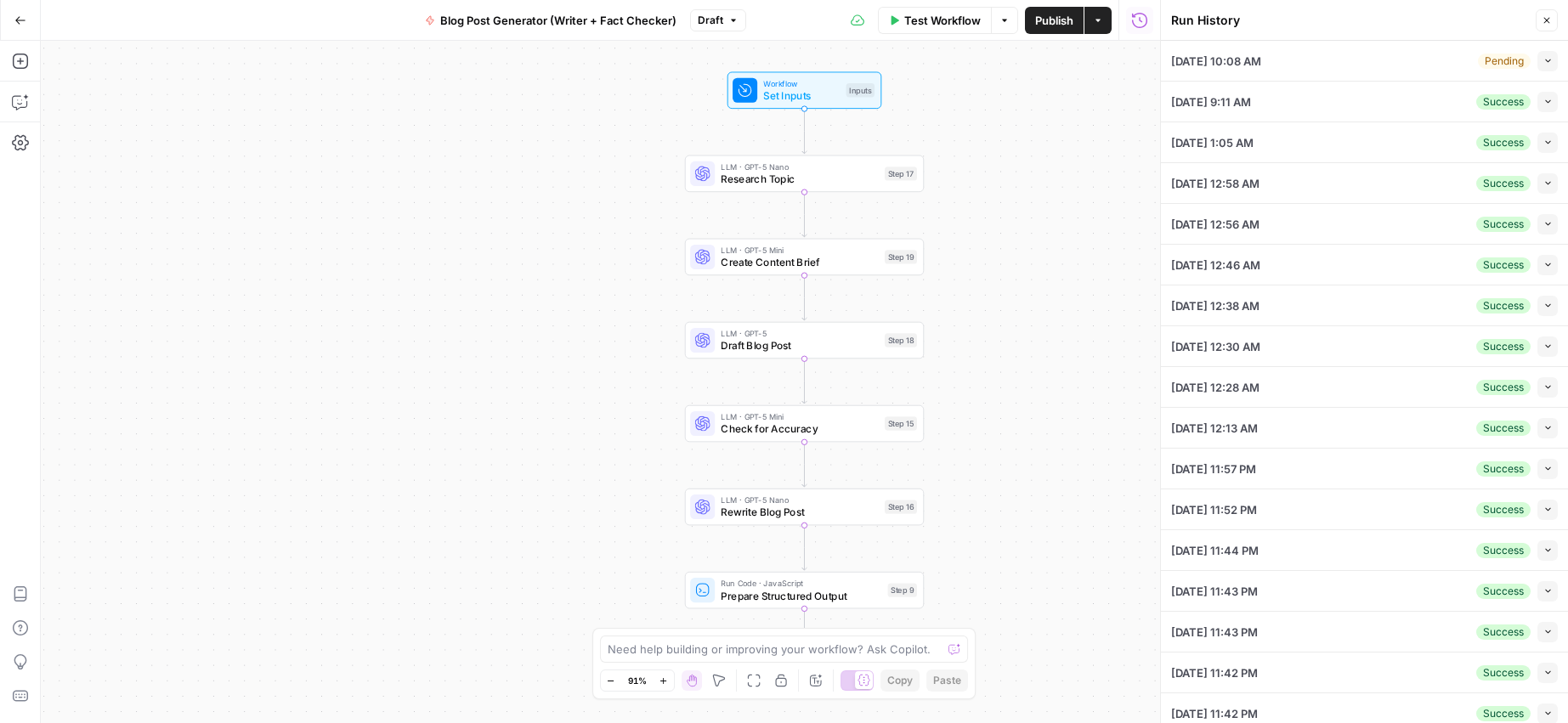
click at [1547, 21] on icon "button" at bounding box center [1546, 20] width 10 height 10
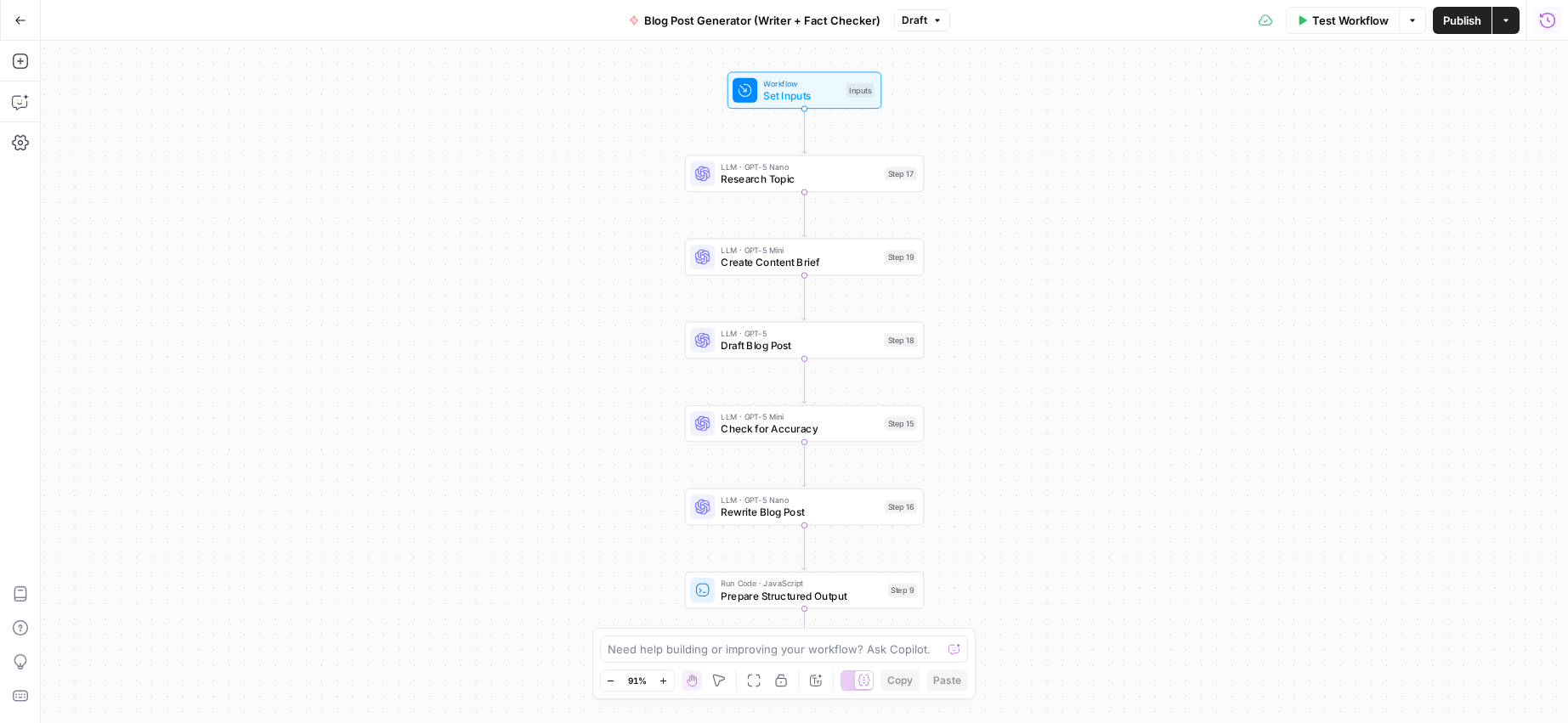
click at [1536, 20] on button "Run History" at bounding box center [1547, 19] width 27 height 27
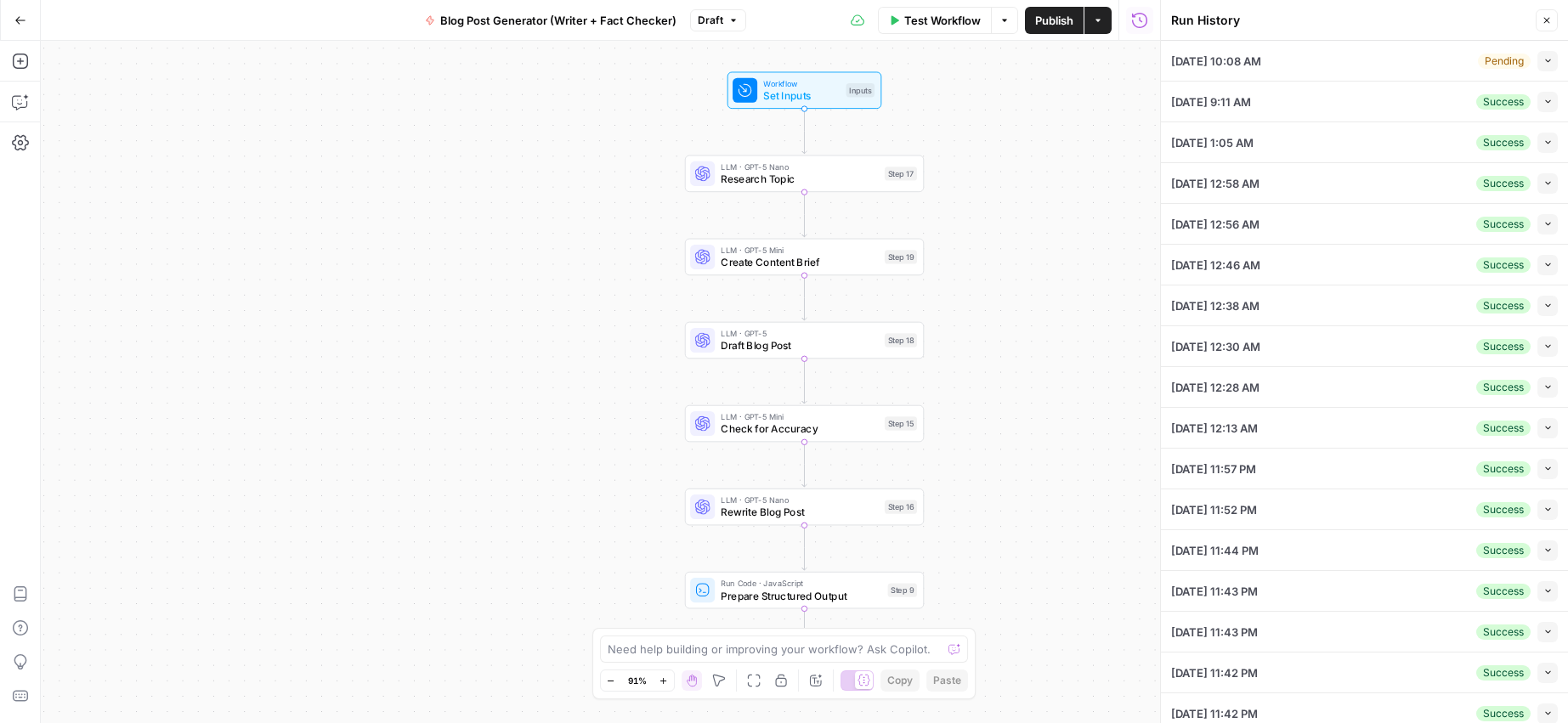
click at [1442, 73] on div "09/24/25 at 10:08 AM Pending Collapse" at bounding box center [1363, 60] width 386 height 40
click at [1543, 61] on icon "button" at bounding box center [1548, 61] width 9 height 9
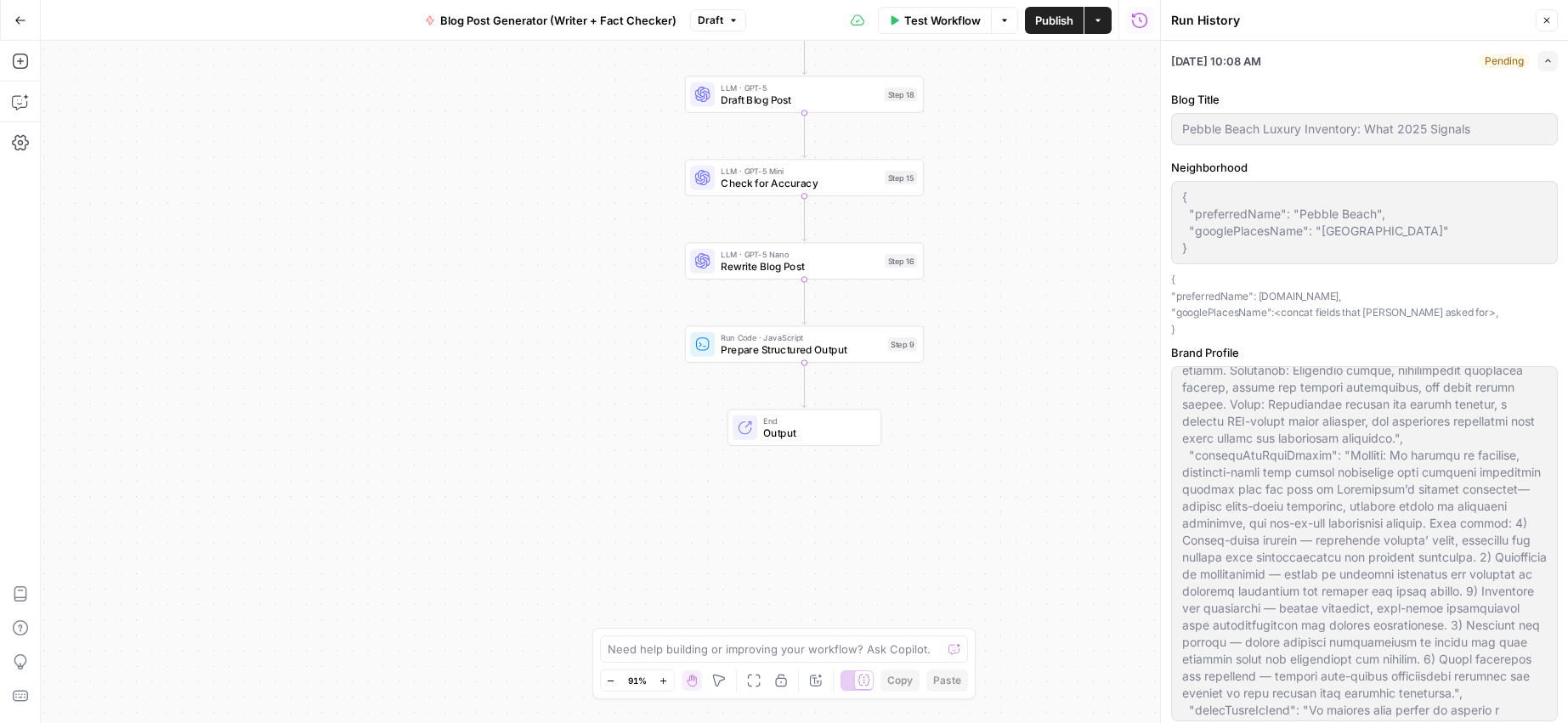
scroll to position [478, 0]
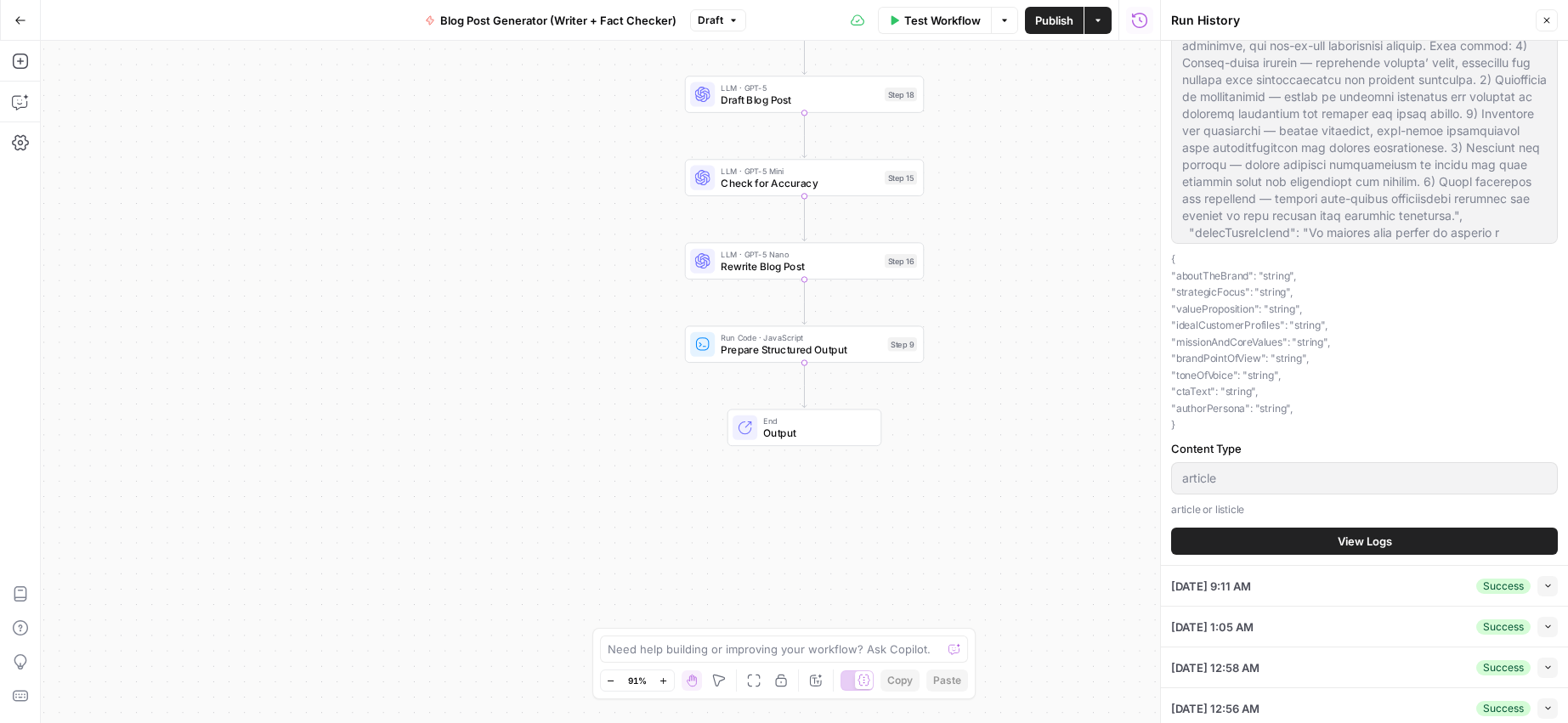
click at [1311, 542] on button "View Logs" at bounding box center [1363, 540] width 386 height 27
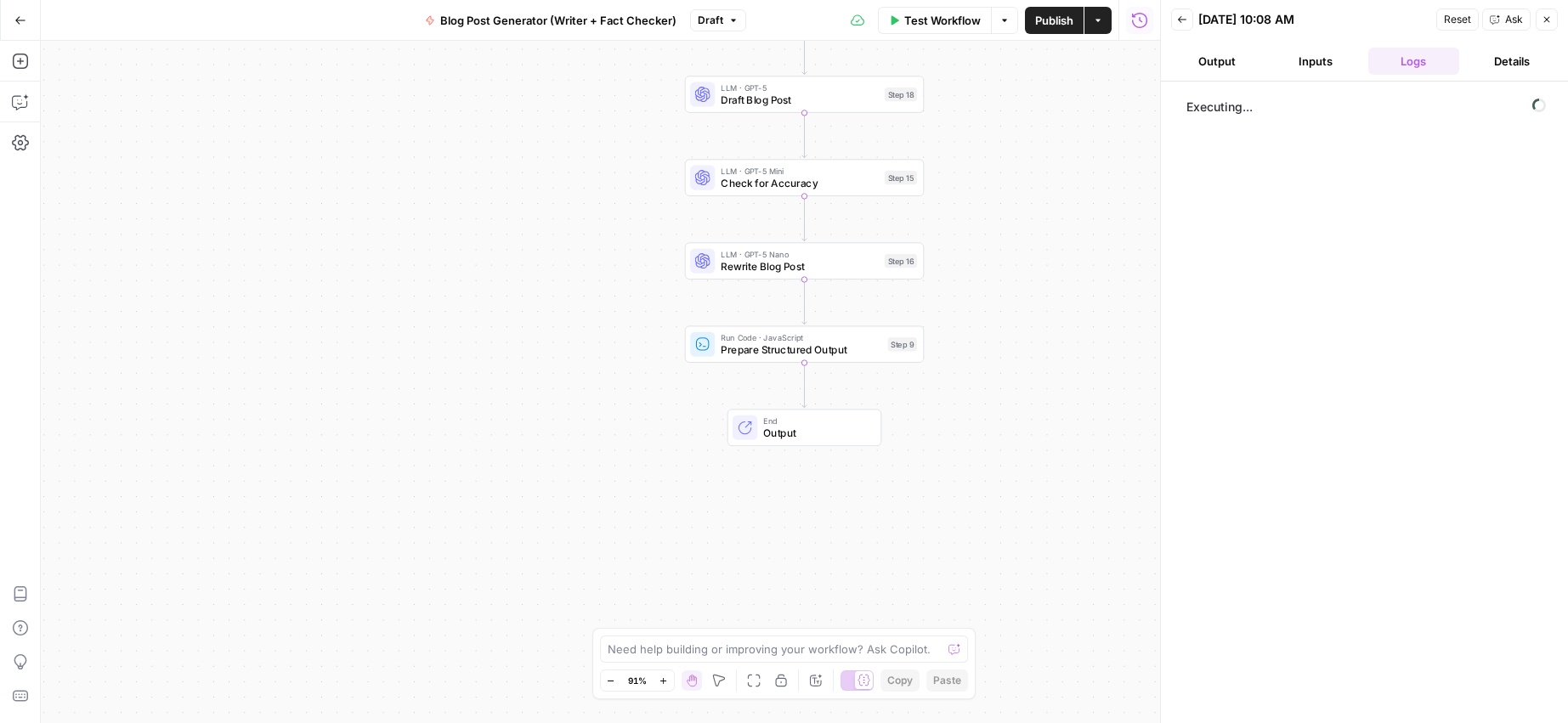
click at [1553, 14] on button "Close" at bounding box center [1547, 19] width 22 height 22
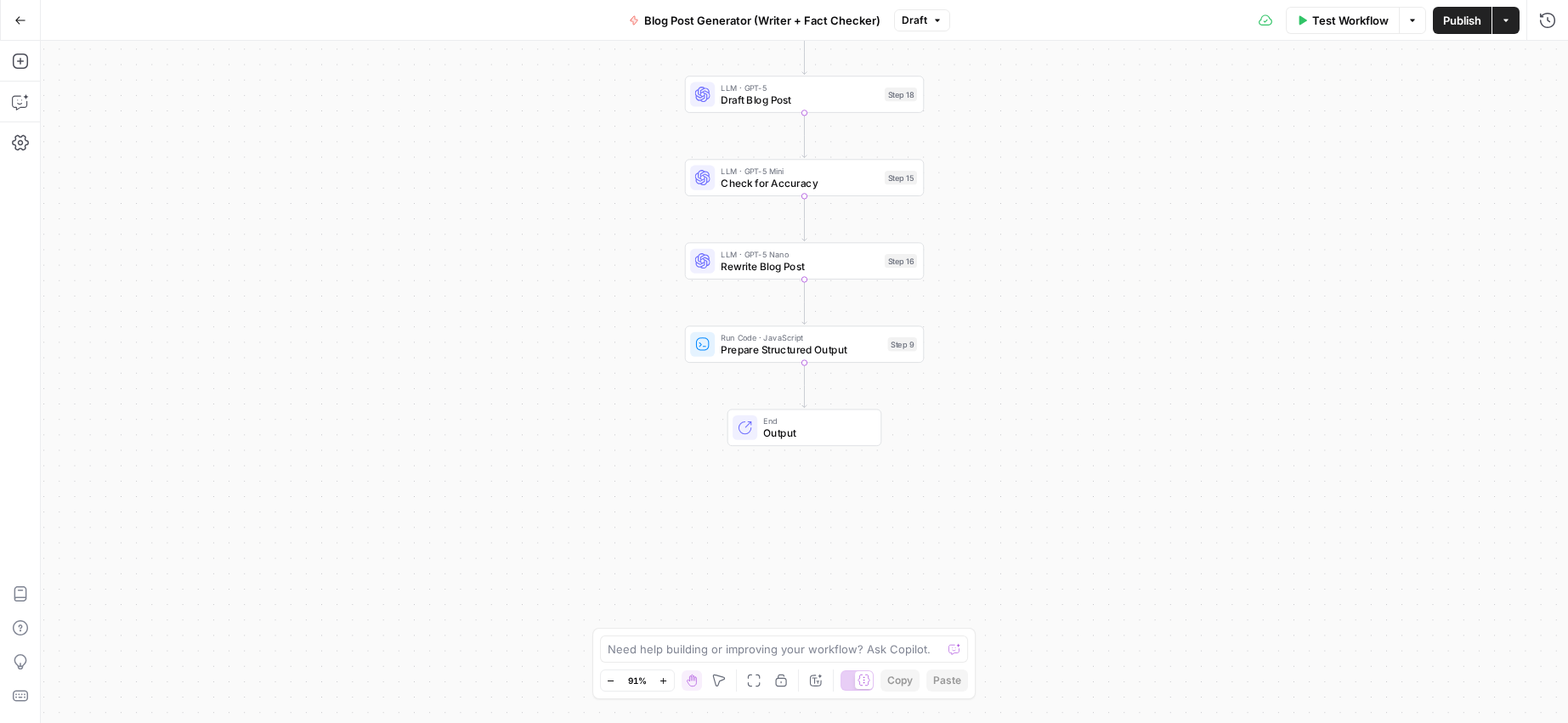
drag, startPoint x: 324, startPoint y: 289, endPoint x: 255, endPoint y: 233, distance: 88.9
click at [324, 289] on div "Workflow Set Inputs Inputs LLM · GPT-5 Nano Research Topic Step 17 LLM · GPT-5 …" at bounding box center [804, 382] width 1527 height 682
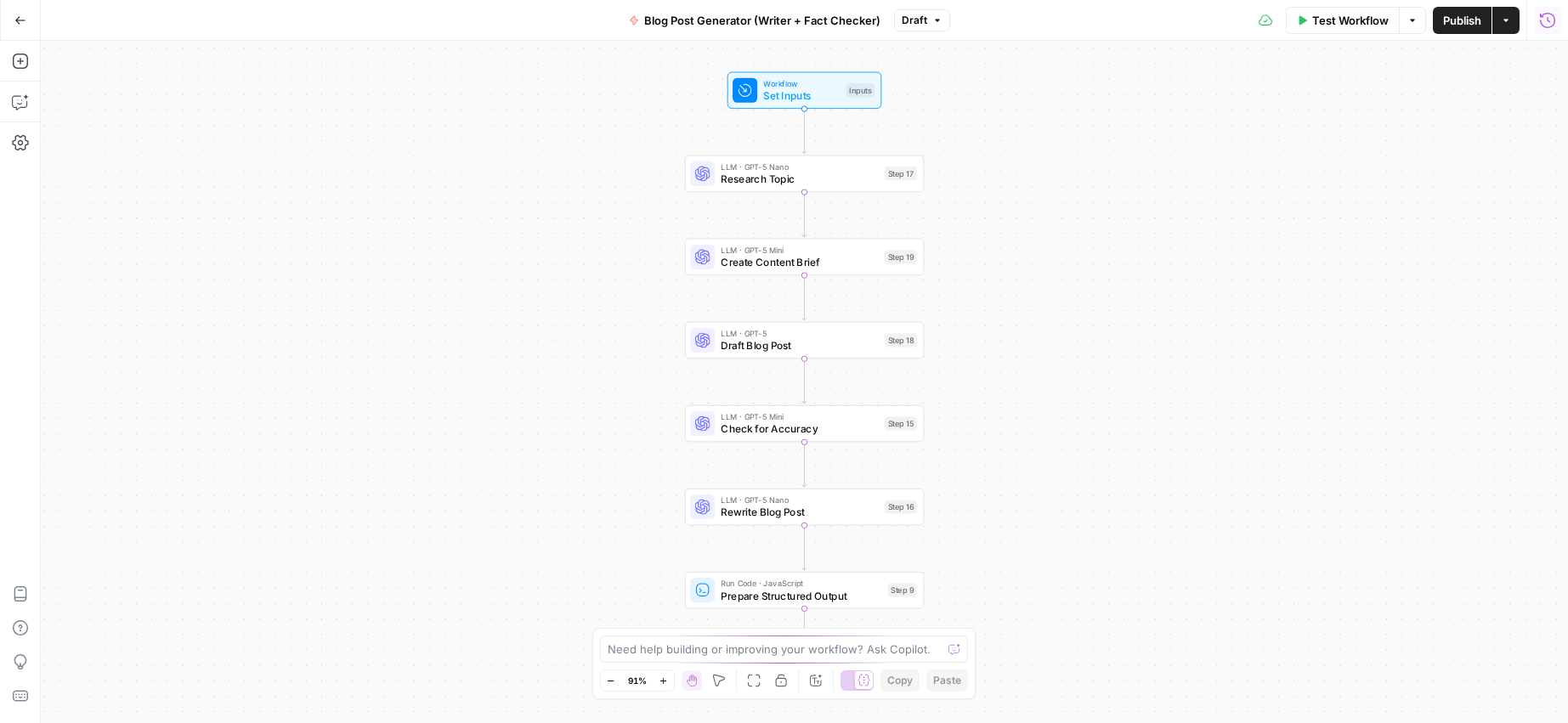
click at [1550, 25] on icon "button" at bounding box center [1547, 20] width 17 height 17
